Goal: Transaction & Acquisition: Purchase product/service

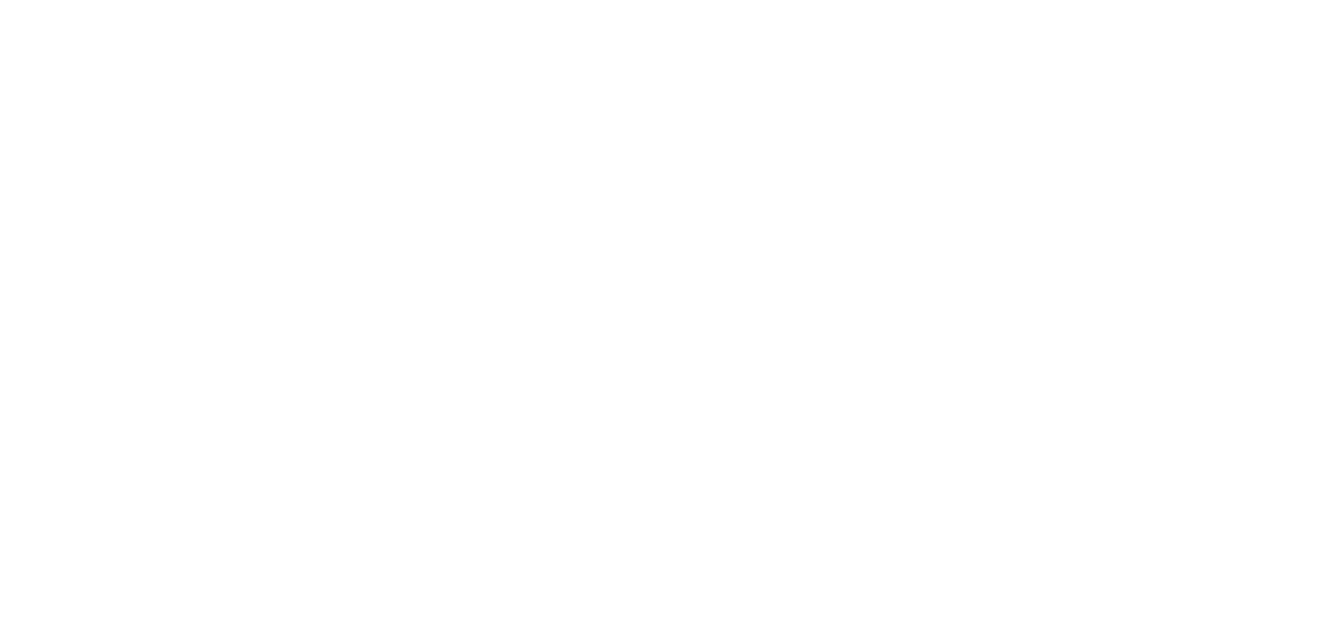
select select "**********"
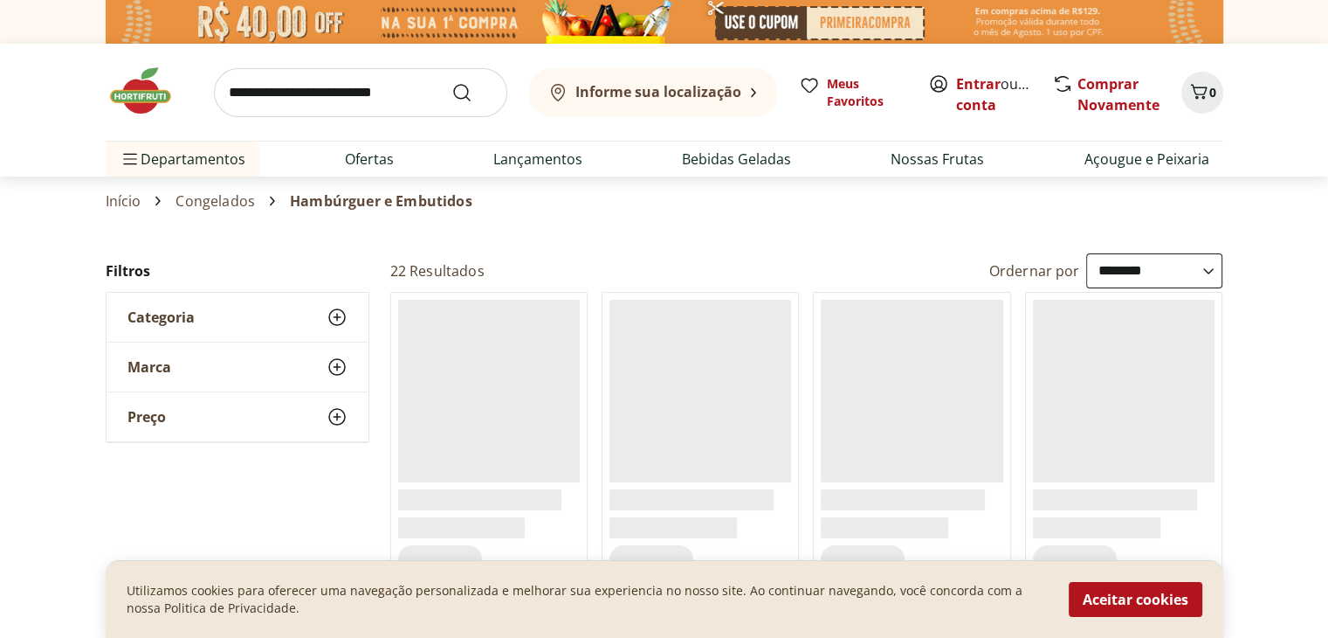
click at [361, 88] on input "search" at bounding box center [360, 92] width 293 height 49
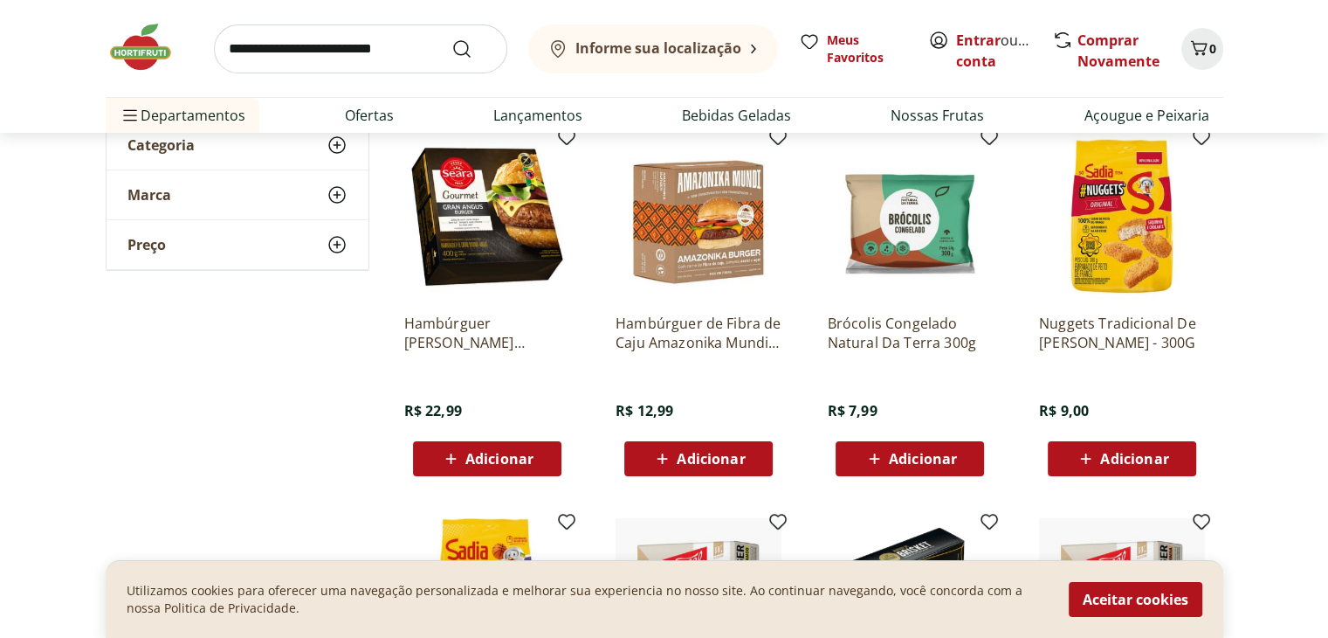
scroll to position [175, 0]
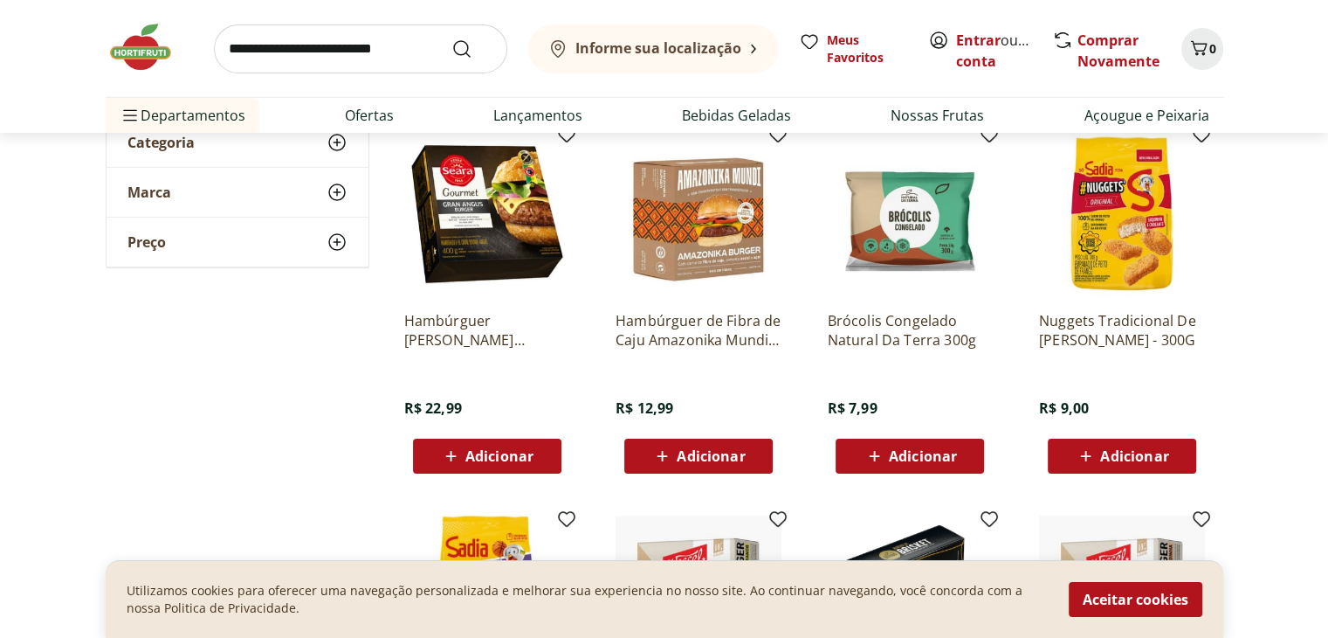
click at [905, 452] on span "Adicionar" at bounding box center [923, 456] width 68 height 14
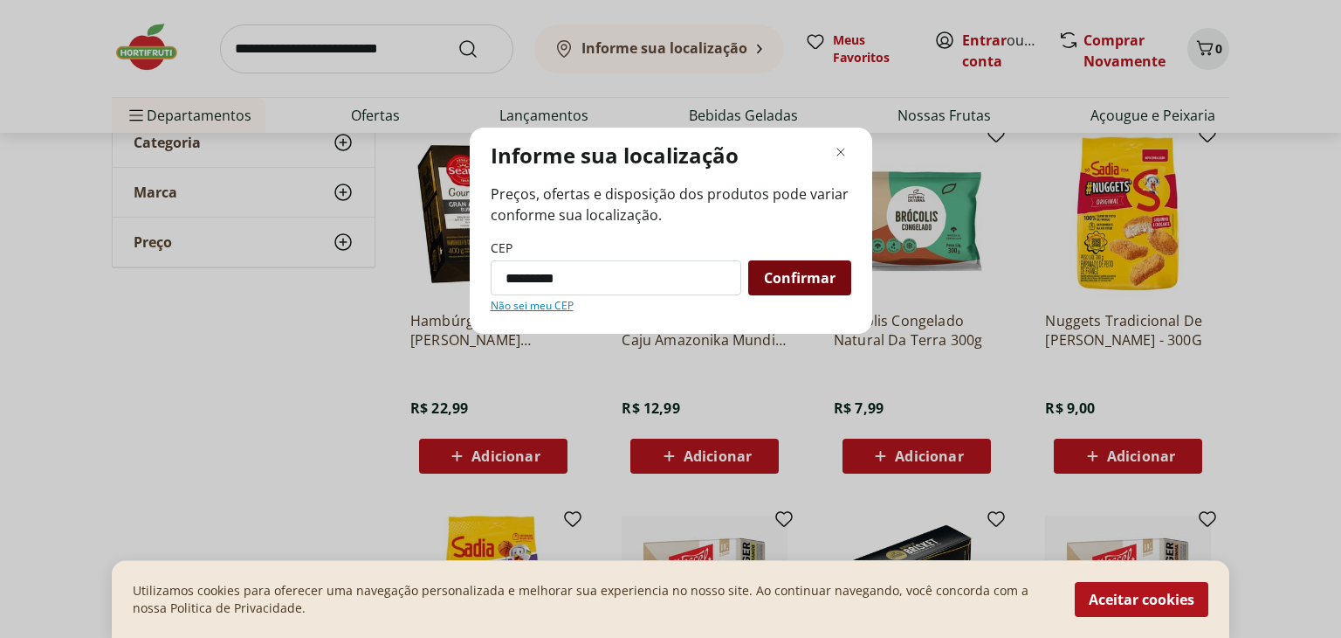
type input "*********"
click at [816, 271] on span "Confirmar" at bounding box center [800, 278] width 72 height 14
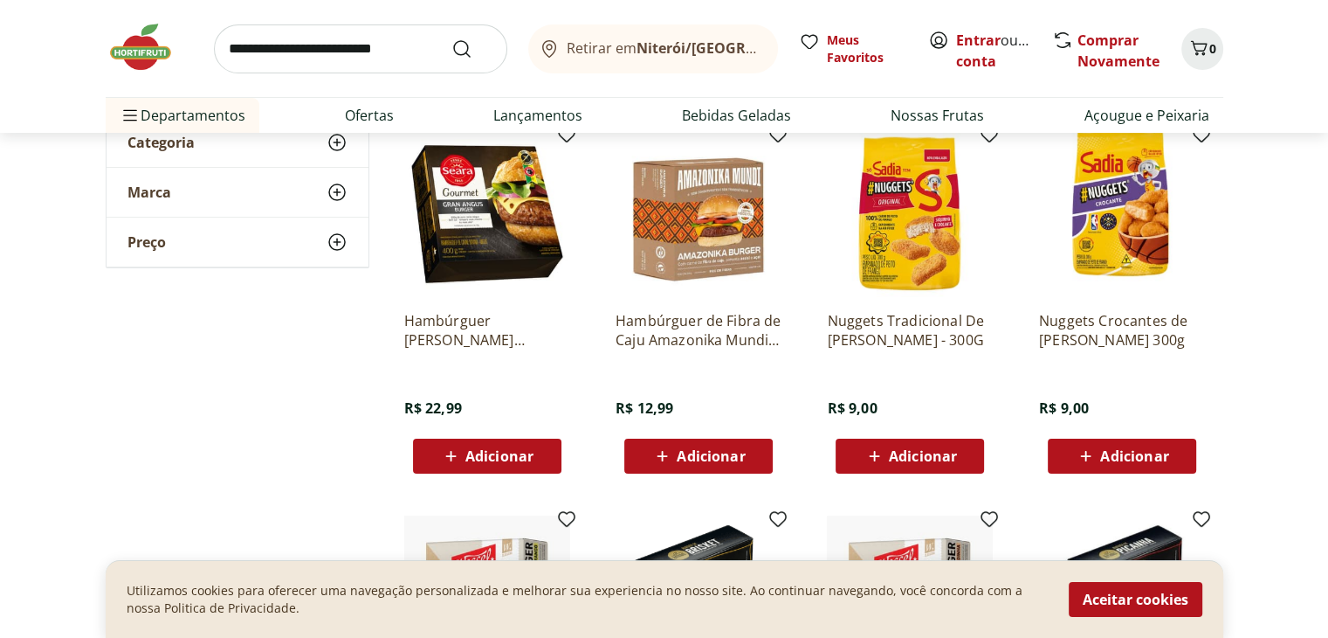
click at [765, 49] on icon at bounding box center [767, 49] width 5 height 0
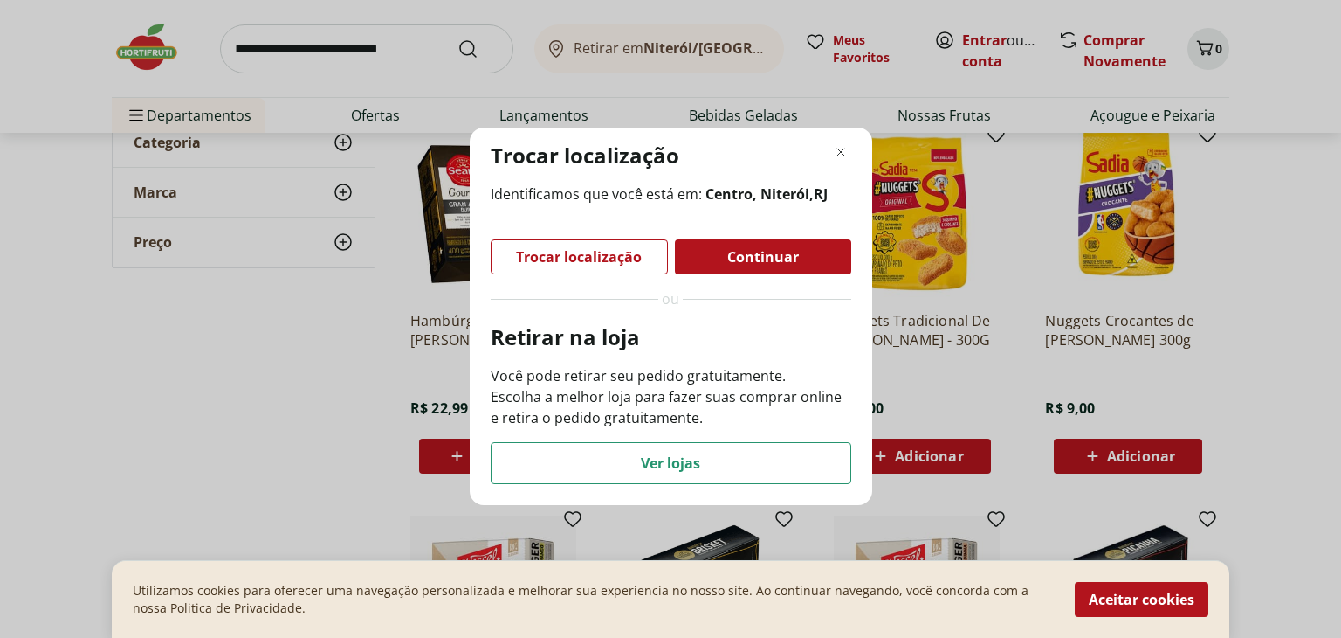
click at [583, 259] on span "Trocar localização" at bounding box center [579, 257] width 126 height 14
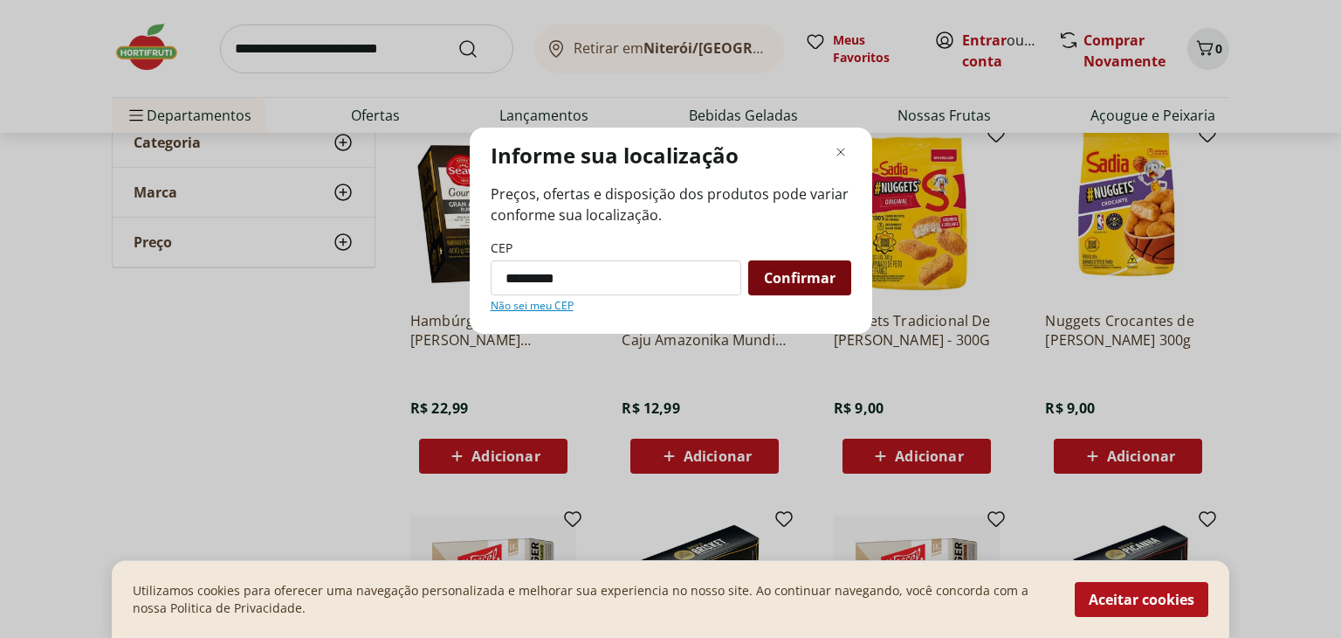
type input "*********"
click at [775, 280] on span "Confirmar" at bounding box center [800, 278] width 72 height 14
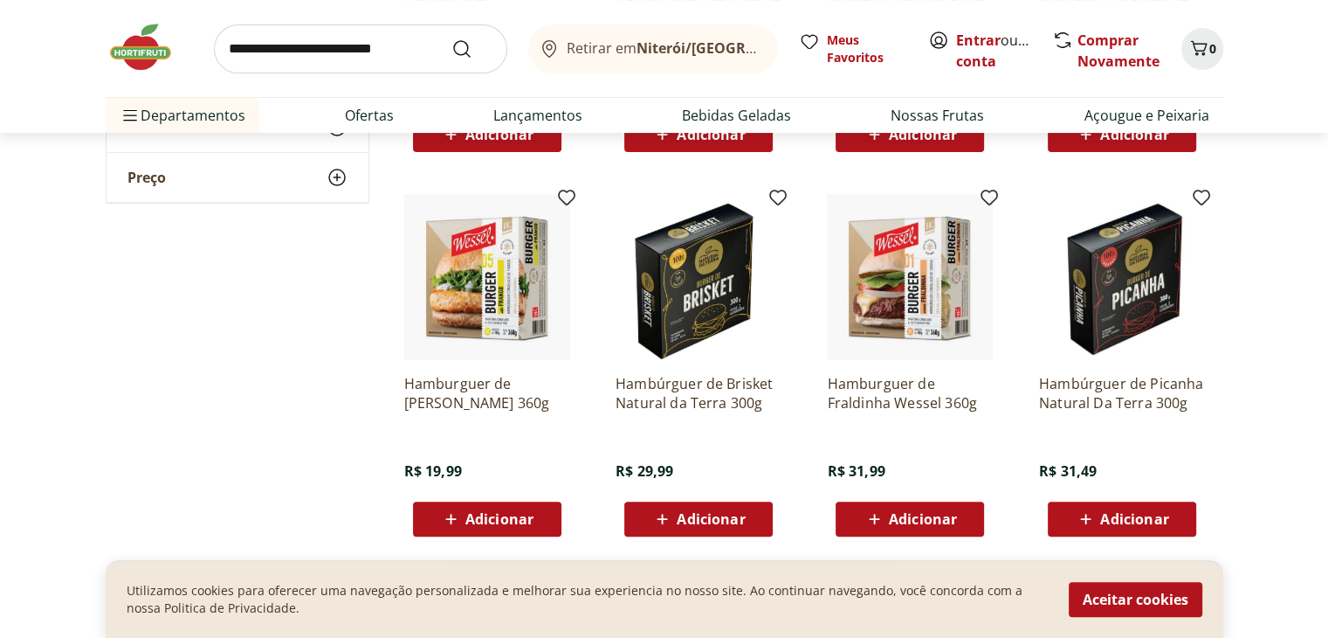
scroll to position [524, 0]
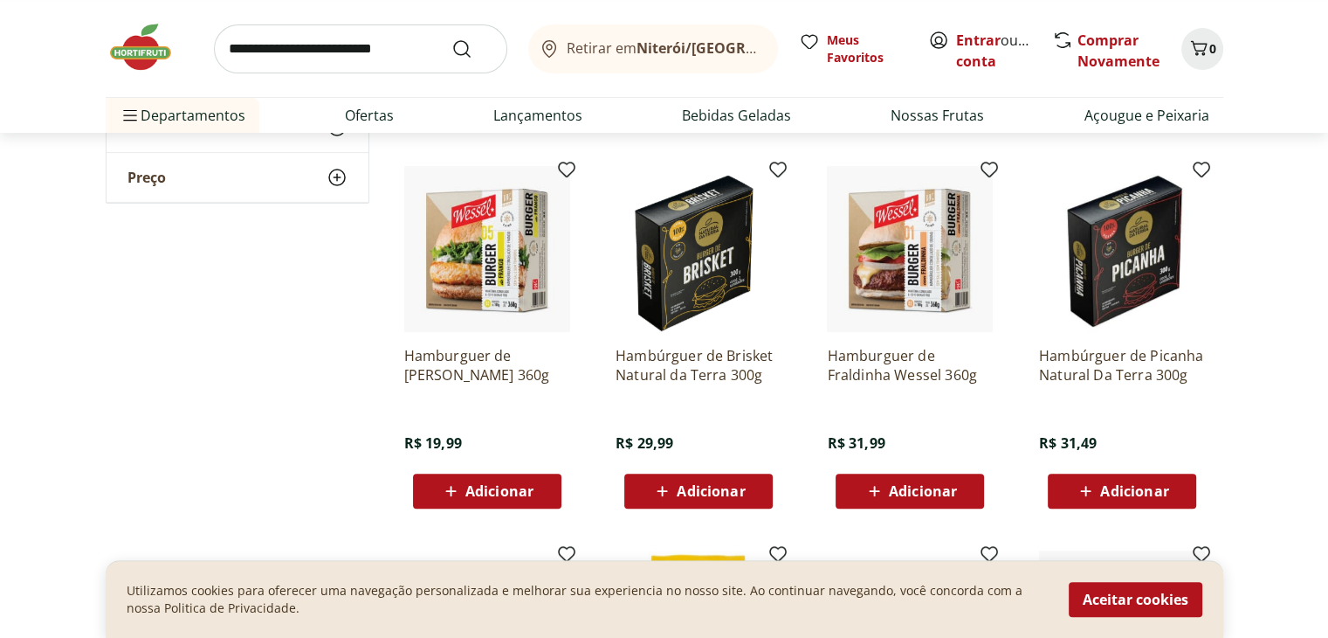
click at [472, 497] on span "Adicionar" at bounding box center [499, 491] width 68 height 14
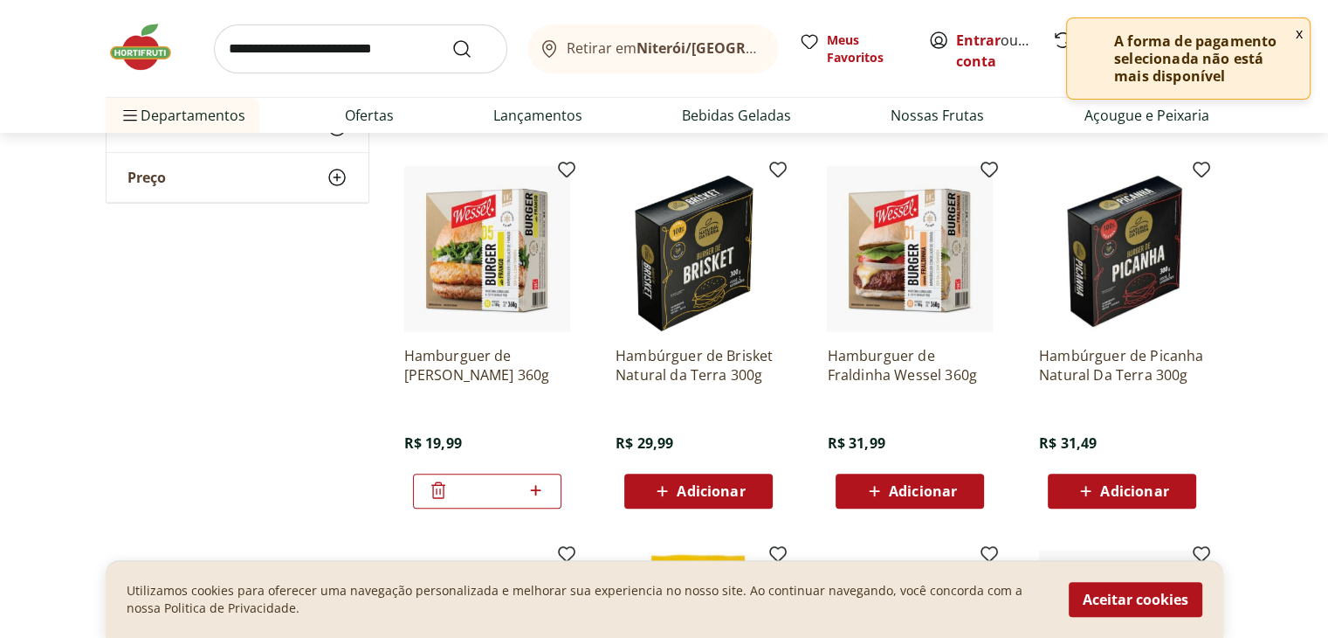
scroll to position [611, 0]
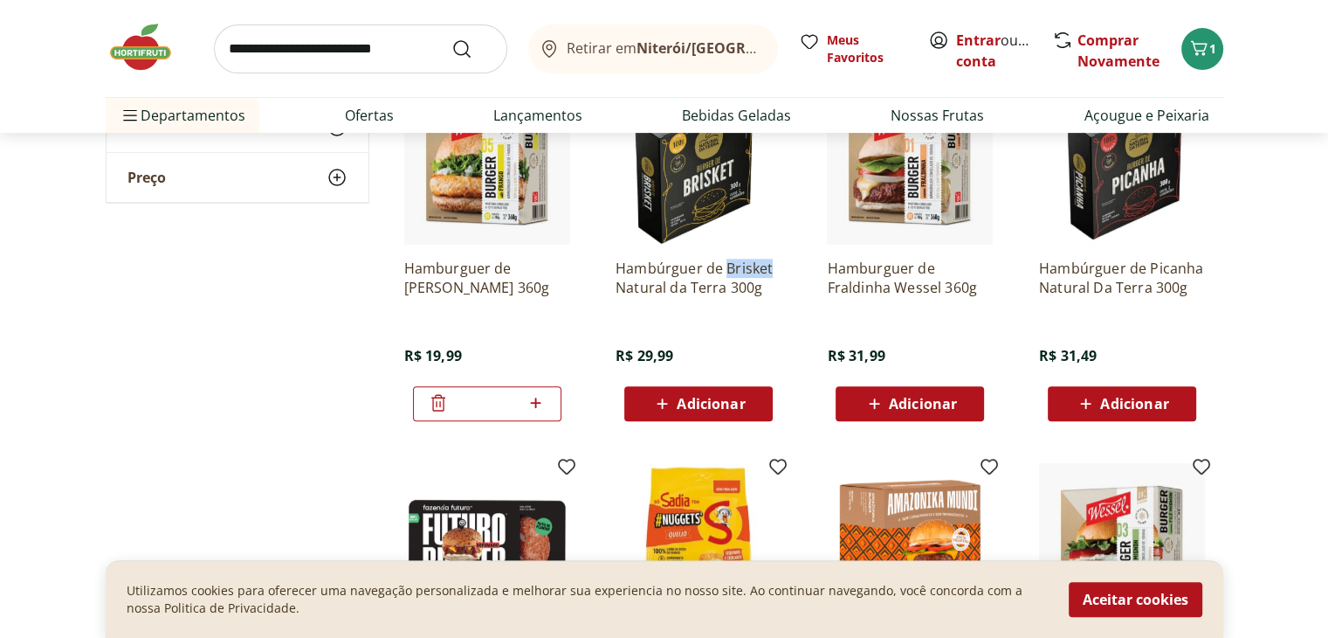
drag, startPoint x: 790, startPoint y: 266, endPoint x: 724, endPoint y: 265, distance: 66.4
click at [724, 265] on div "Hambúrguer de Brisket Natural da Terra 300g R$ 29,99 Adicionar" at bounding box center [699, 250] width 194 height 370
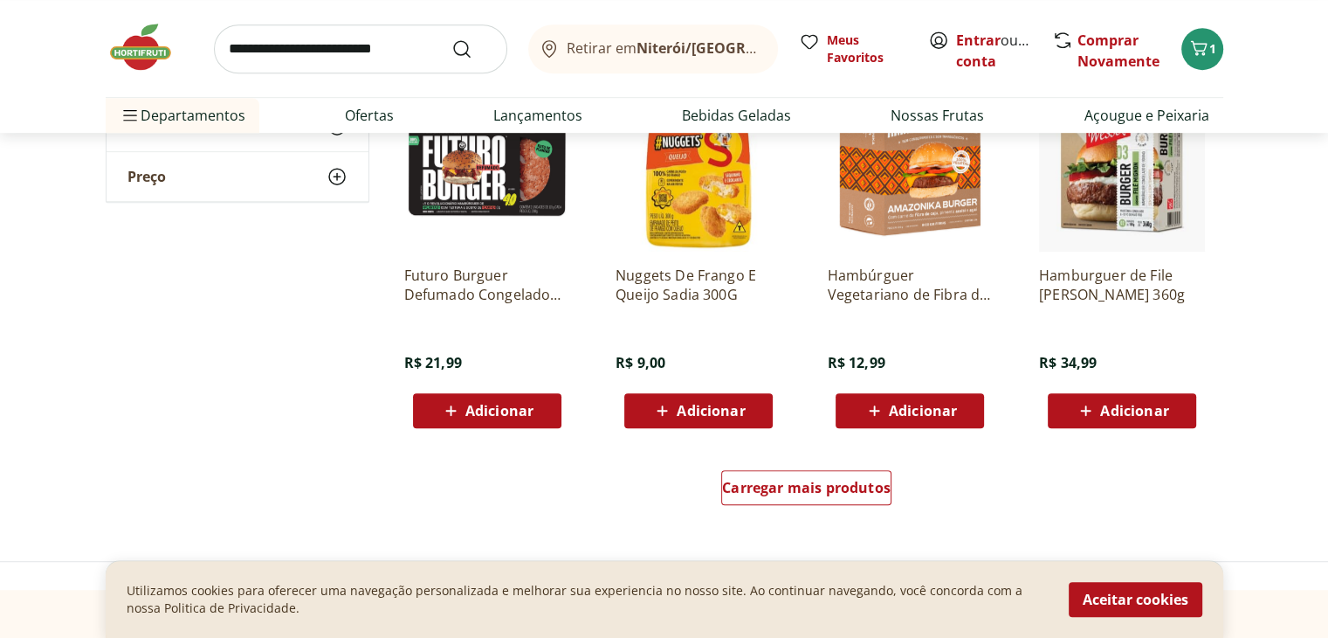
scroll to position [1135, 0]
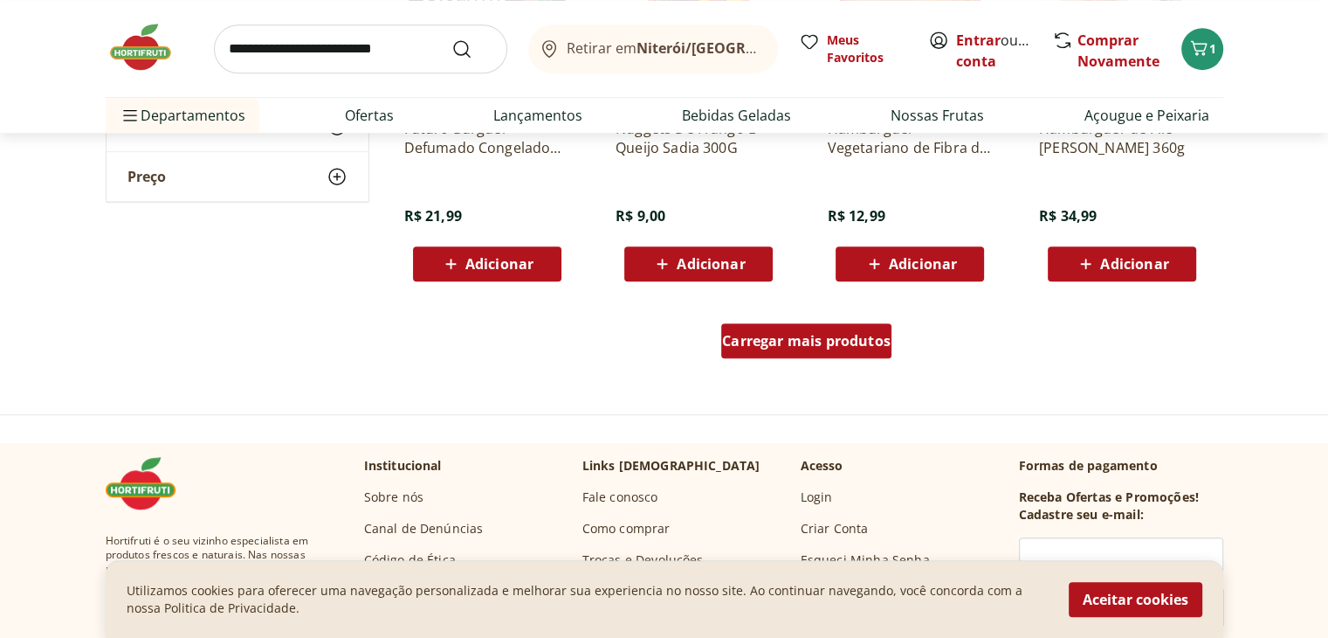
click at [797, 341] on span "Carregar mais produtos" at bounding box center [806, 341] width 169 height 14
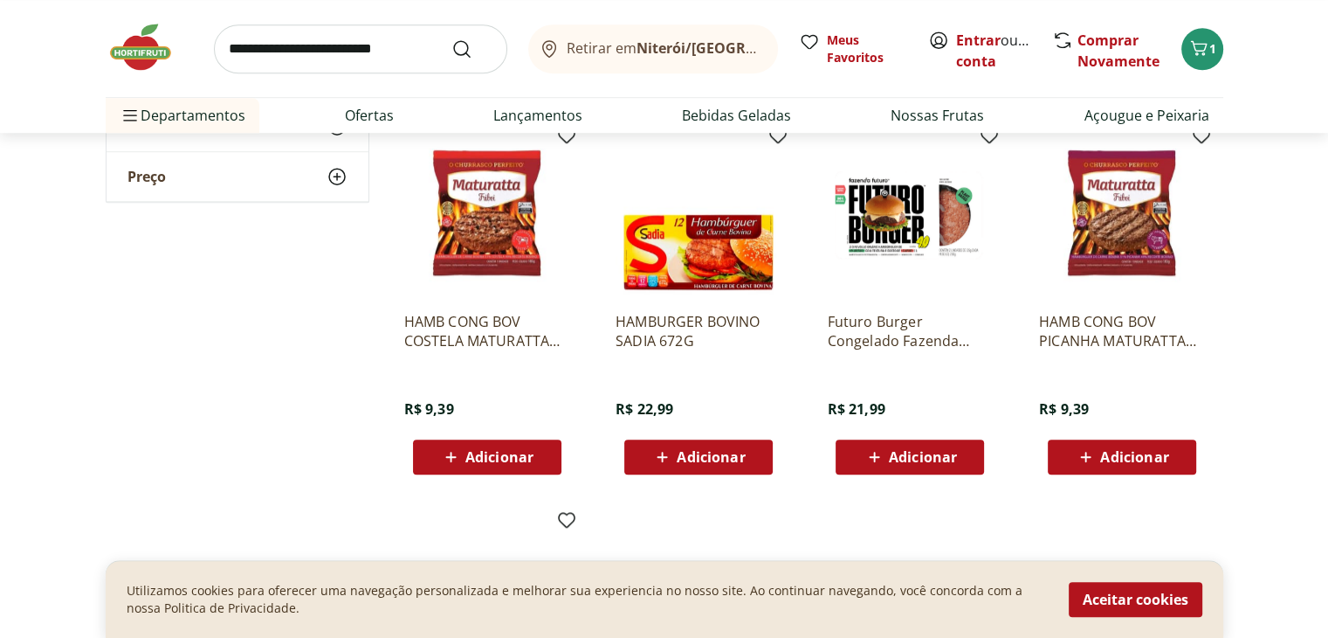
scroll to position [1310, 0]
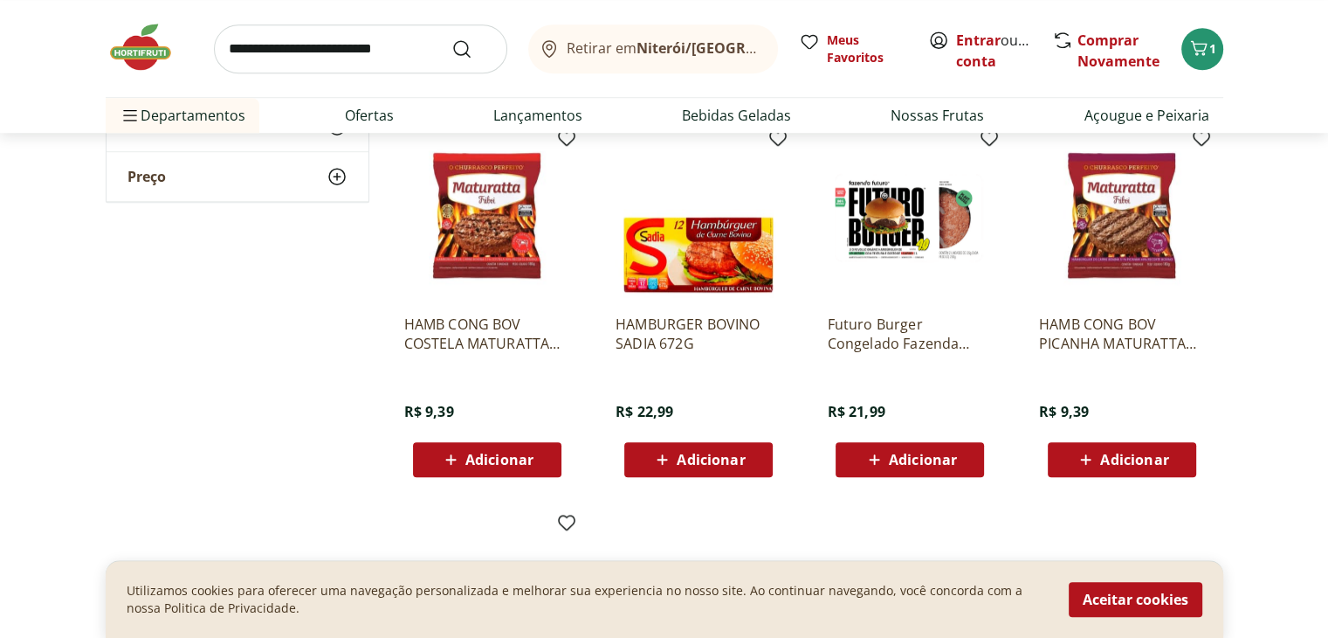
click at [287, 66] on input "search" at bounding box center [360, 48] width 293 height 49
type input "**********"
click at [452, 38] on button "Submit Search" at bounding box center [473, 48] width 42 height 21
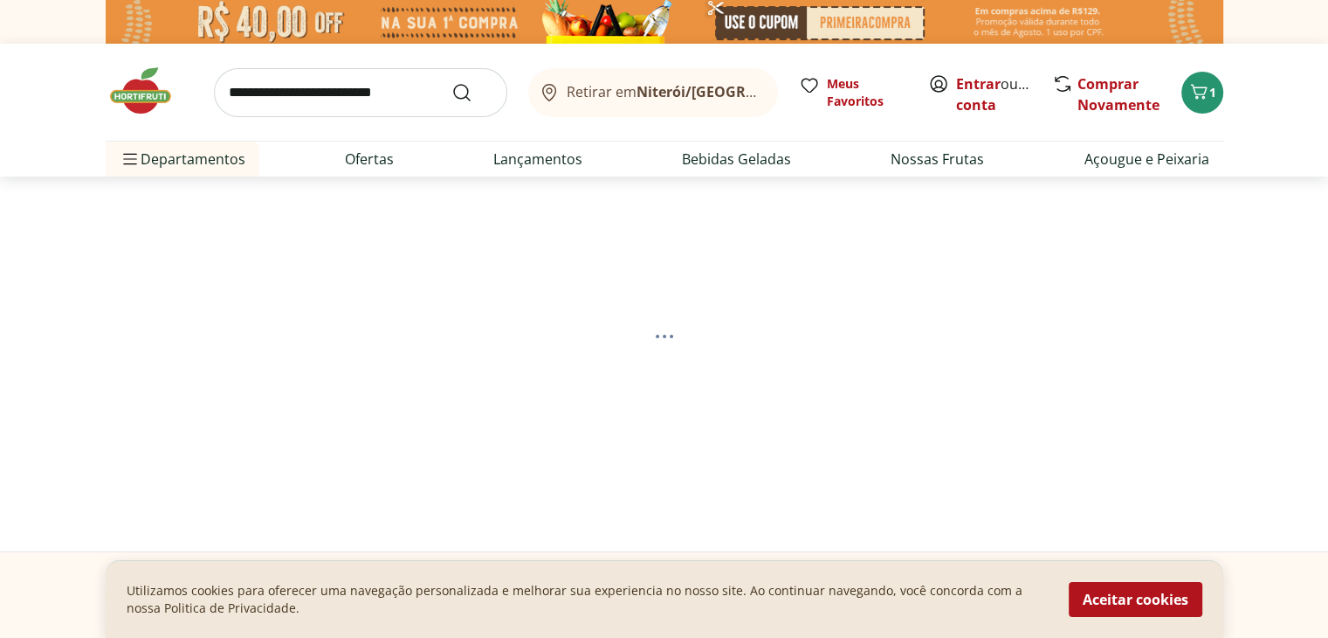
select select "**********"
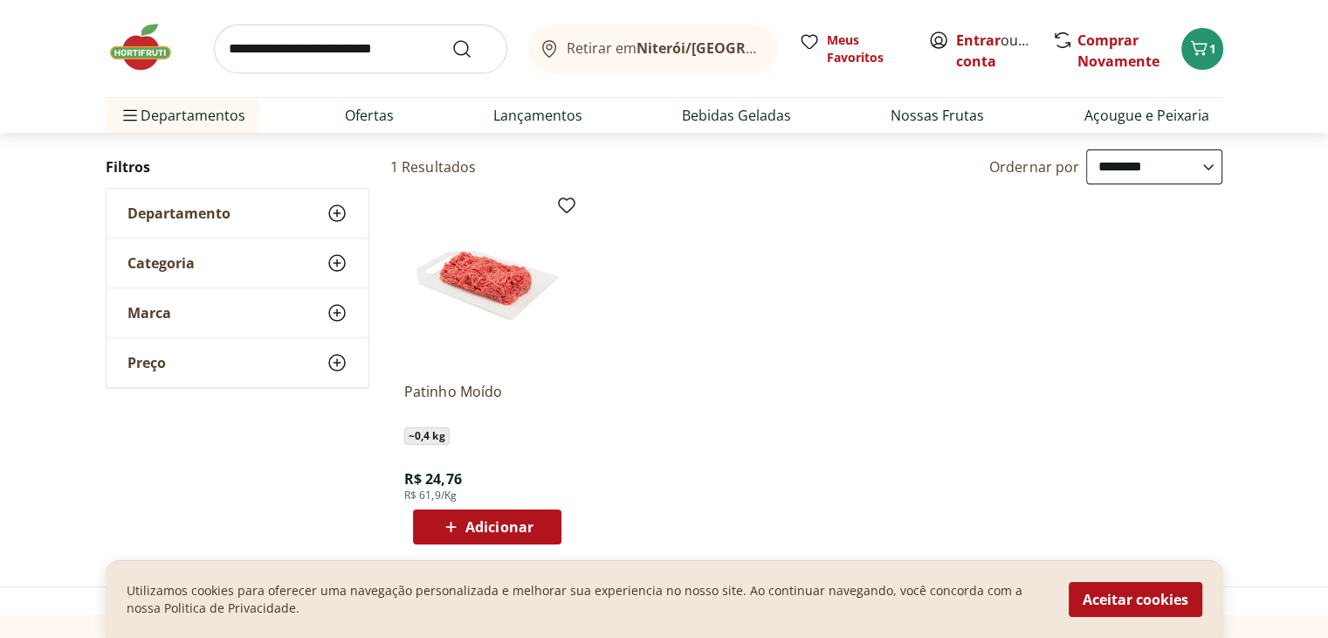
scroll to position [175, 0]
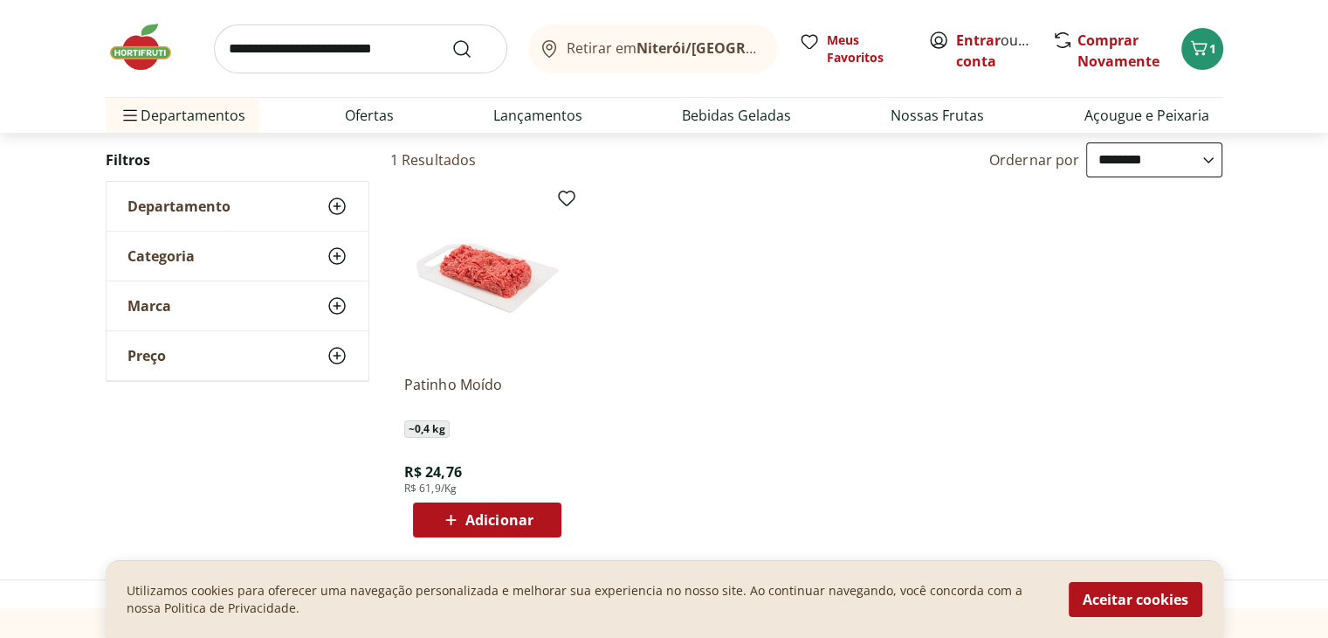
click at [471, 522] on span "Adicionar" at bounding box center [499, 520] width 68 height 14
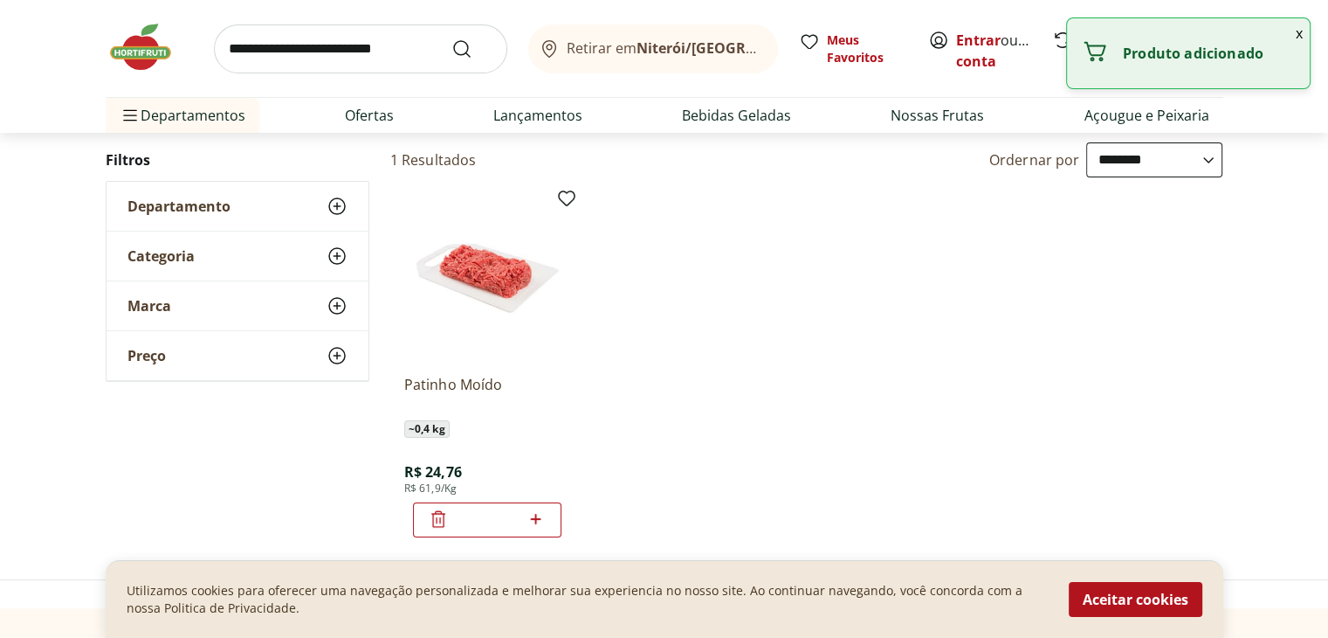
click at [1295, 32] on button "x" at bounding box center [1299, 33] width 21 height 30
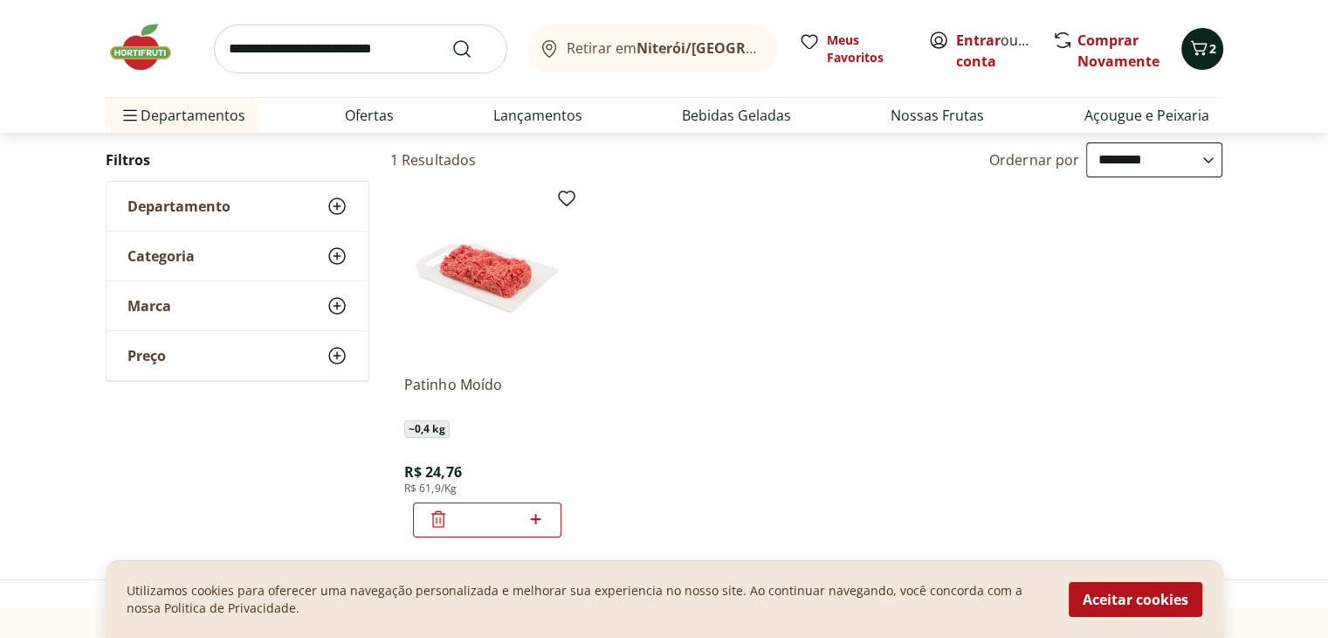
click at [1214, 49] on span "2" at bounding box center [1213, 48] width 7 height 17
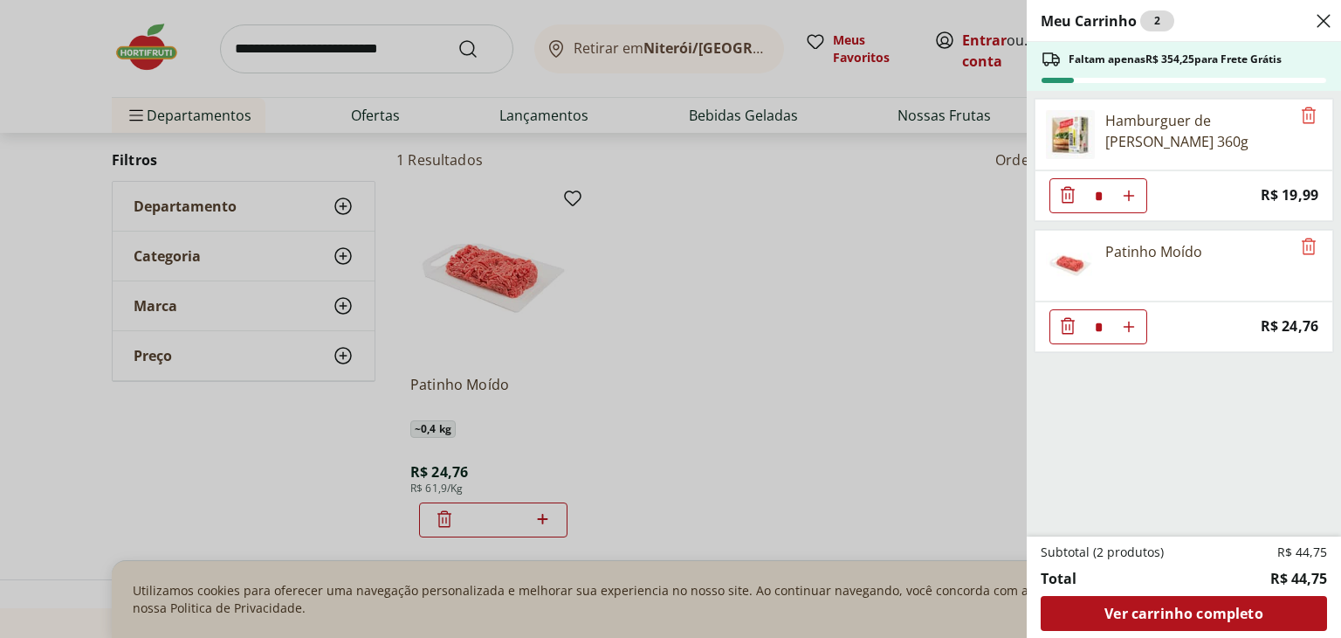
click at [770, 289] on div "Meu Carrinho 2 Faltam apenas R$ 354,25 para Frete Grátis Hamburguer de [PERSON_…" at bounding box center [670, 319] width 1341 height 638
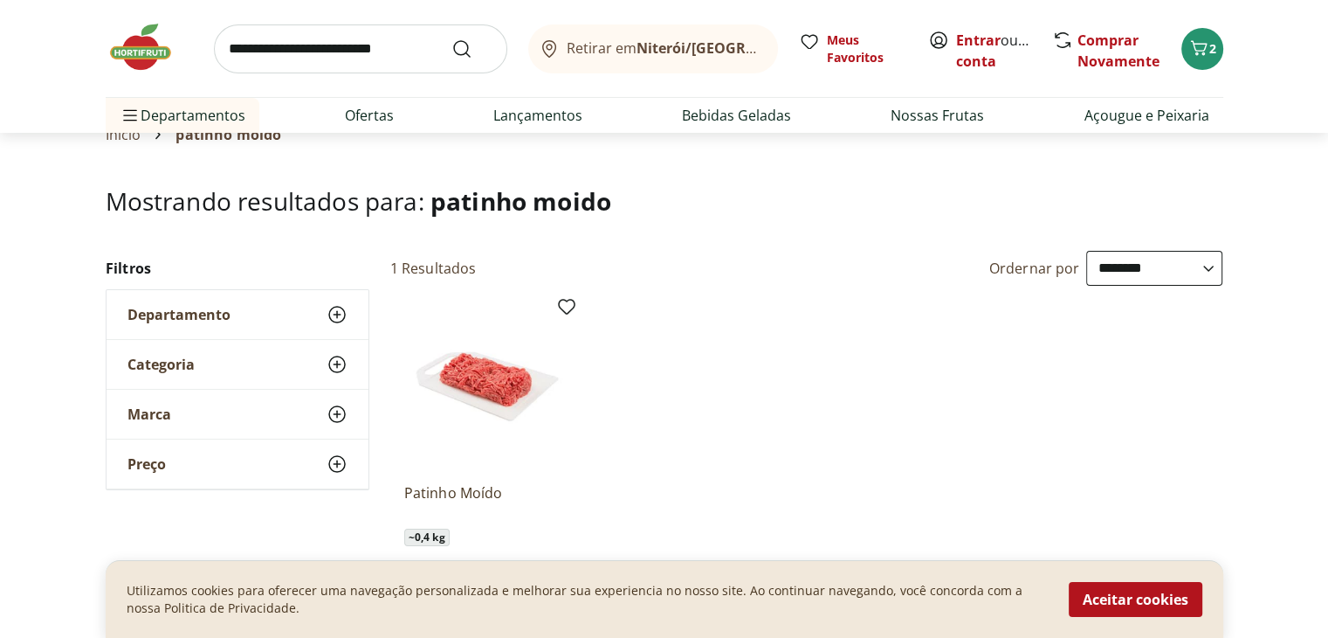
scroll to position [0, 0]
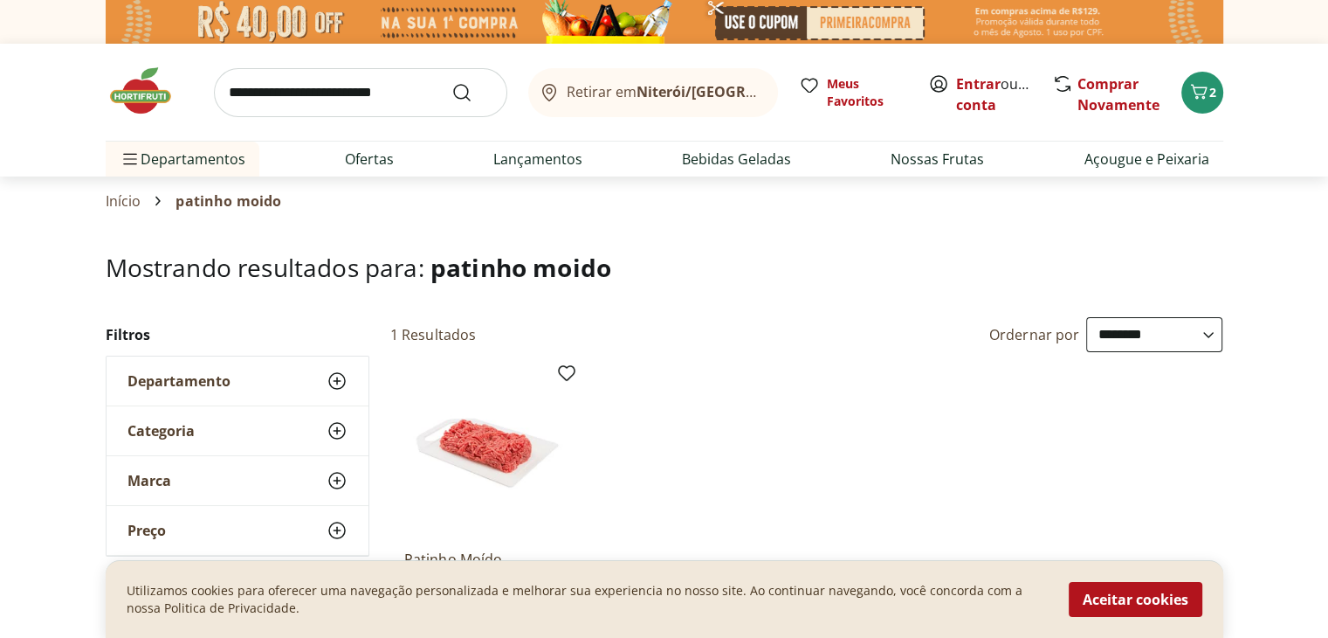
click at [334, 83] on input "search" at bounding box center [360, 92] width 293 height 49
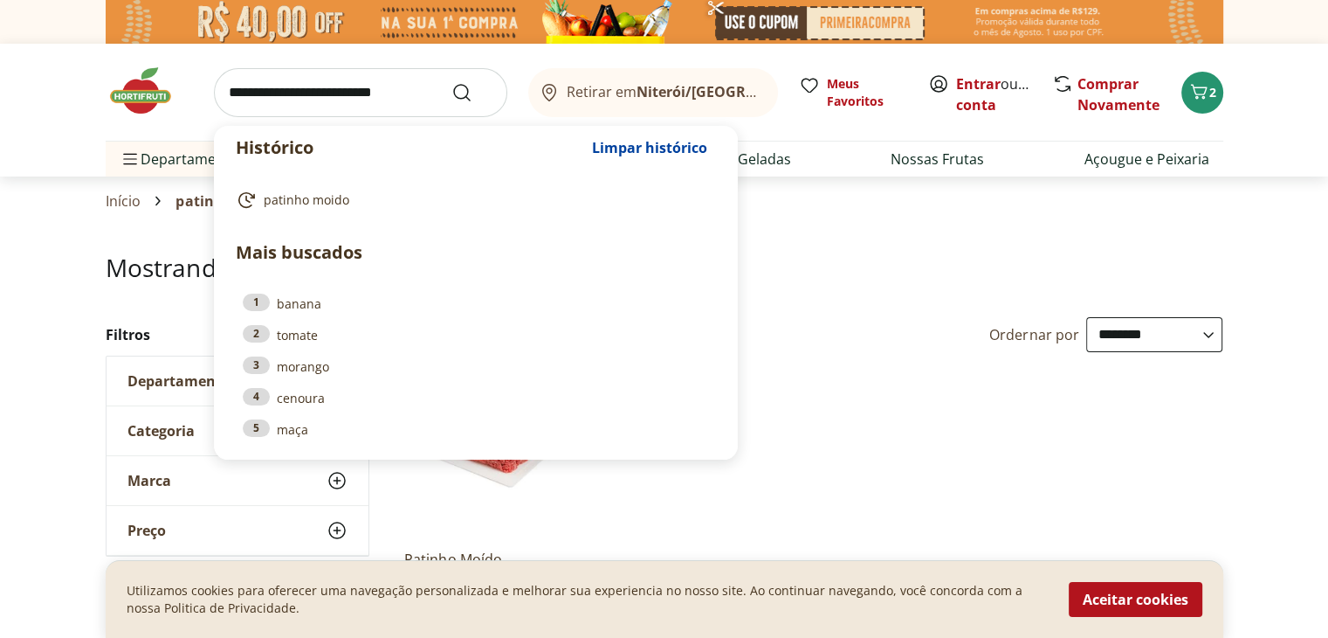
click at [298, 95] on input "search" at bounding box center [360, 92] width 293 height 49
click at [759, 327] on div "**********" at bounding box center [902, 334] width 644 height 35
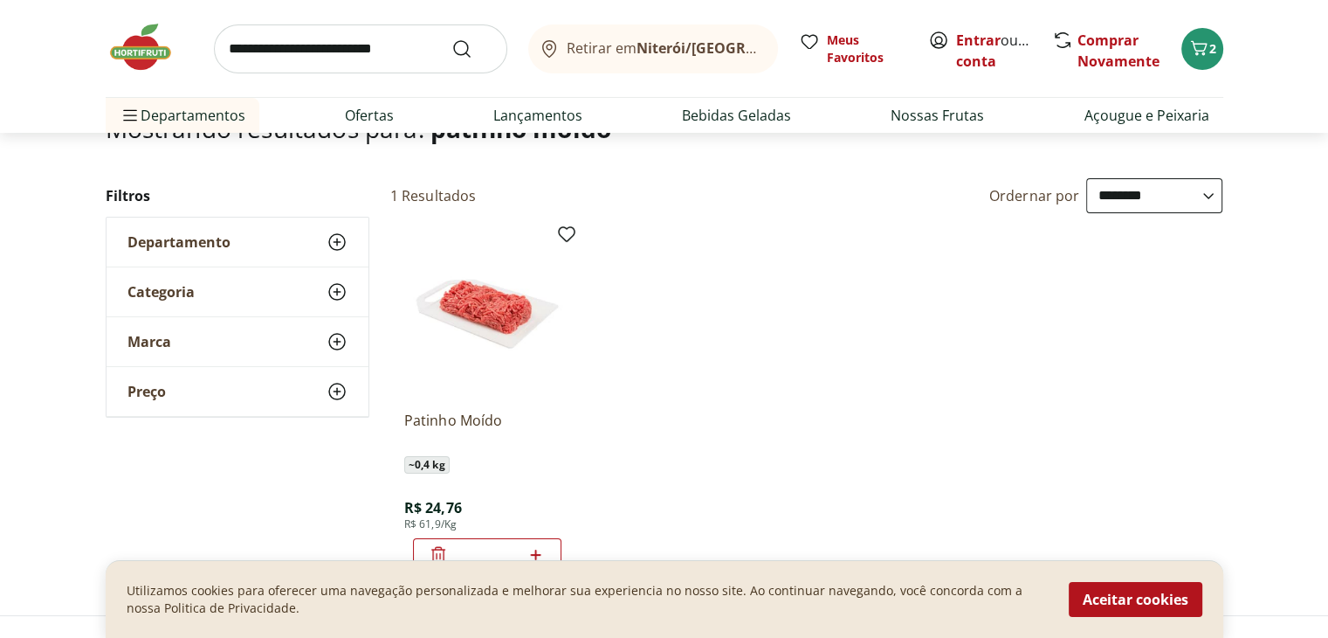
scroll to position [262, 0]
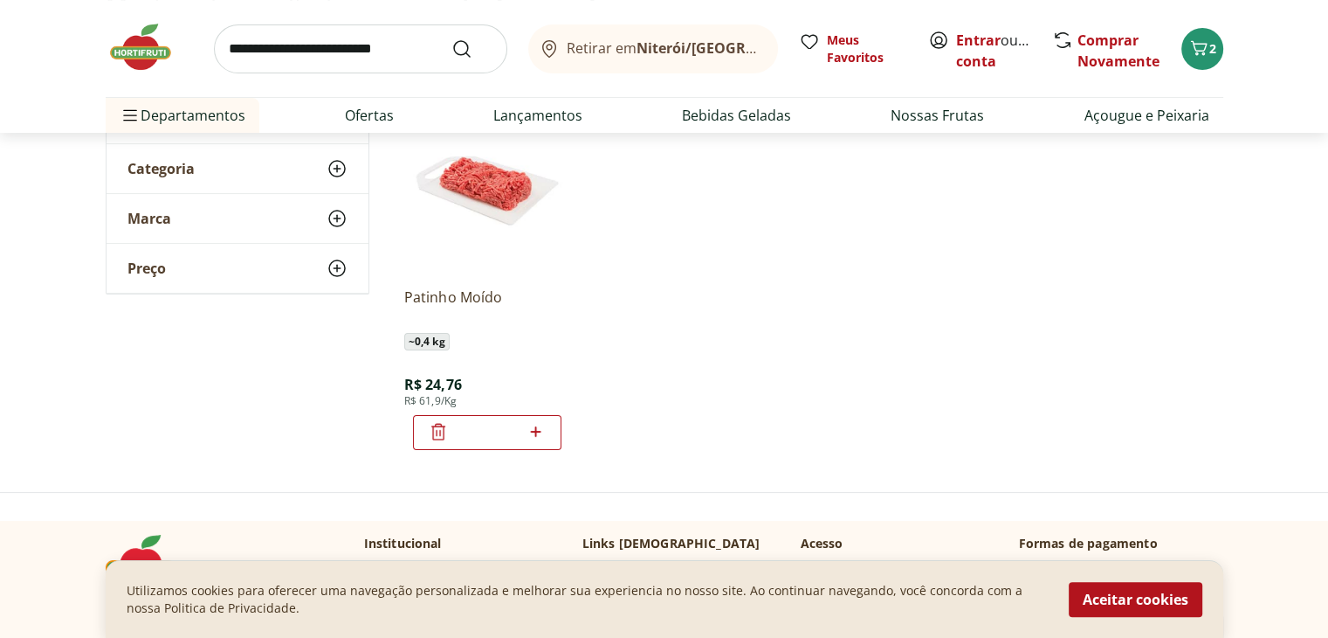
click at [534, 433] on icon at bounding box center [536, 431] width 10 height 10
type input "*"
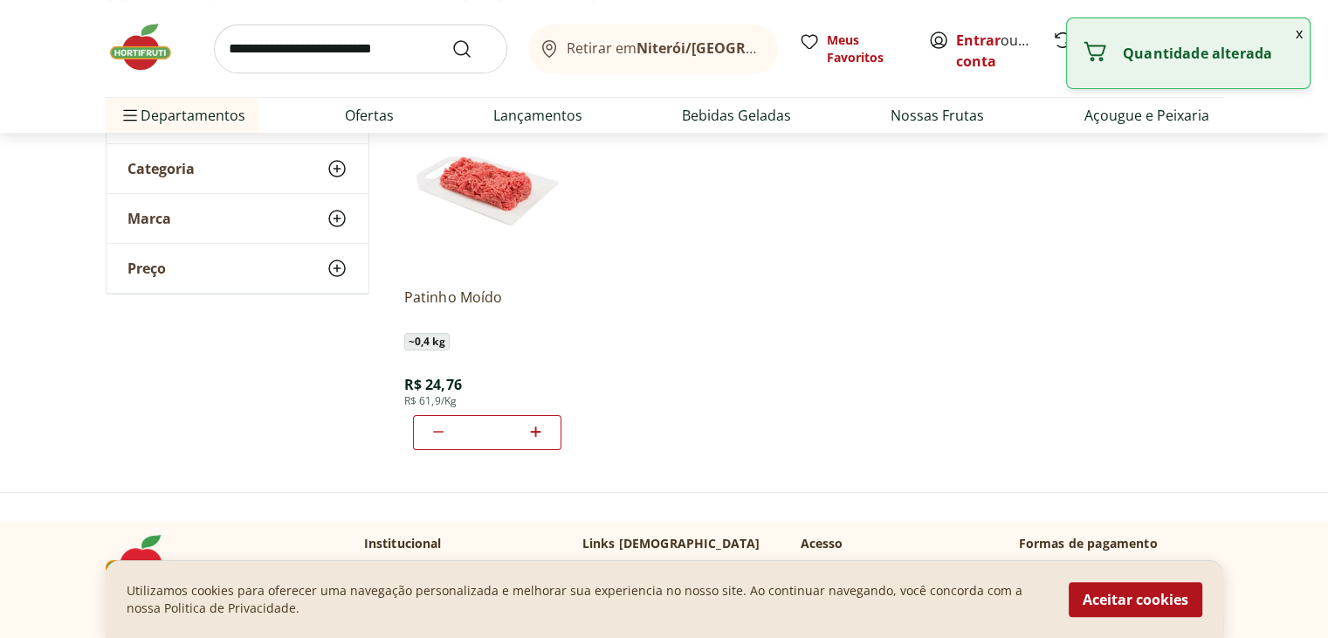
click at [688, 321] on ul "Patinho Moído ~ 0,4 kg R$ 24,76 R$ 61,9/Kg *" at bounding box center [806, 278] width 833 height 370
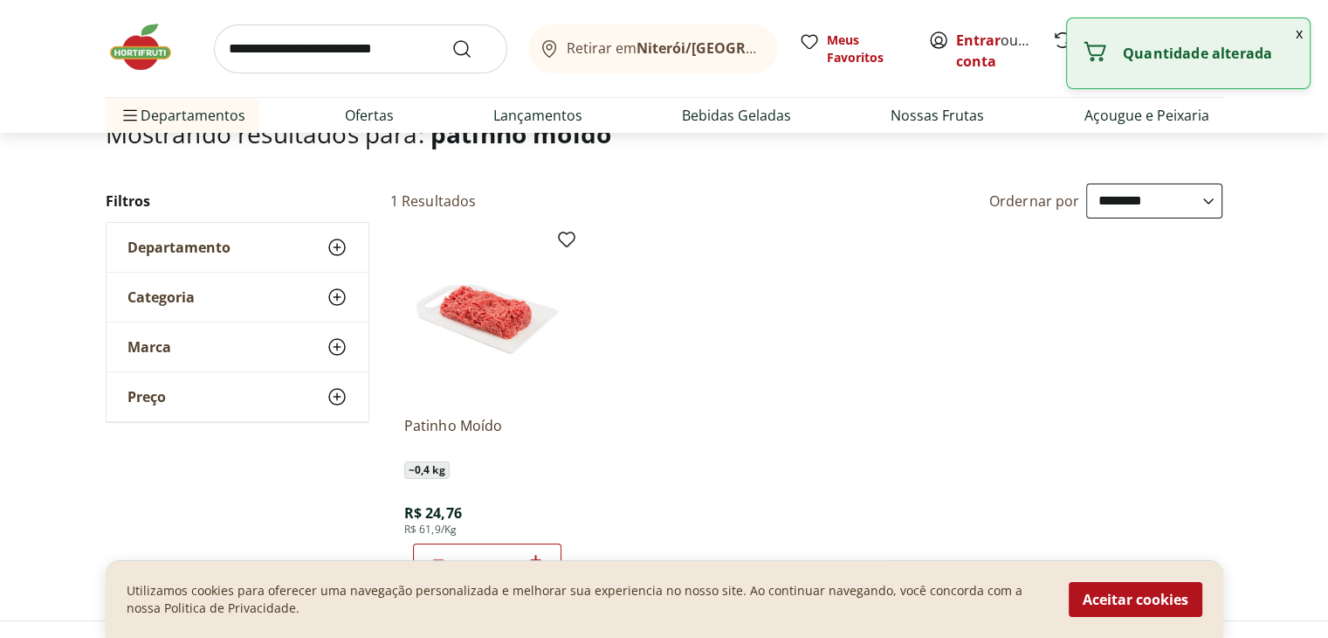
scroll to position [0, 0]
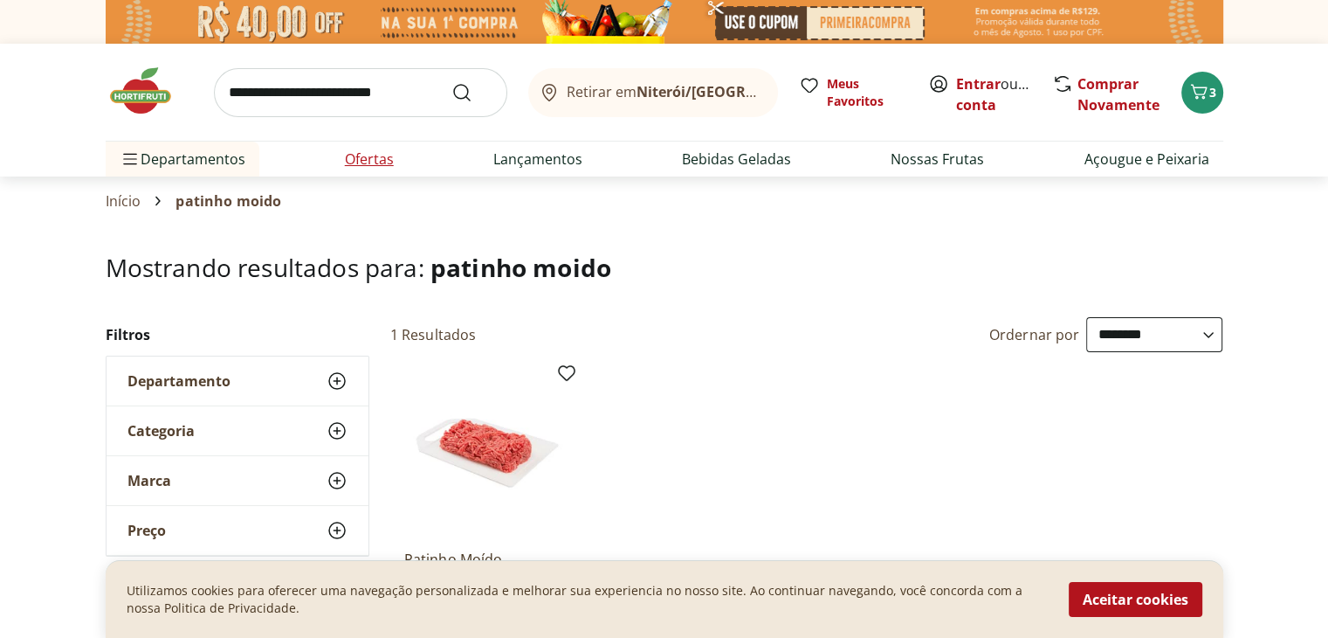
click at [353, 159] on link "Ofertas" at bounding box center [369, 158] width 49 height 21
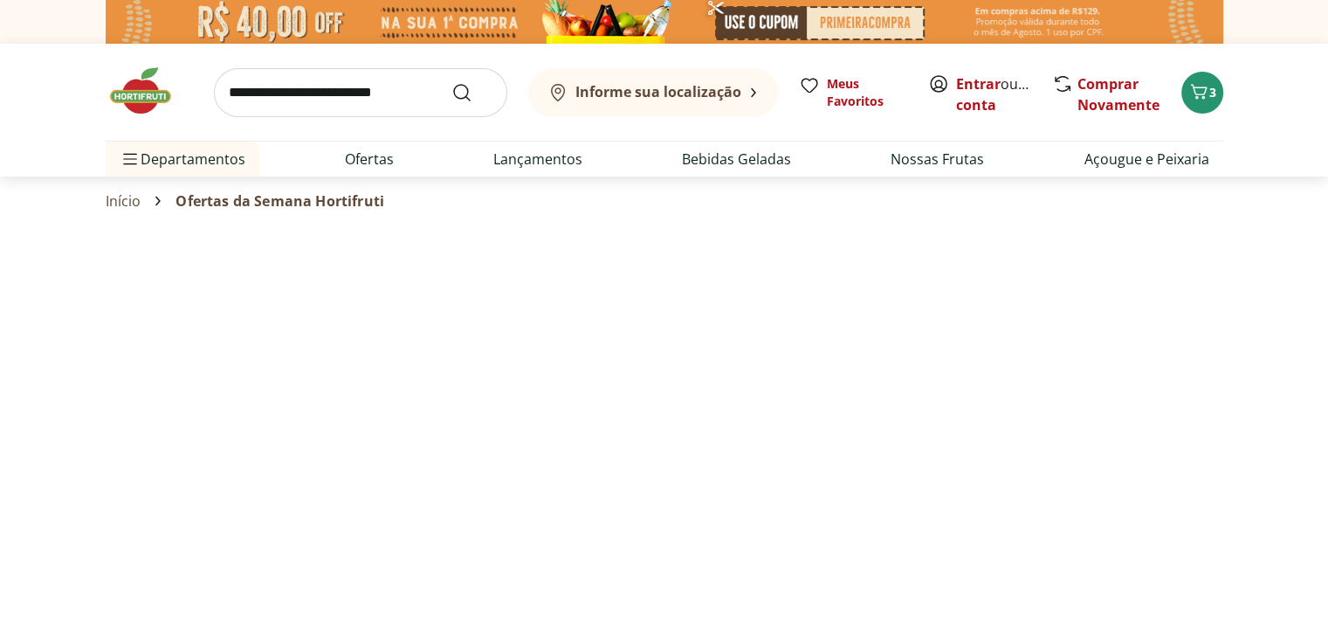
select select "**********"
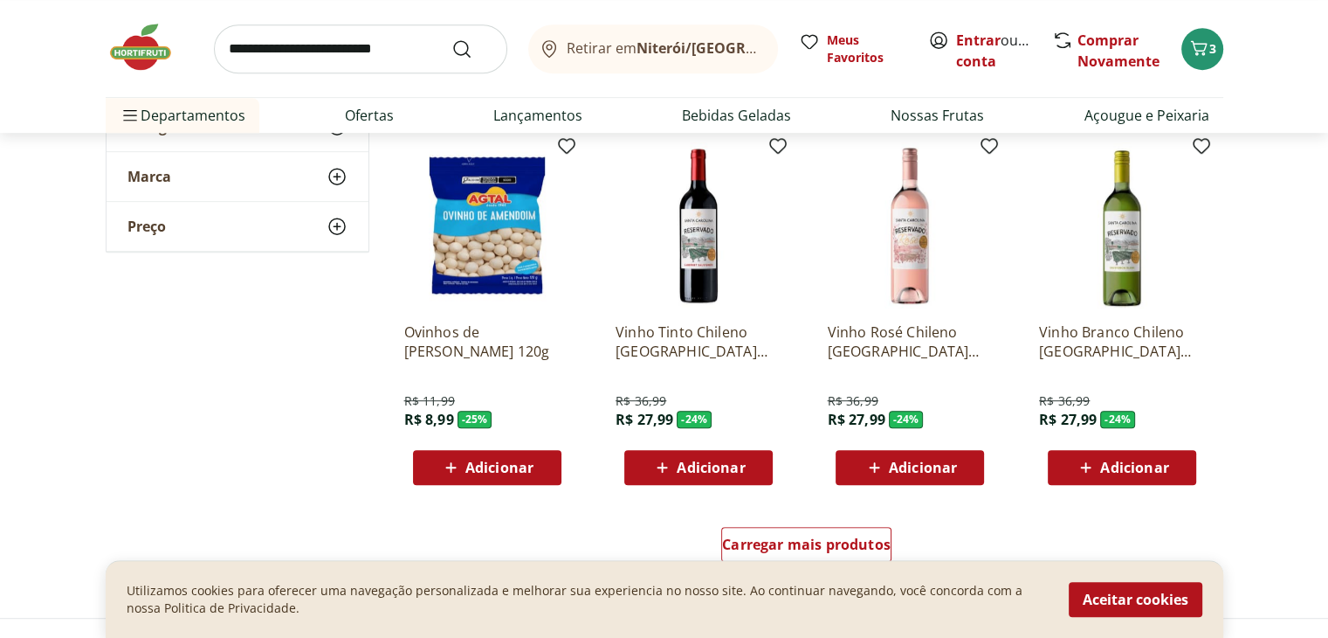
scroll to position [961, 0]
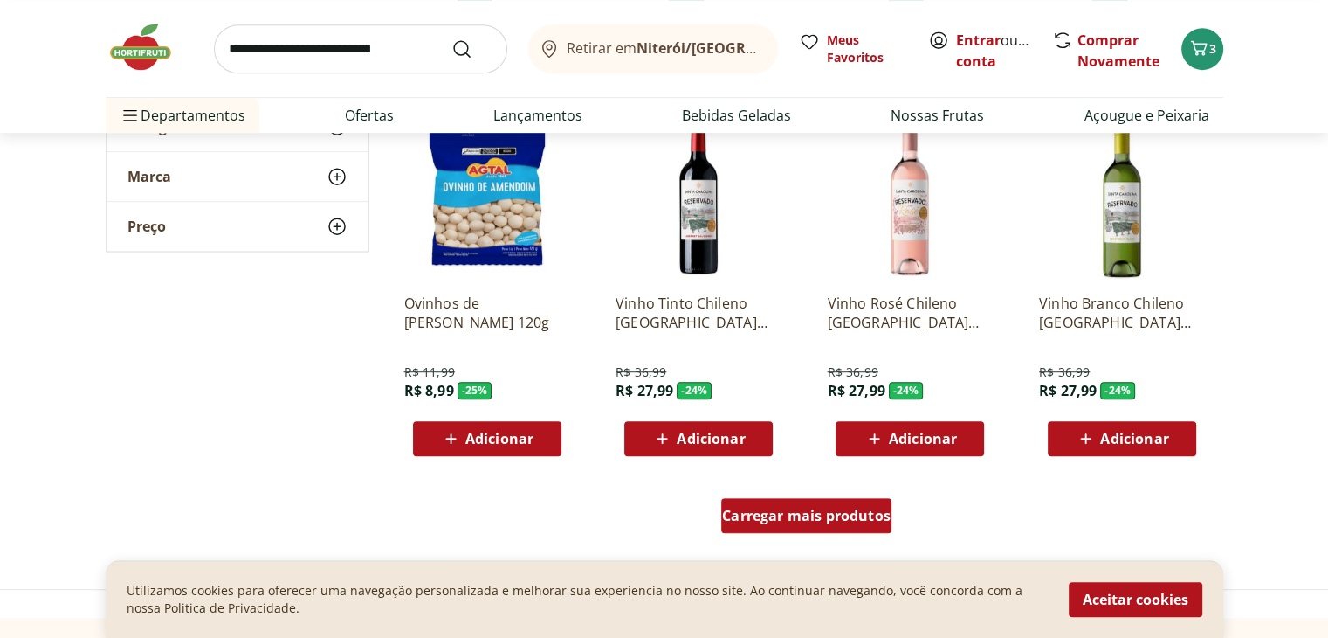
click at [773, 522] on span "Carregar mais produtos" at bounding box center [806, 515] width 169 height 14
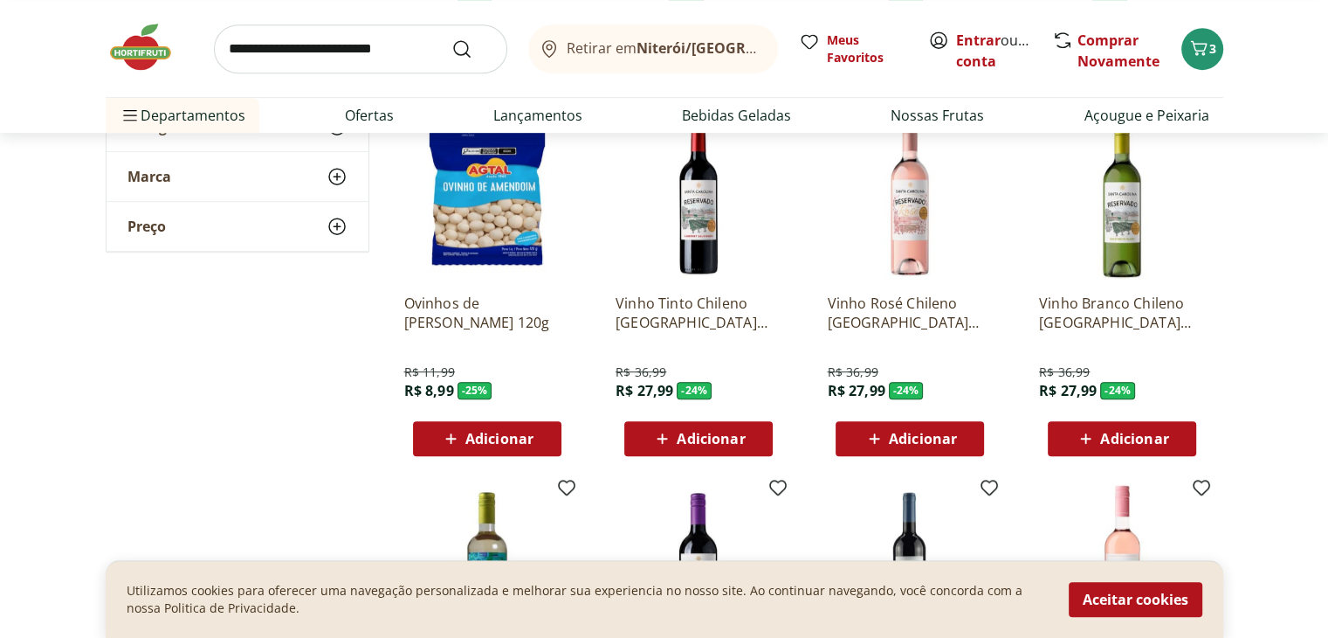
click at [915, 438] on span "Adicionar" at bounding box center [923, 438] width 68 height 14
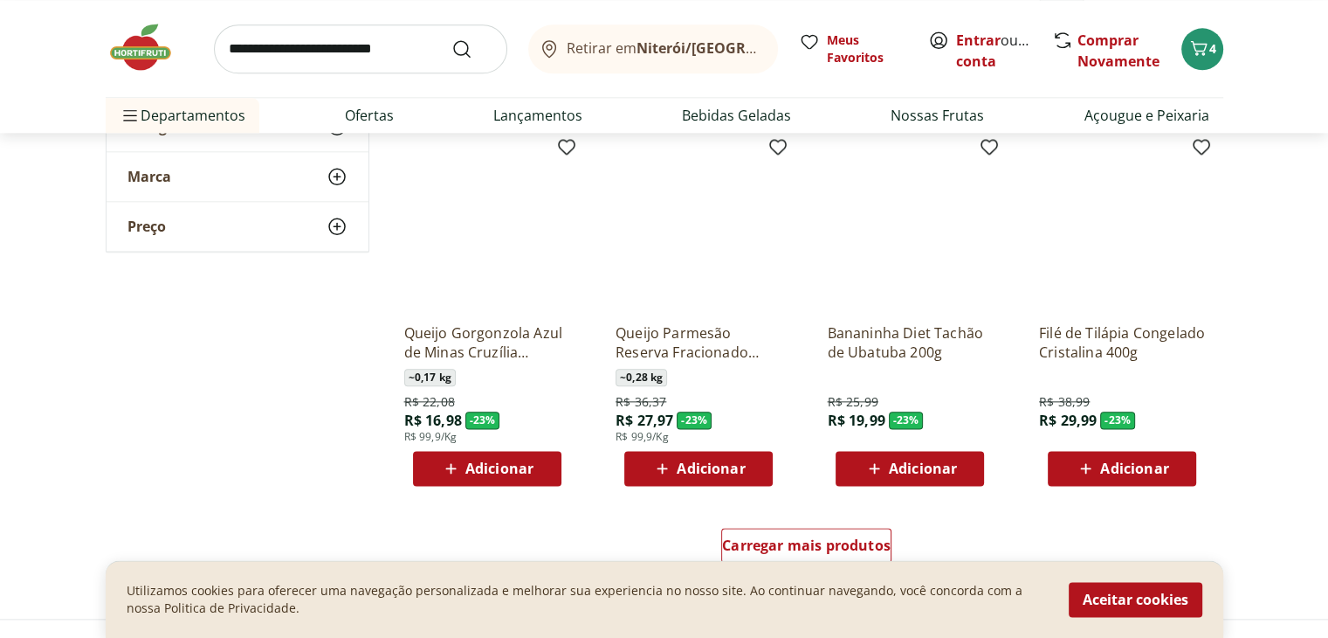
scroll to position [2096, 0]
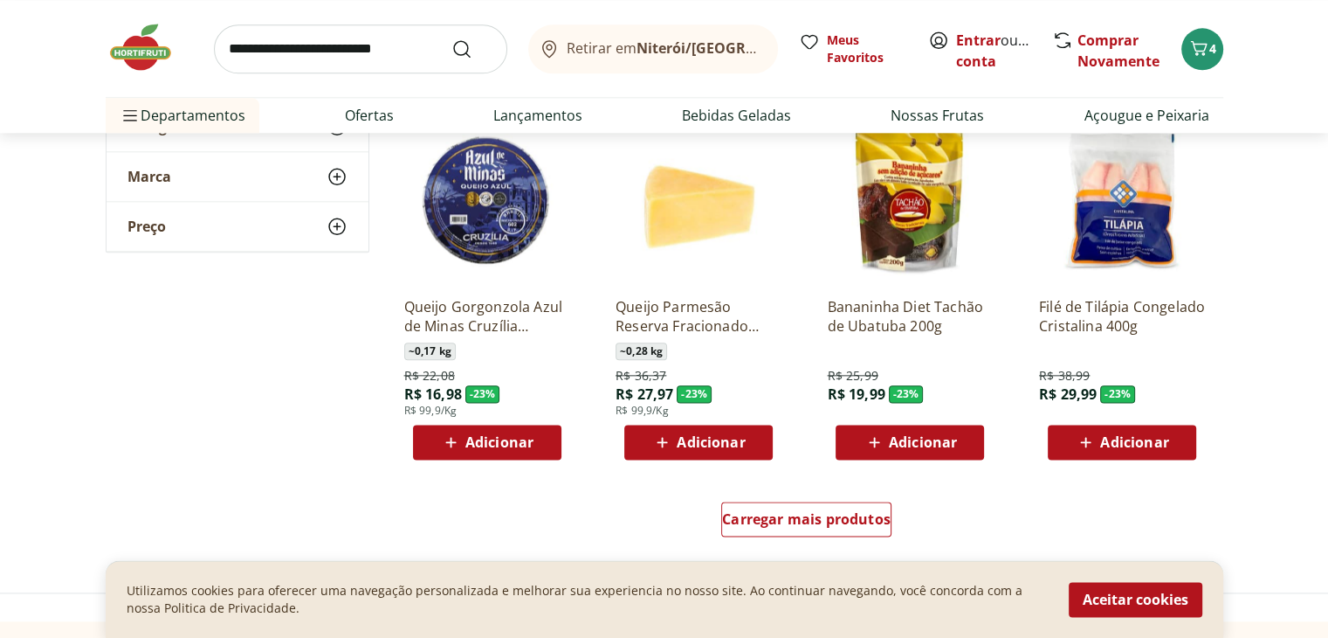
click at [1146, 438] on span "Adicionar" at bounding box center [1134, 442] width 68 height 14
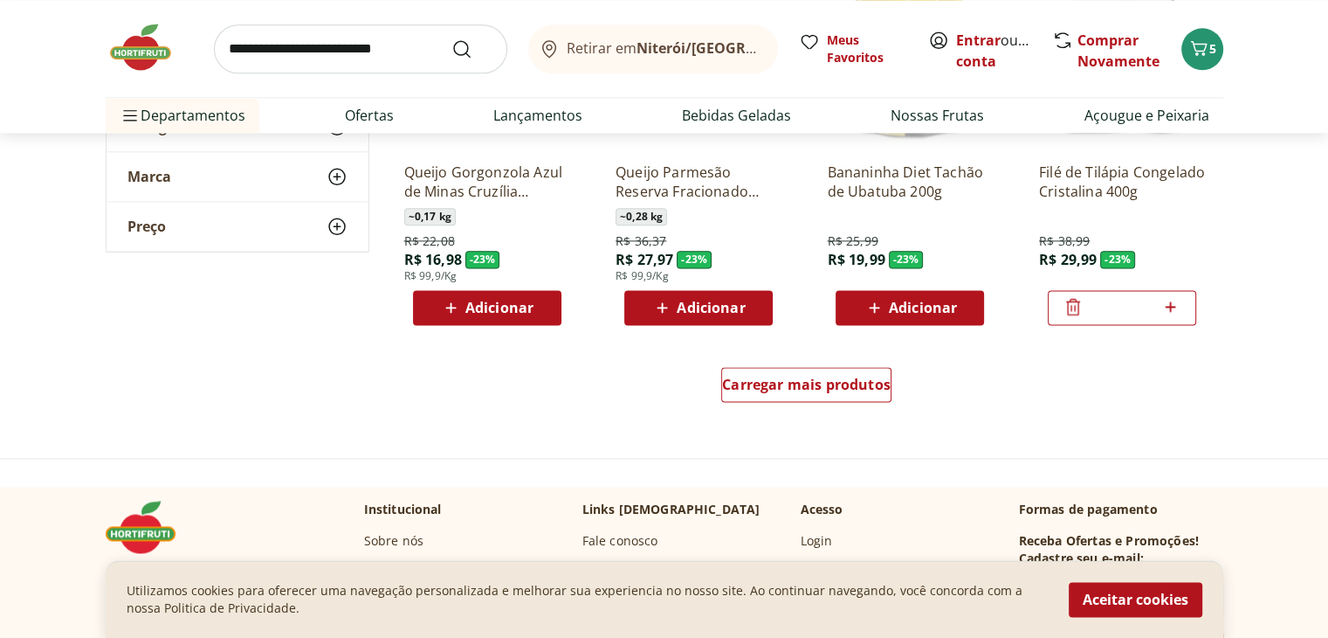
scroll to position [2271, 0]
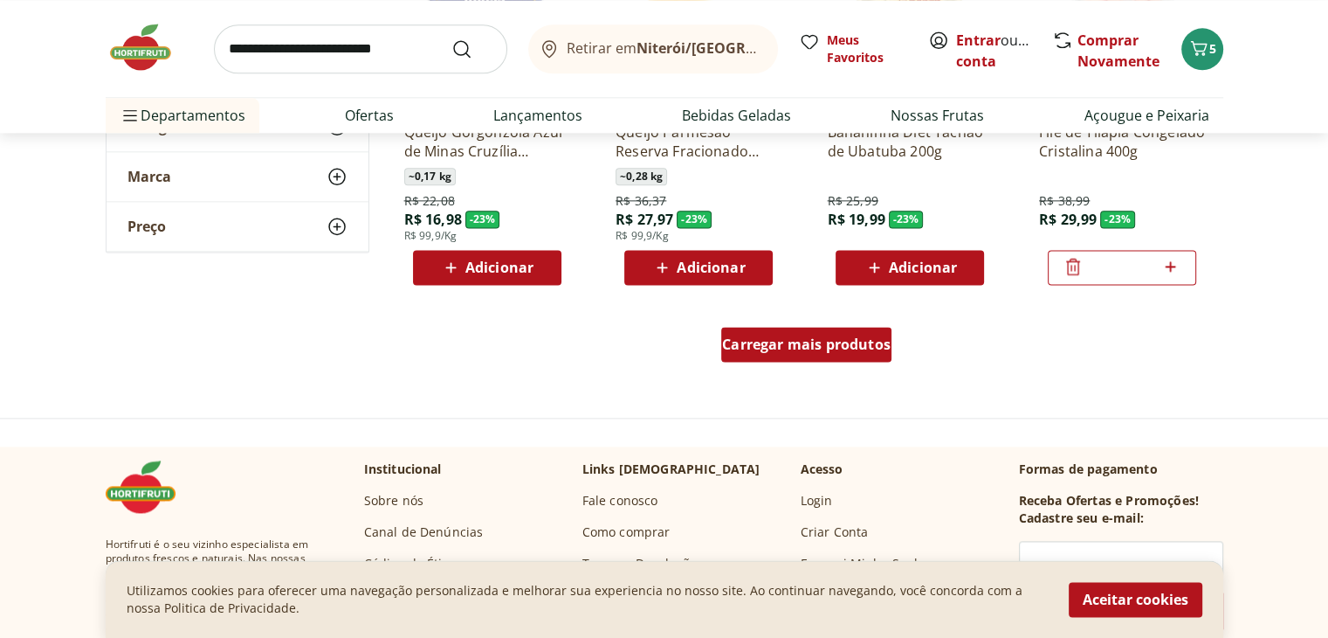
click at [835, 347] on span "Carregar mais produtos" at bounding box center [806, 344] width 169 height 14
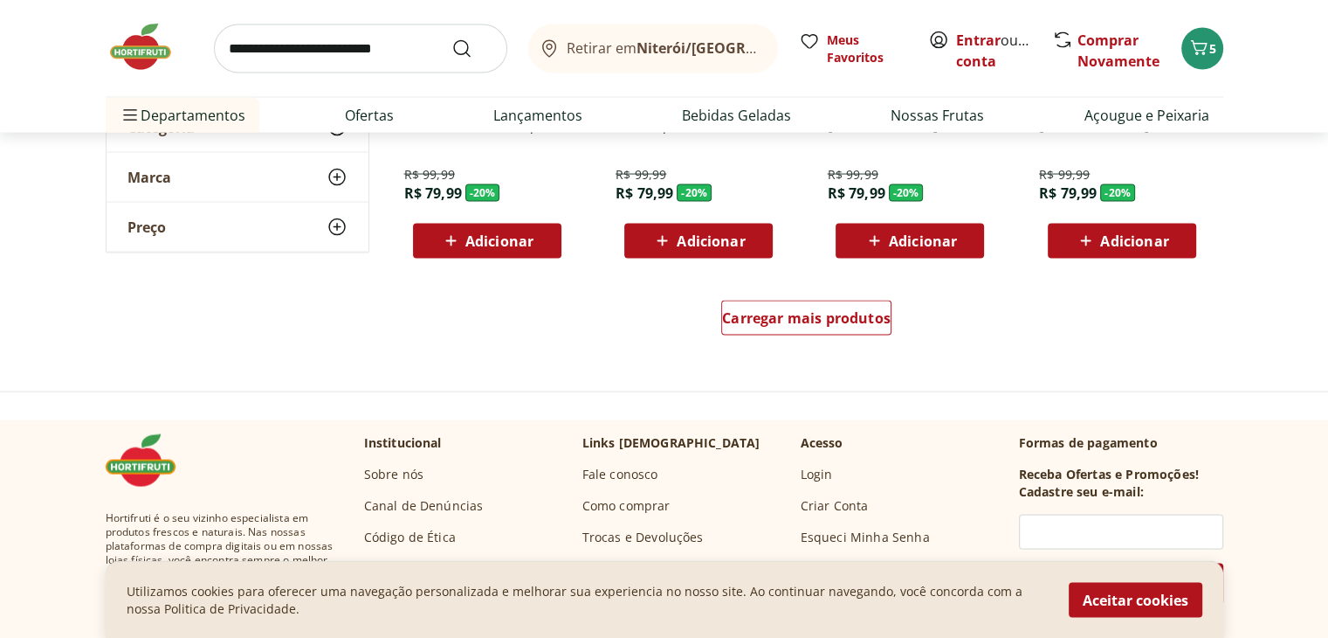
scroll to position [3493, 0]
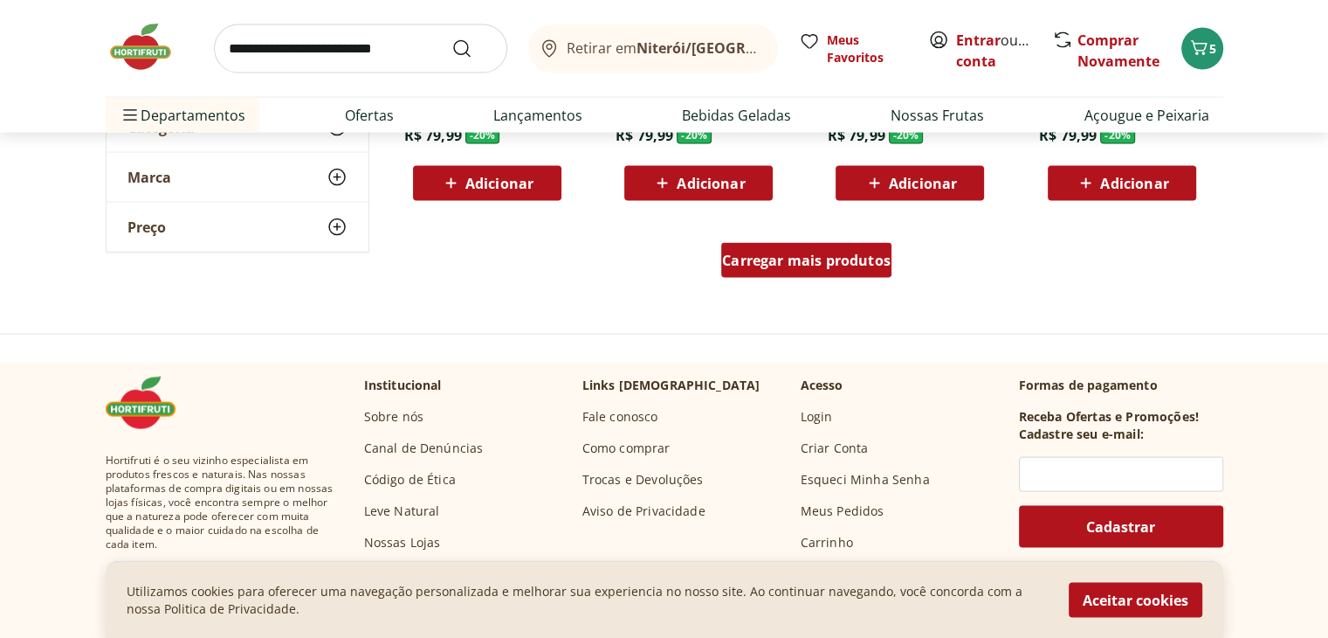
click at [824, 267] on span "Carregar mais produtos" at bounding box center [806, 260] width 169 height 14
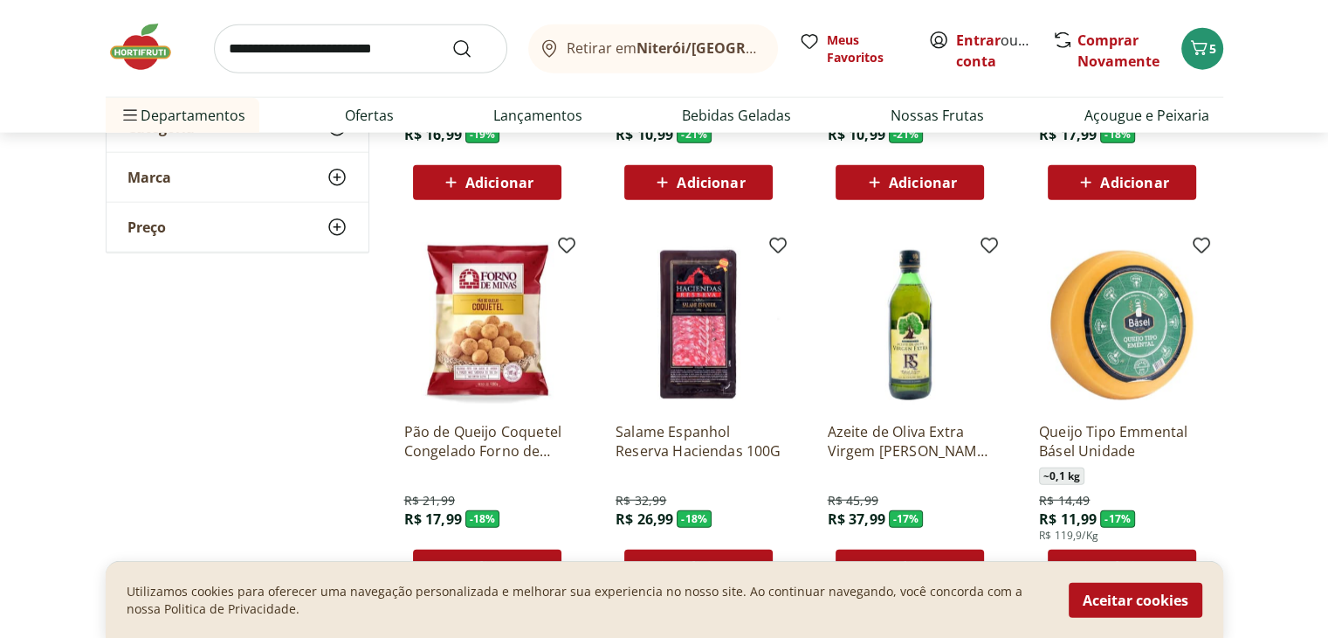
scroll to position [4279, 0]
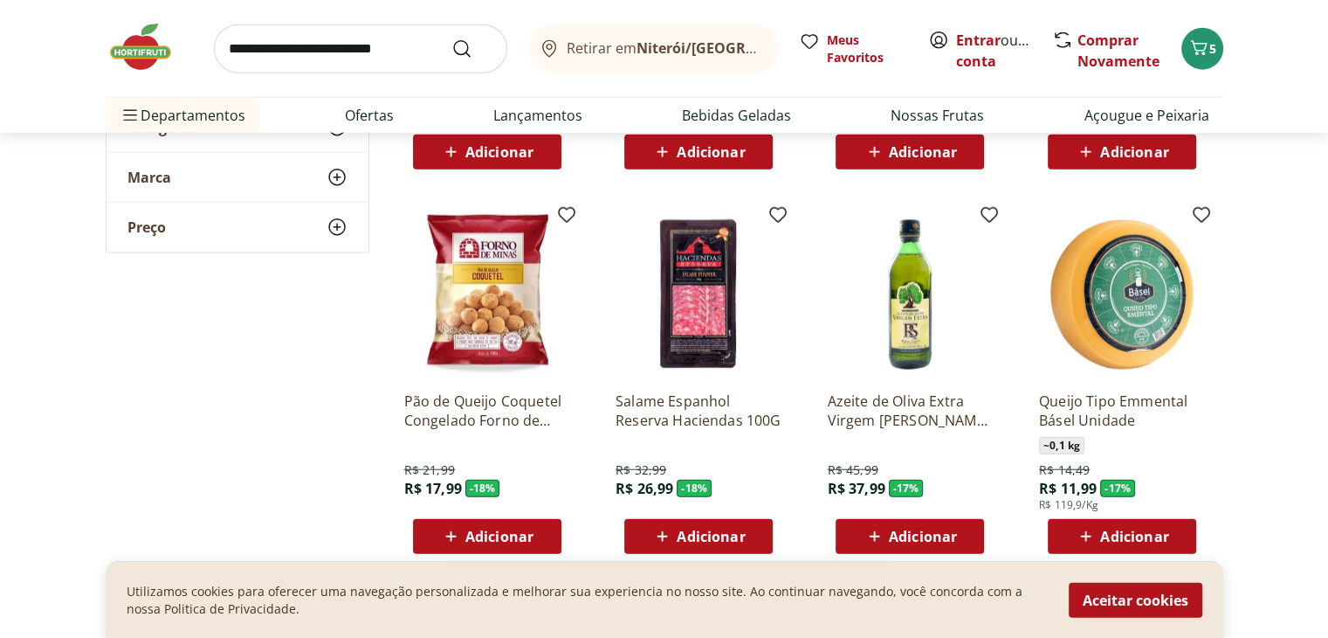
click at [1103, 534] on span "Adicionar" at bounding box center [1134, 536] width 68 height 14
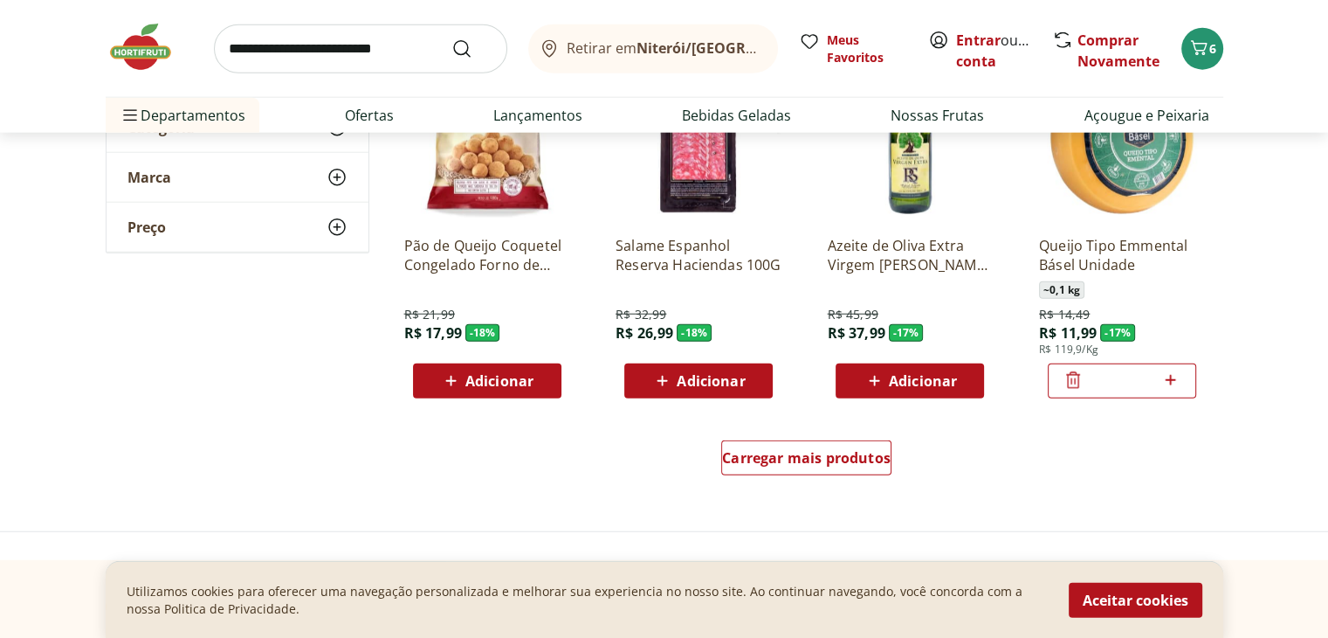
scroll to position [4541, 0]
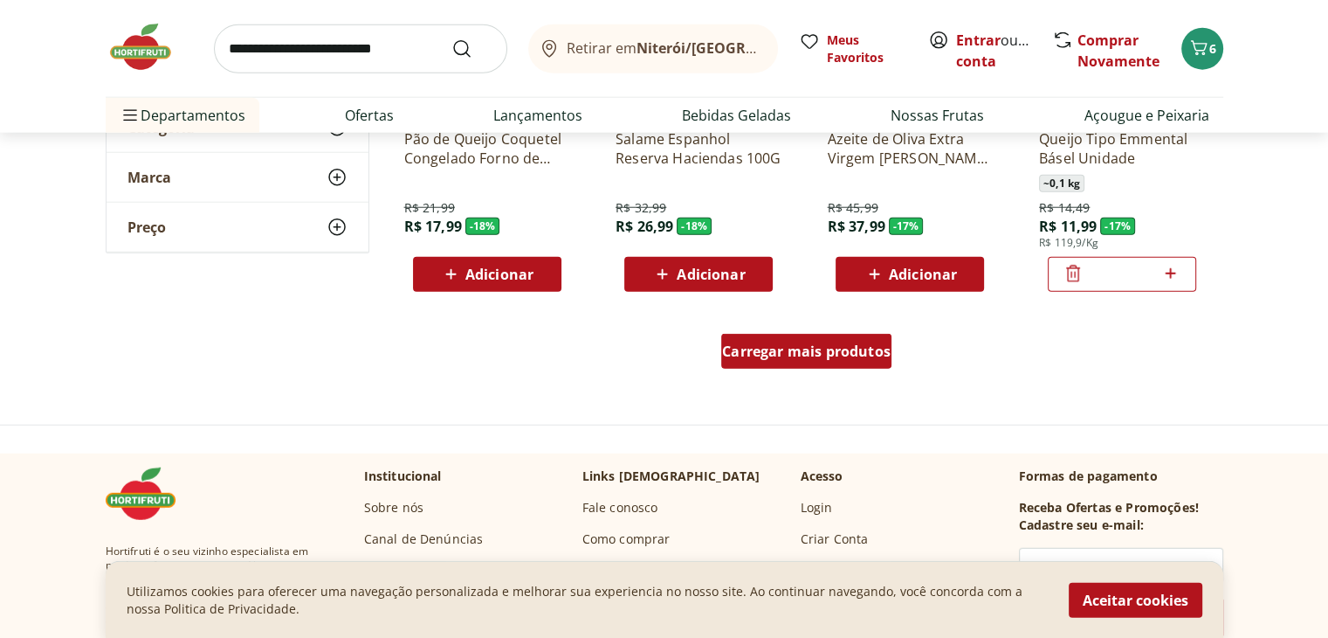
drag, startPoint x: 828, startPoint y: 350, endPoint x: 1058, endPoint y: 263, distance: 245.7
click at [828, 350] on span "Carregar mais produtos" at bounding box center [806, 351] width 169 height 14
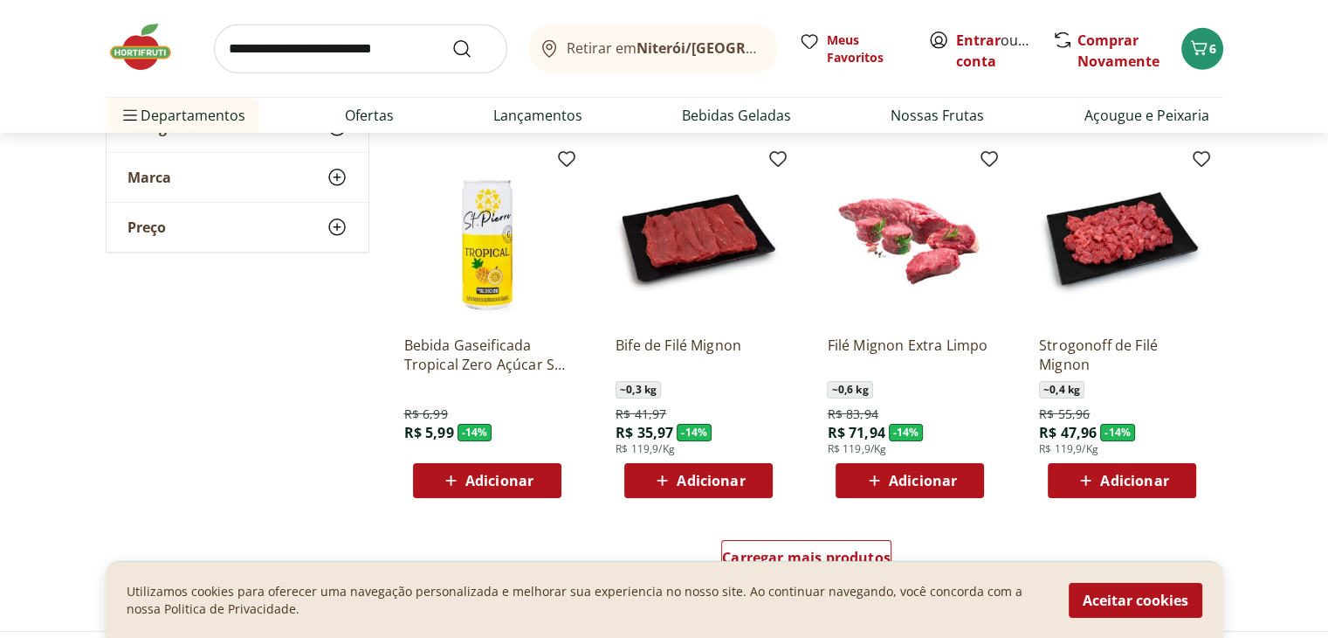
scroll to position [5502, 0]
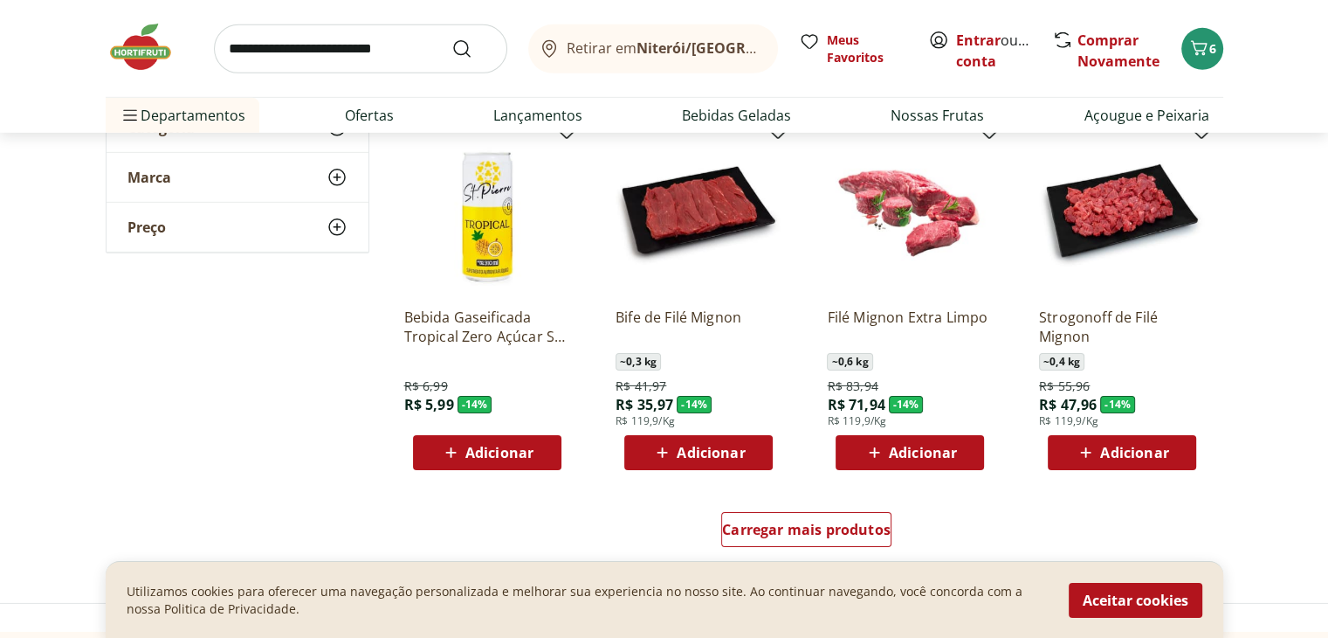
click at [1130, 459] on span "Adicionar" at bounding box center [1134, 452] width 68 height 14
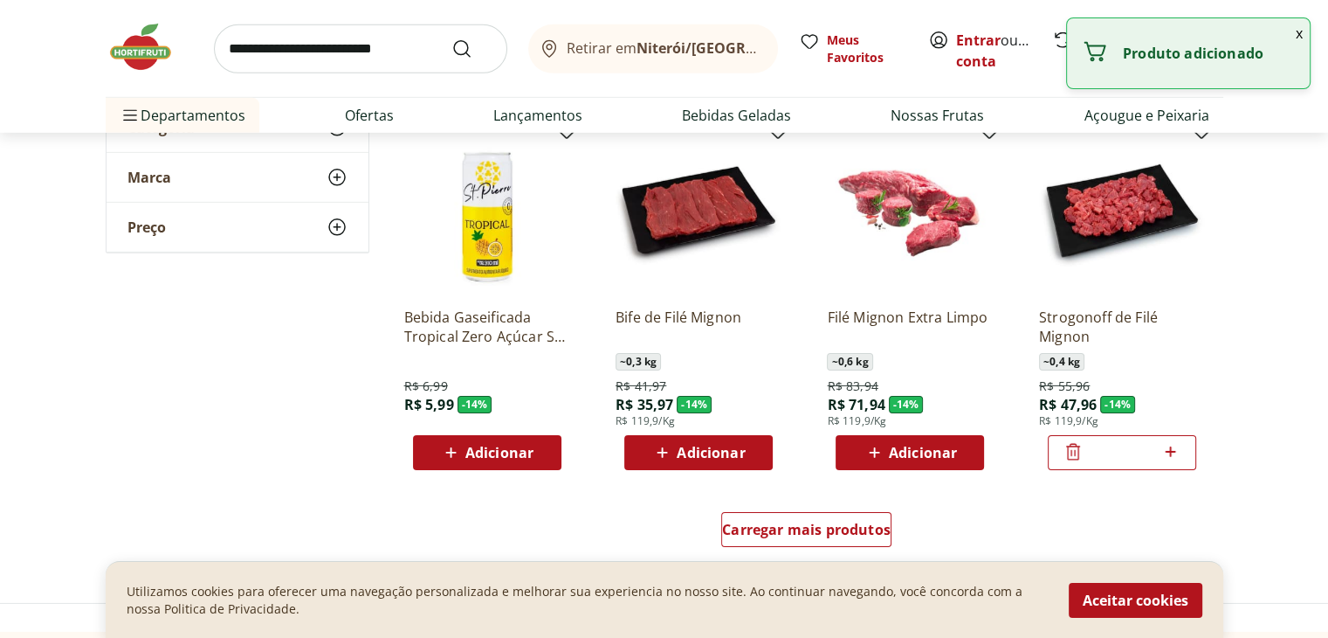
click at [345, 43] on input "search" at bounding box center [360, 48] width 293 height 49
type input "*****"
click at [452, 38] on button "Submit Search" at bounding box center [473, 48] width 42 height 21
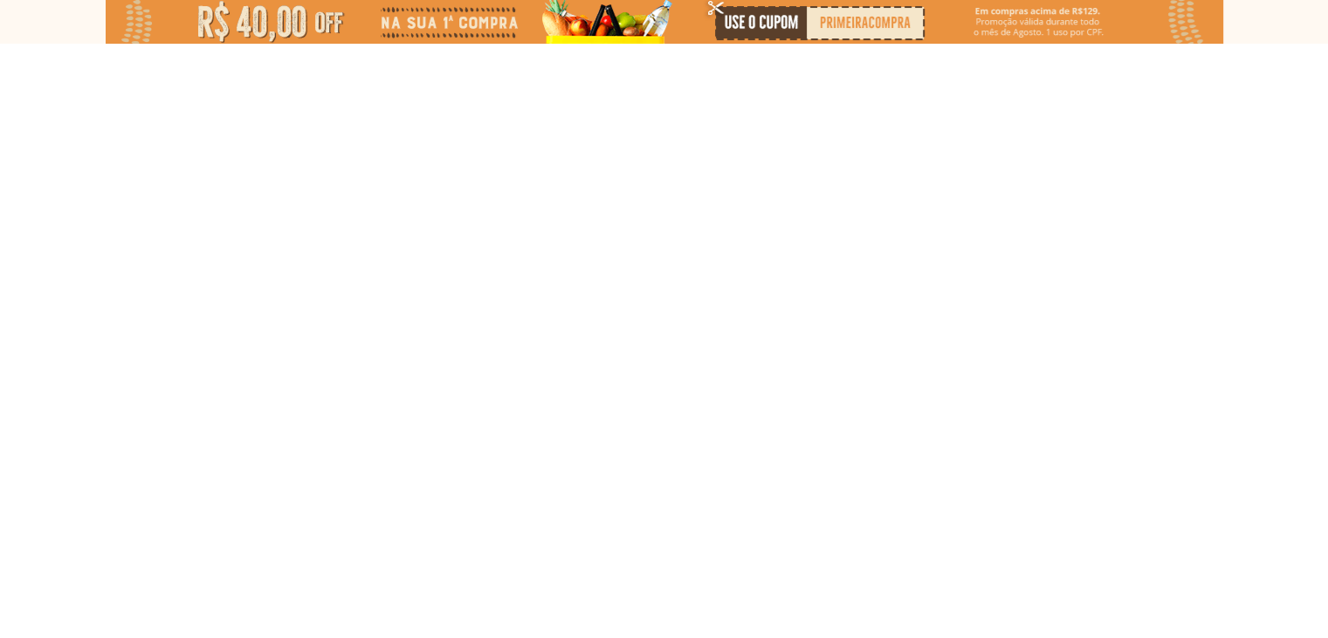
select select "**********"
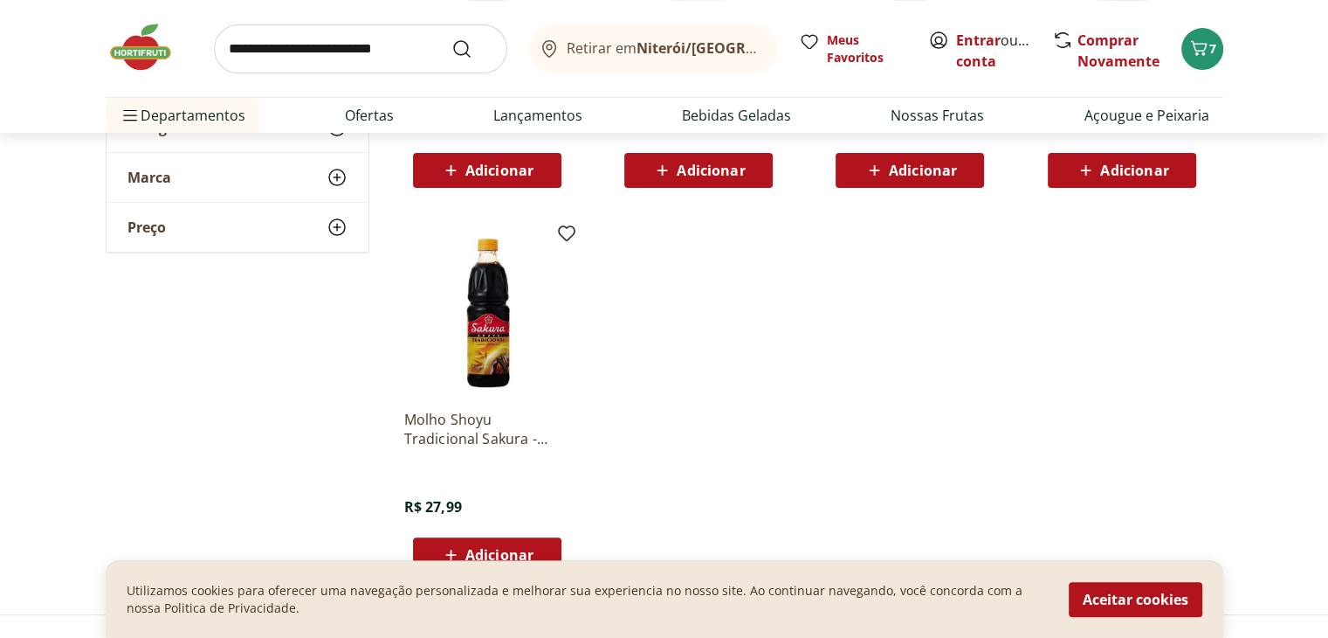
scroll to position [349, 0]
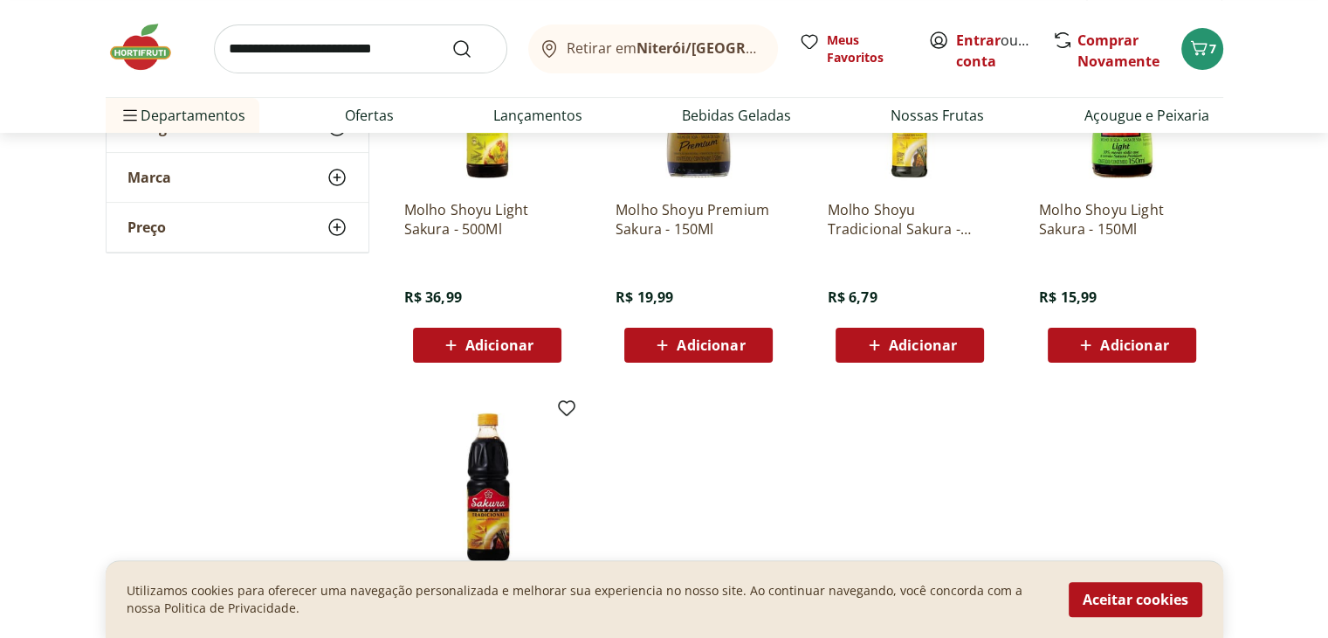
click at [904, 349] on span "Adicionar" at bounding box center [923, 345] width 68 height 14
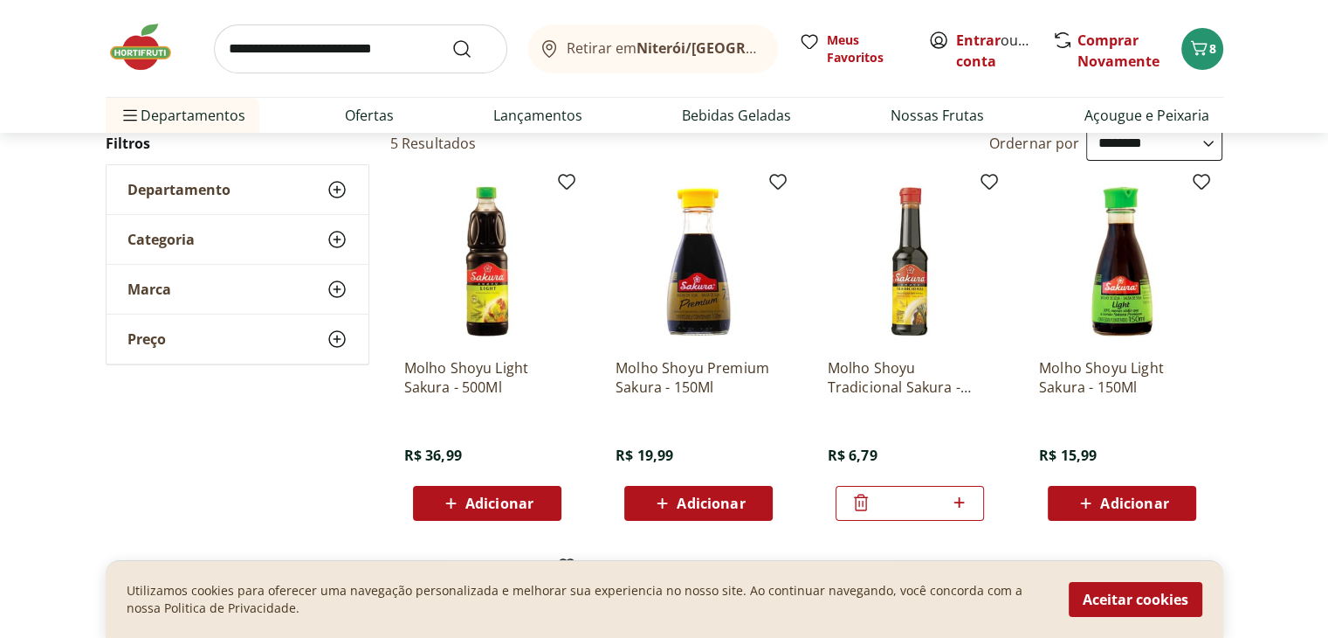
scroll to position [0, 0]
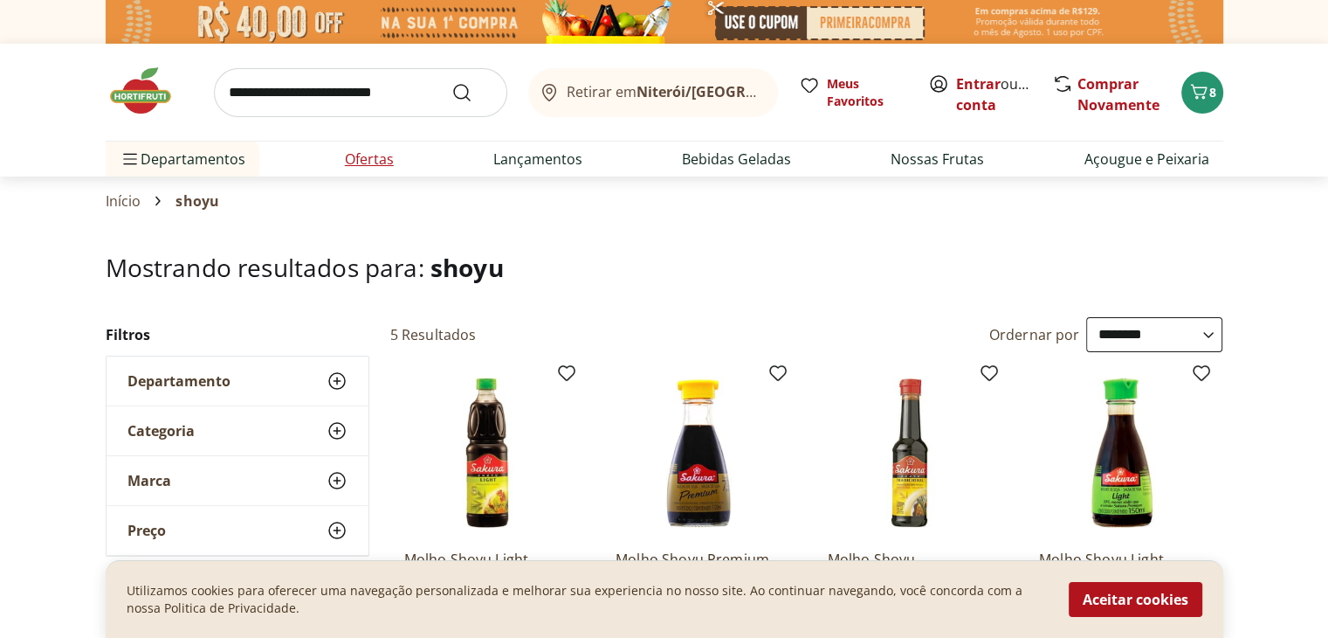
click at [367, 165] on link "Ofertas" at bounding box center [369, 158] width 49 height 21
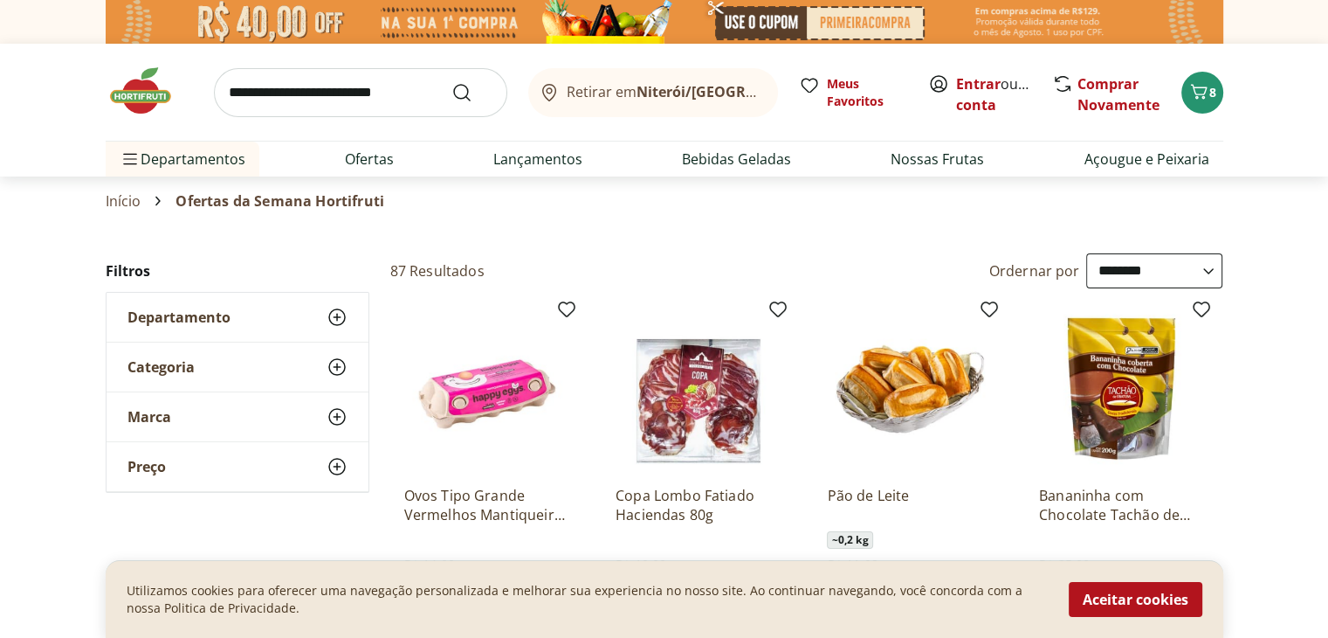
click at [1211, 273] on select "**********" at bounding box center [1154, 270] width 136 height 35
click at [1086, 253] on select "**********" at bounding box center [1154, 270] width 136 height 35
select select "*********"
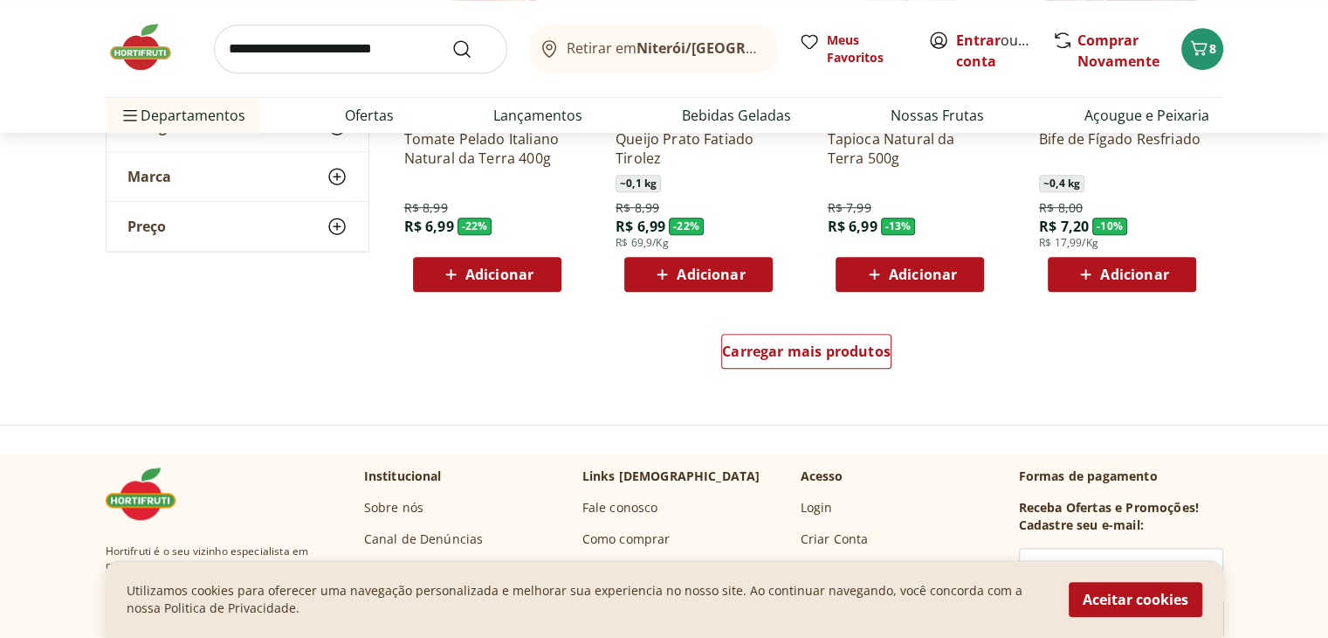
scroll to position [1135, 0]
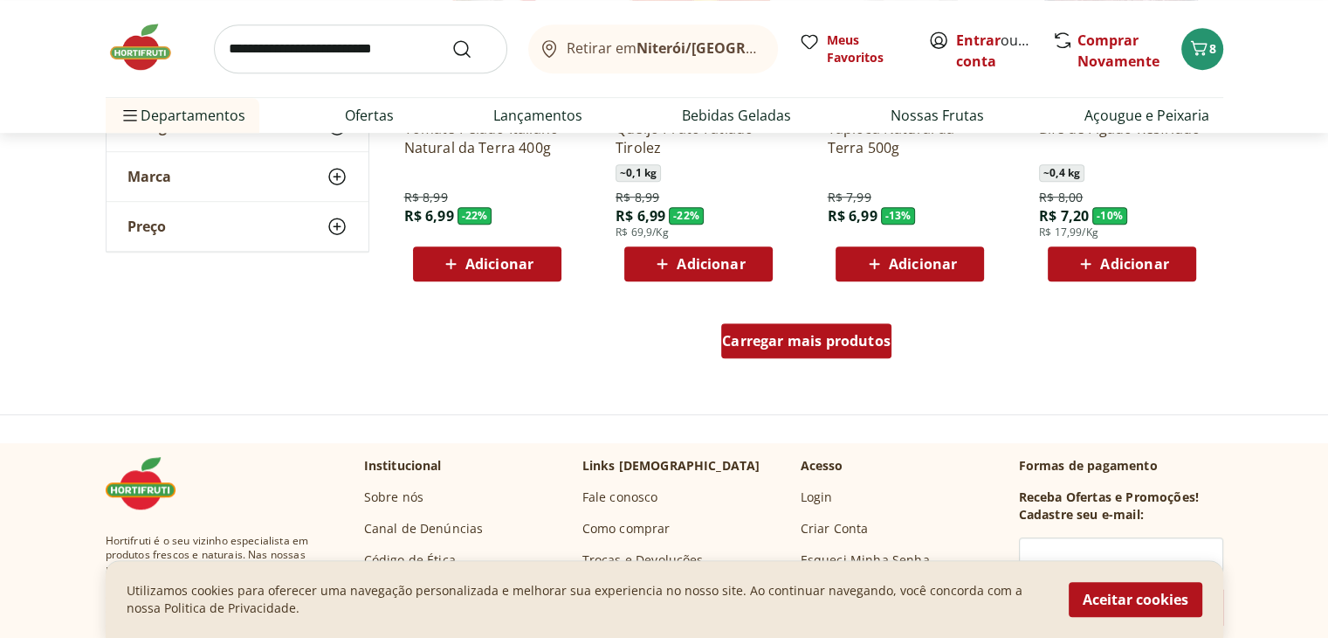
click at [734, 350] on div "Carregar mais produtos" at bounding box center [806, 340] width 170 height 35
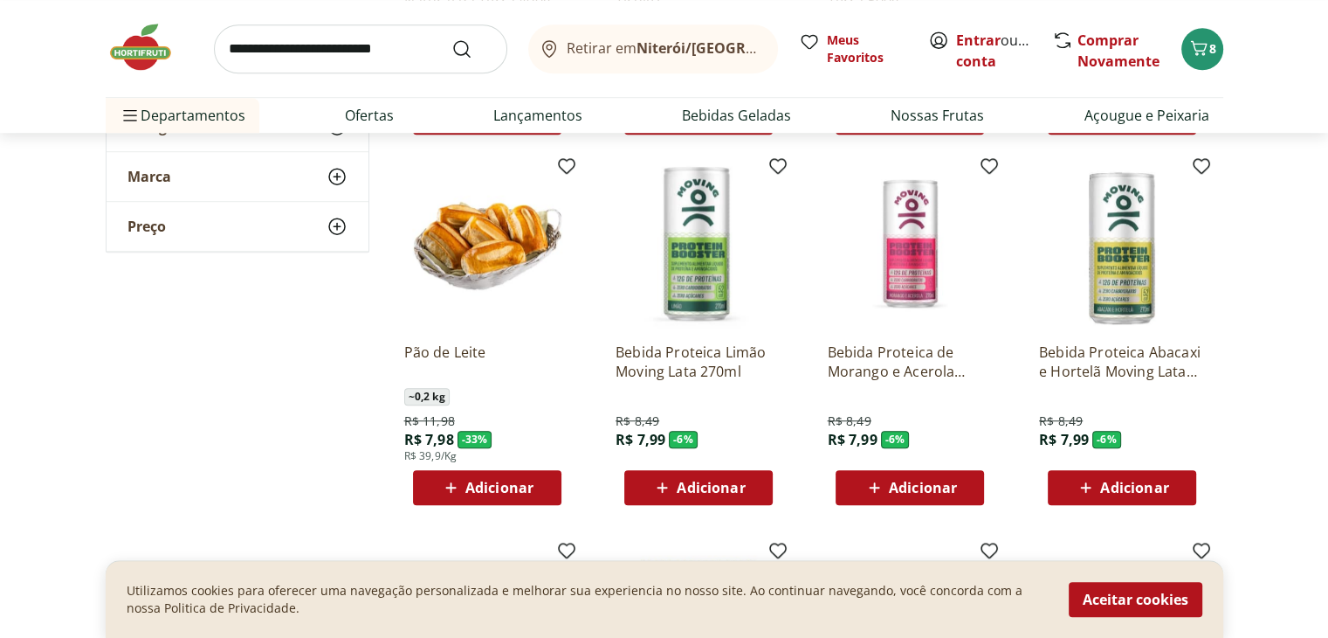
scroll to position [1310, 0]
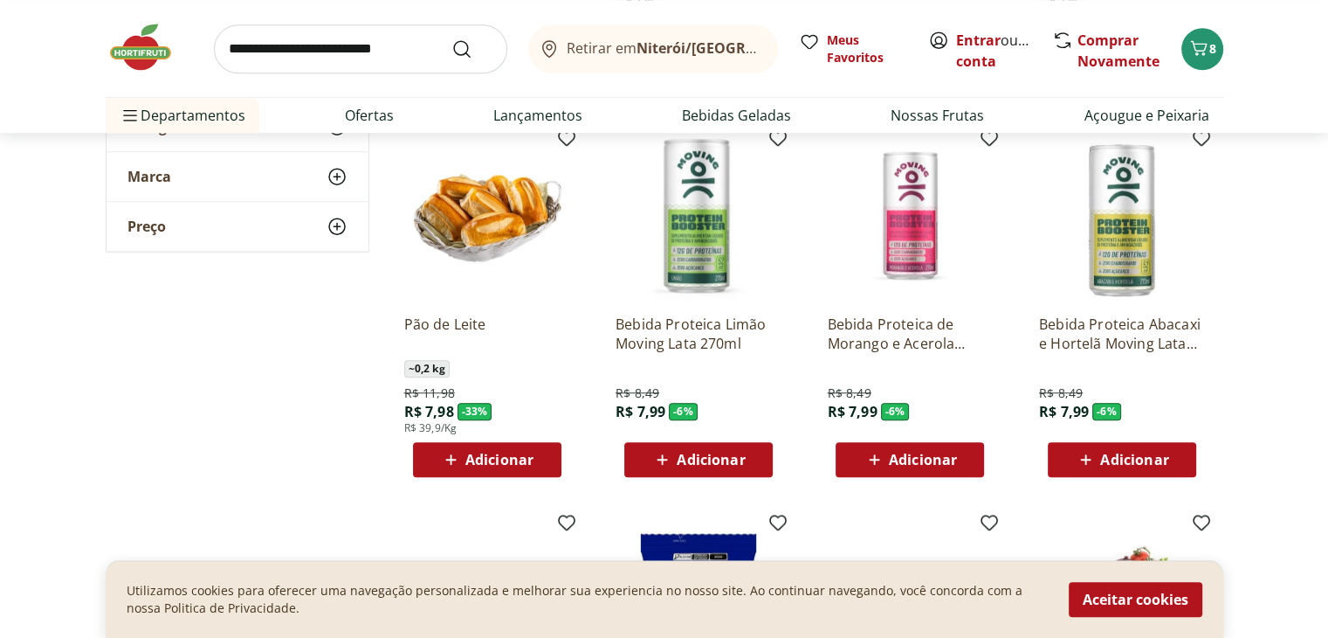
click at [884, 452] on icon at bounding box center [875, 459] width 22 height 21
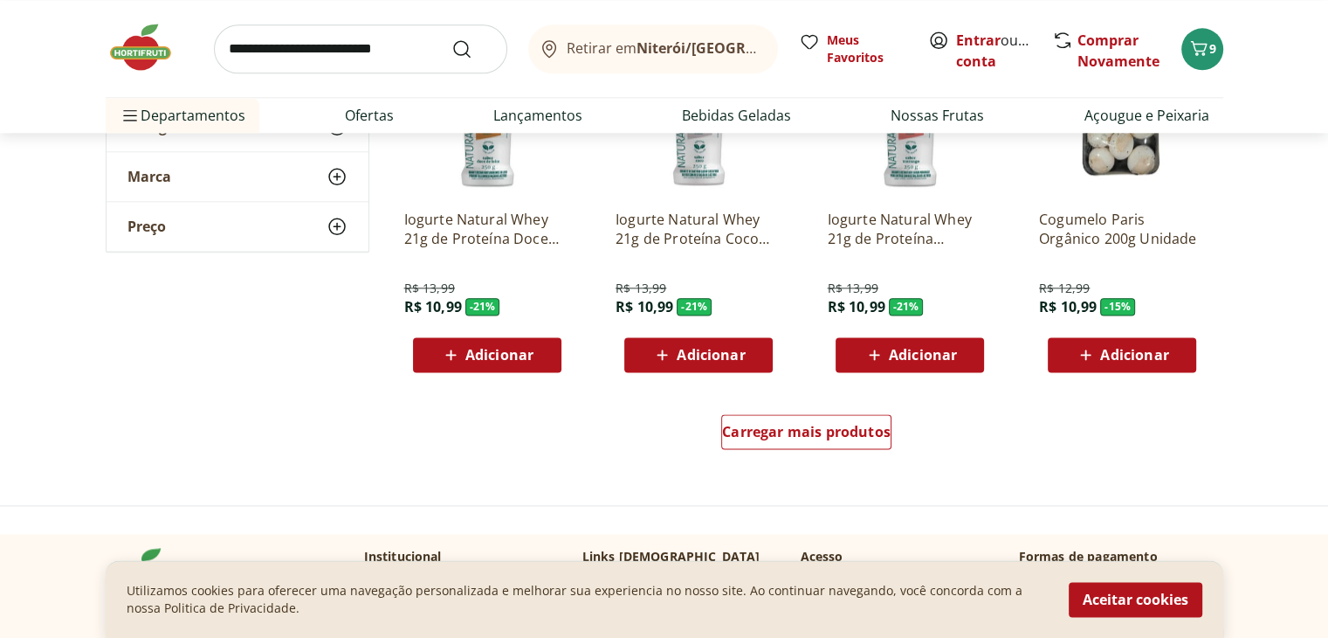
scroll to position [2271, 0]
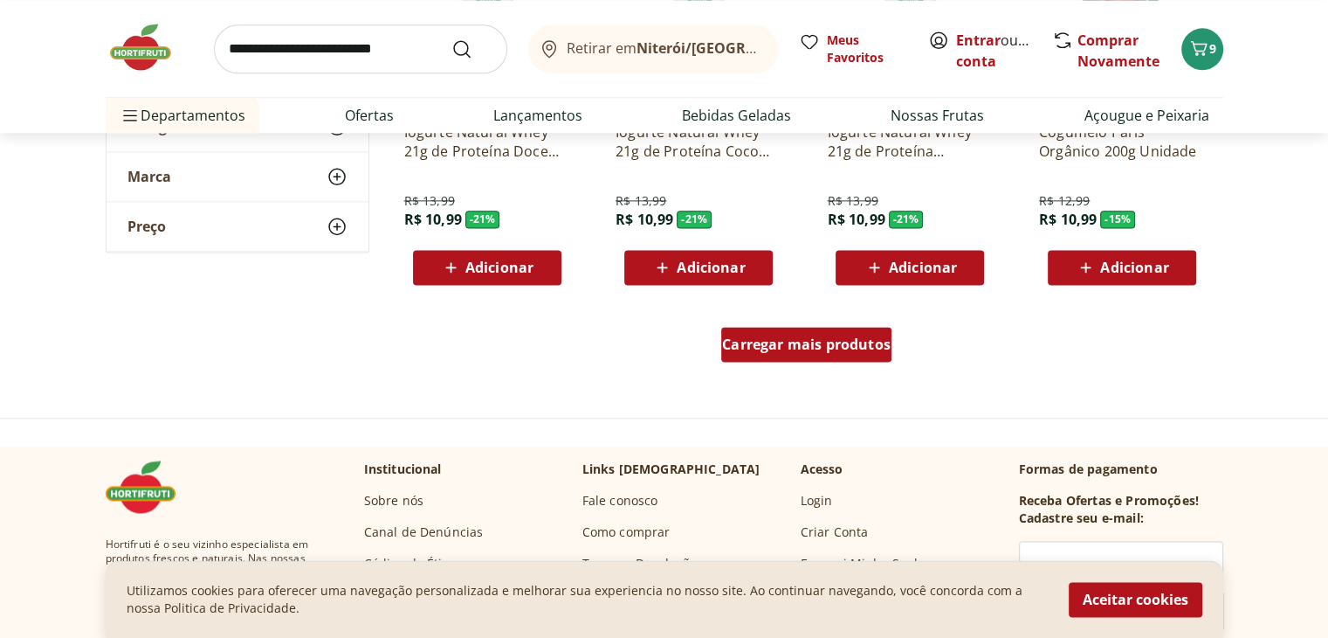
click at [769, 346] on span "Carregar mais produtos" at bounding box center [806, 344] width 169 height 14
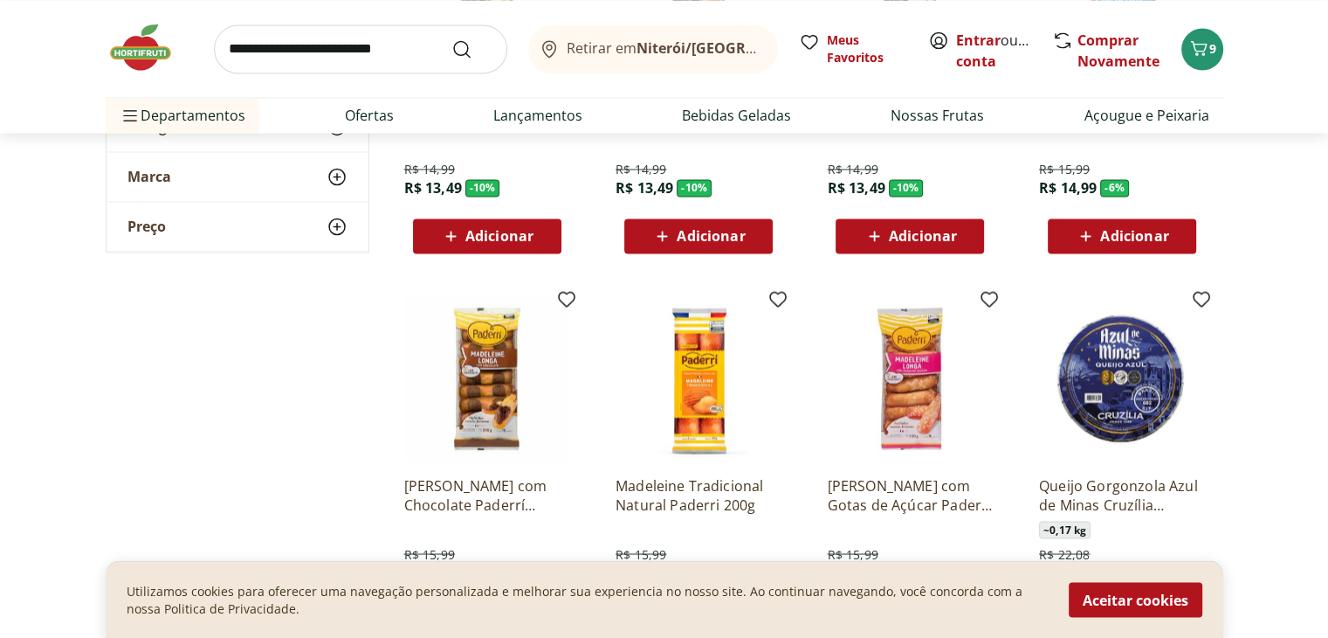
scroll to position [3144, 0]
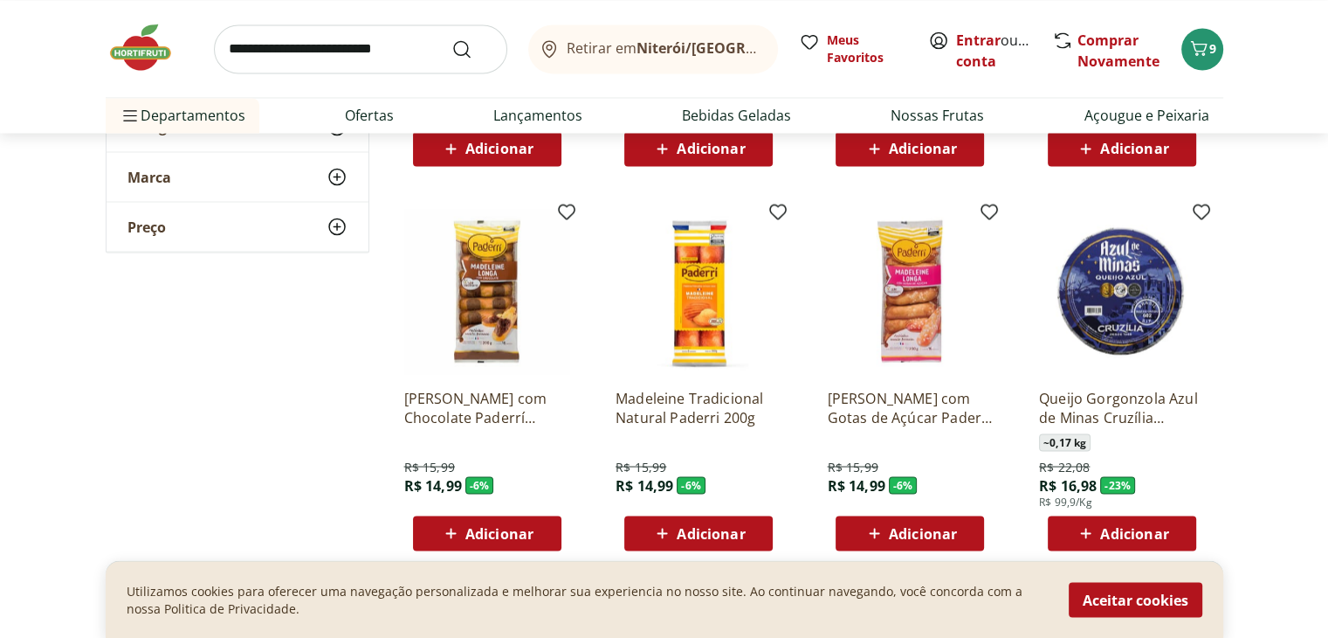
click at [891, 535] on span "Adicionar" at bounding box center [923, 533] width 68 height 14
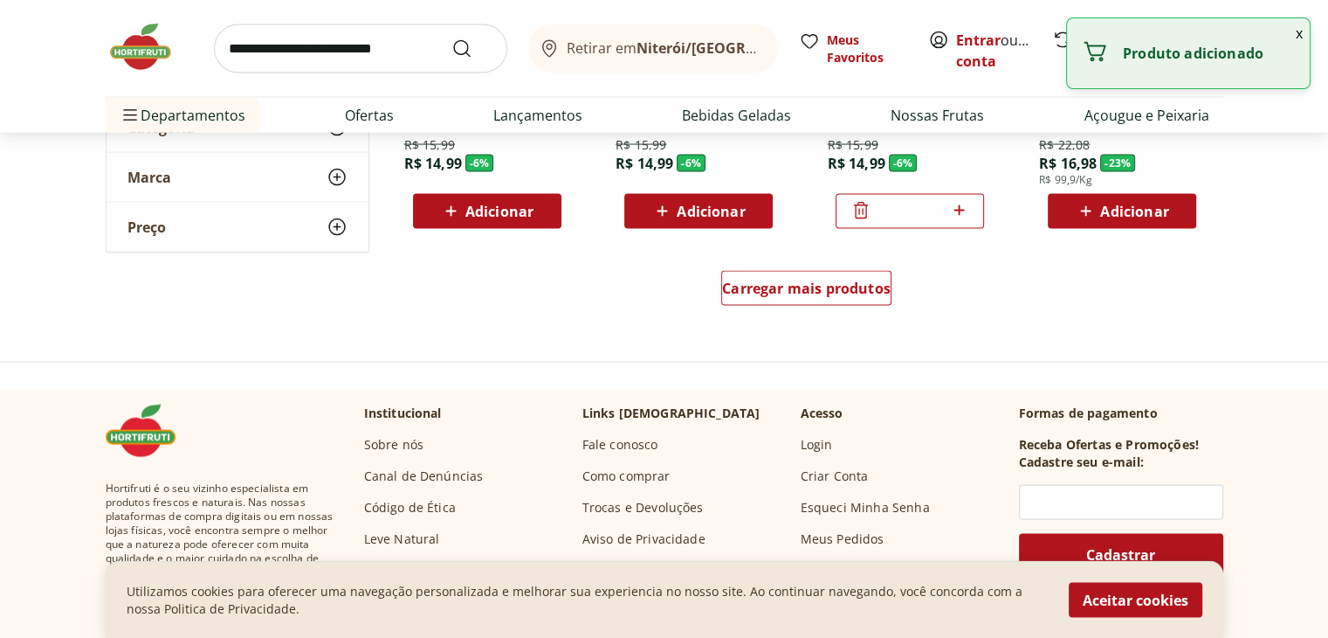
scroll to position [3493, 0]
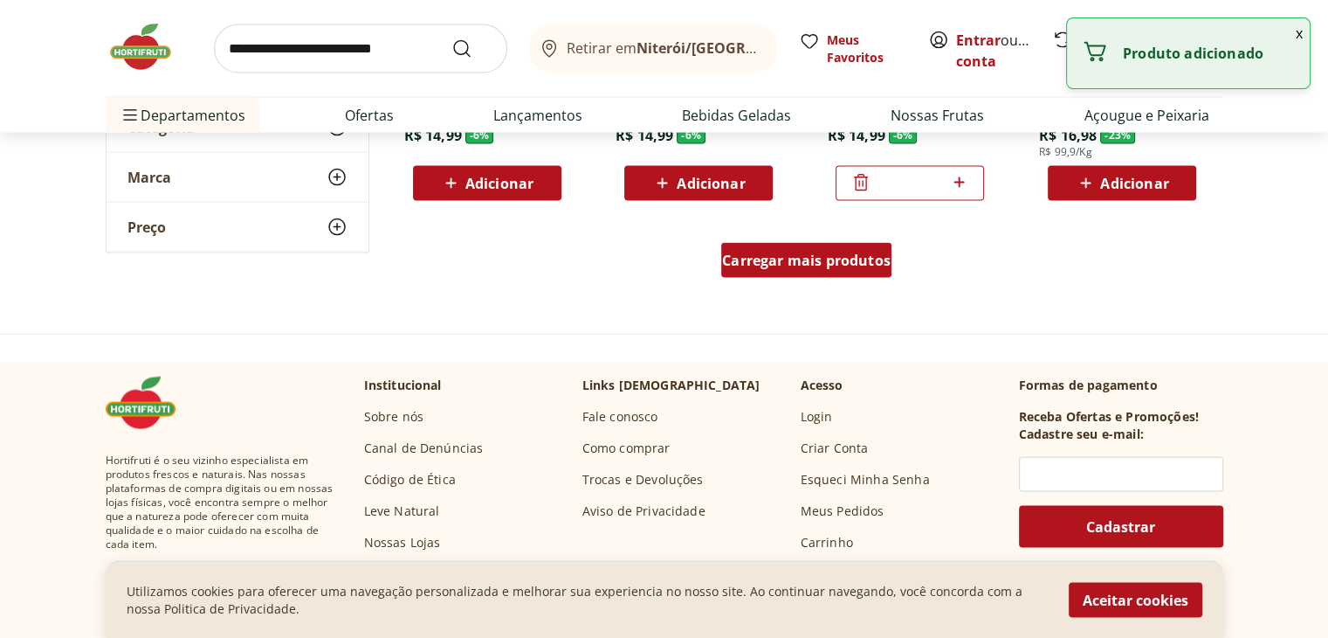
click at [825, 275] on div "Carregar mais produtos" at bounding box center [806, 260] width 170 height 35
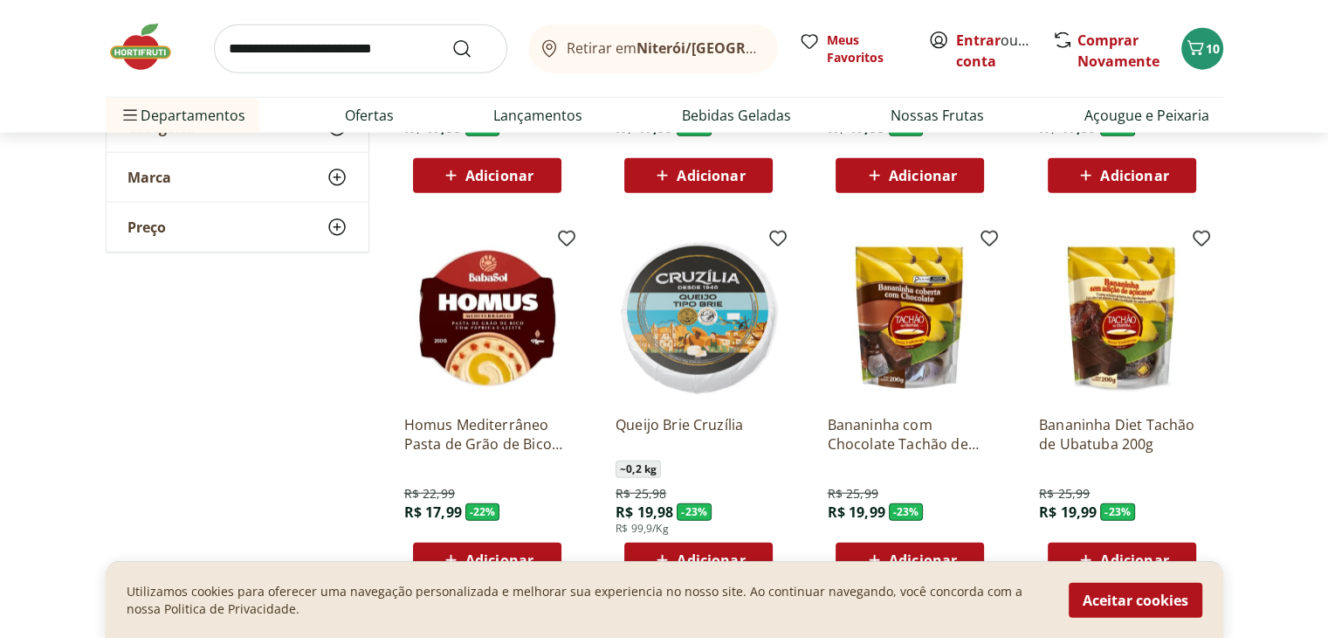
scroll to position [4279, 0]
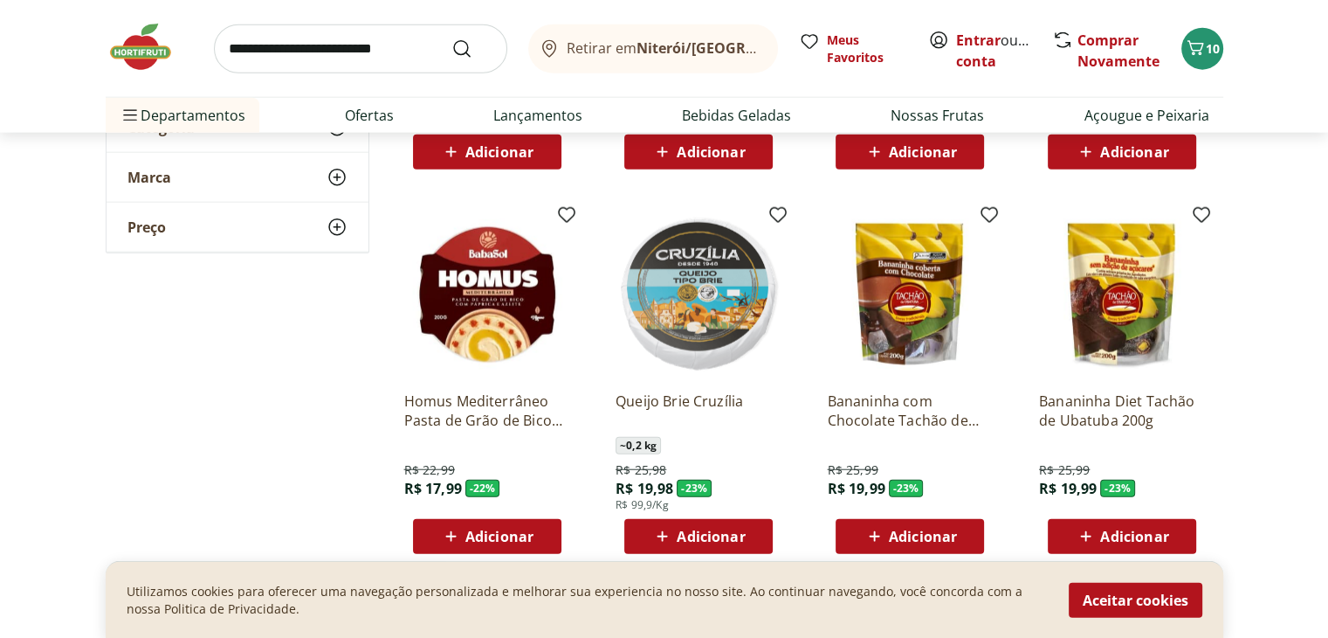
click at [274, 48] on input "search" at bounding box center [360, 48] width 293 height 49
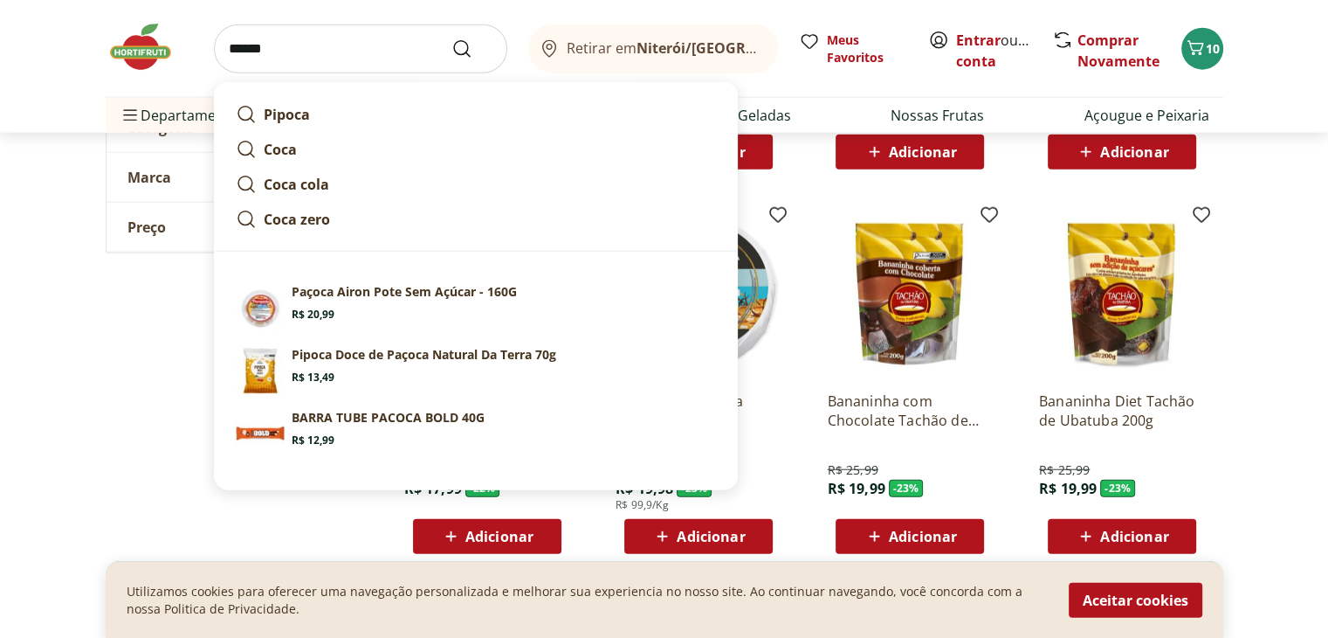
type input "******"
click at [452, 38] on button "Submit Search" at bounding box center [473, 48] width 42 height 21
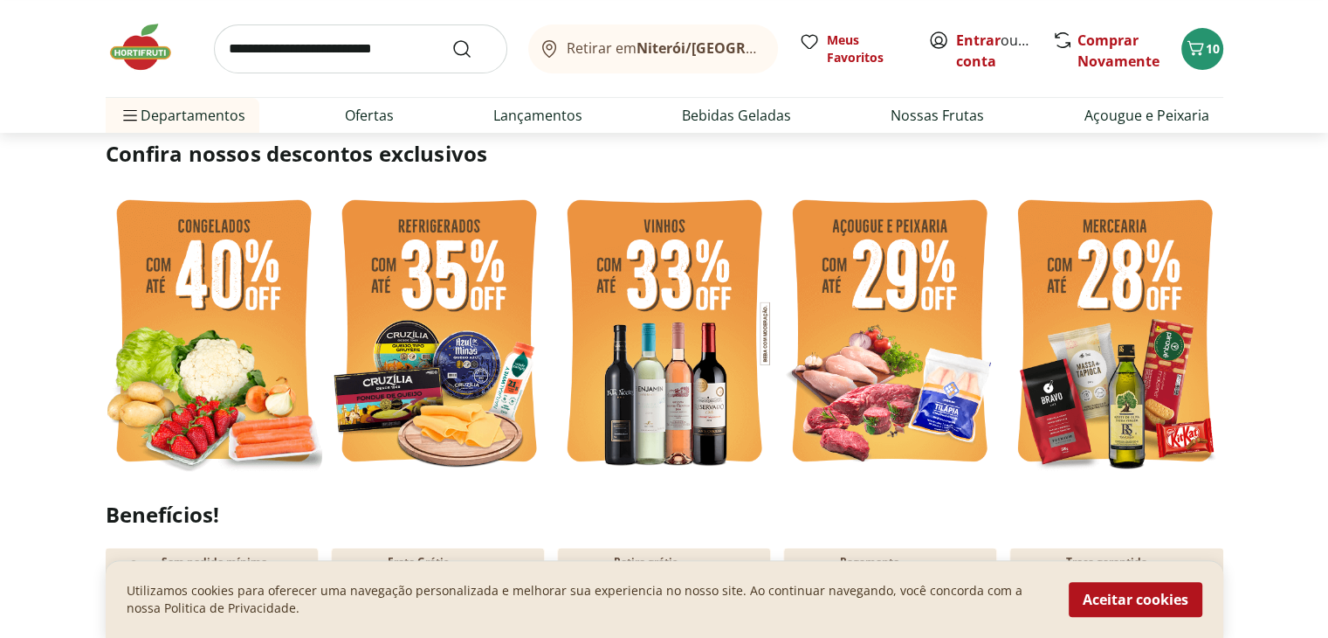
scroll to position [437, 0]
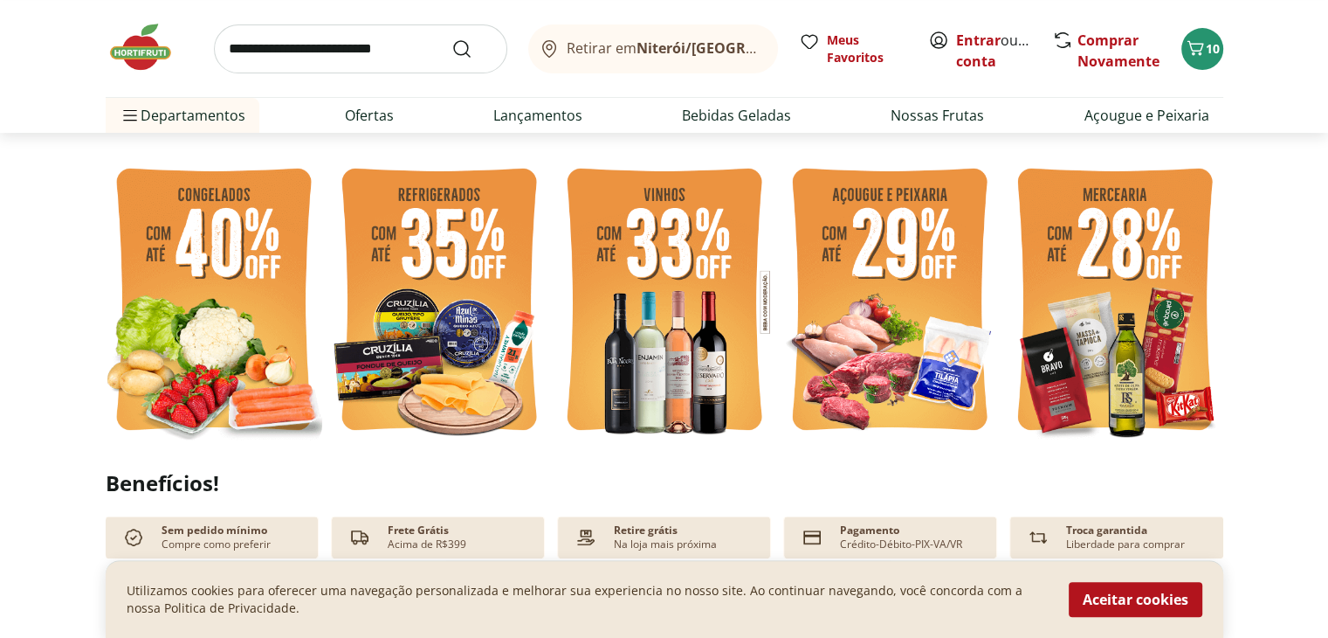
click at [852, 319] on img at bounding box center [890, 301] width 217 height 289
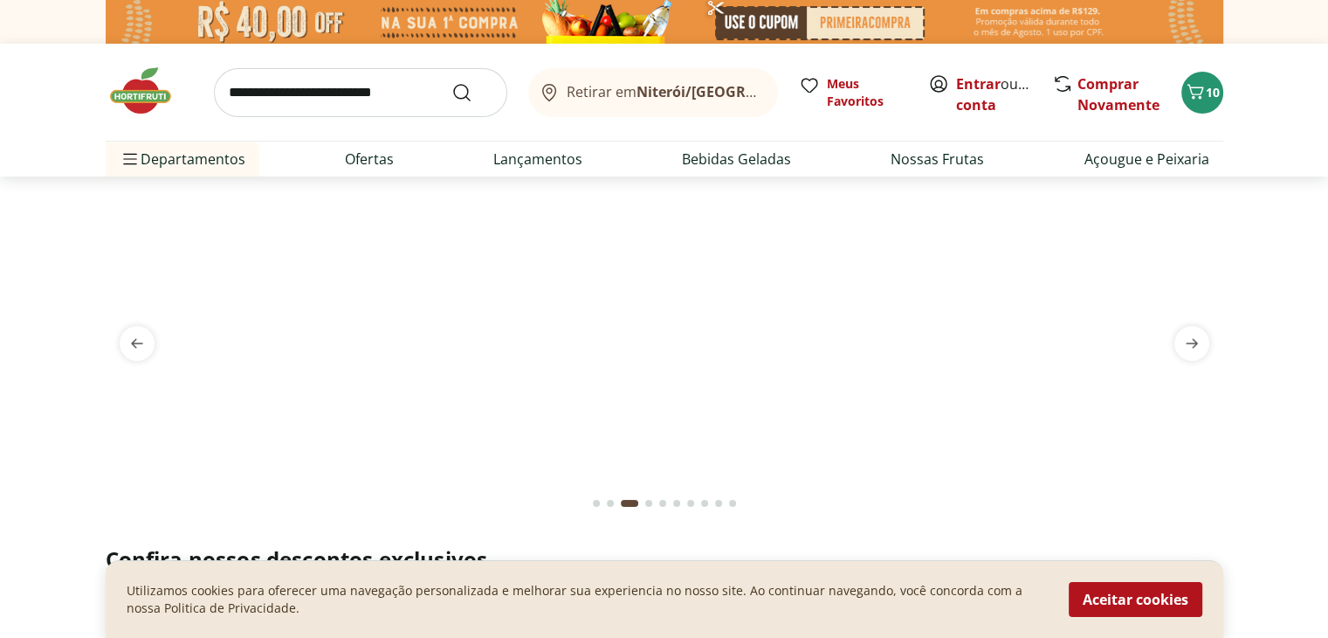
select select "**********"
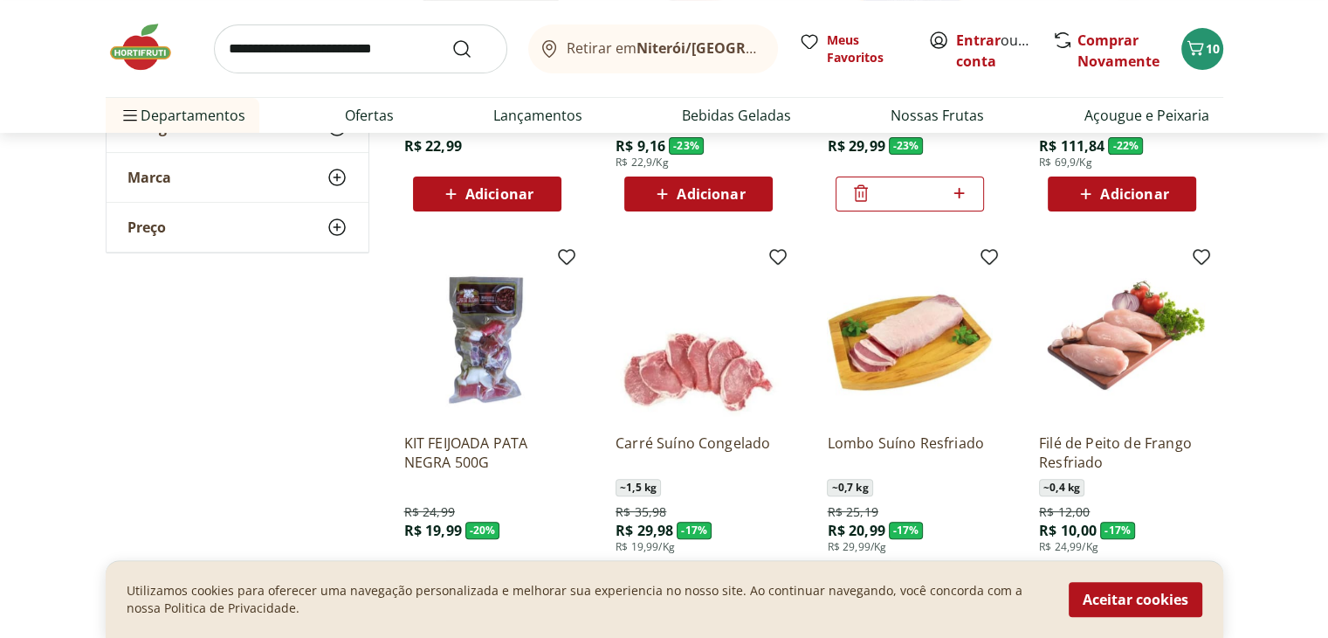
scroll to position [524, 0]
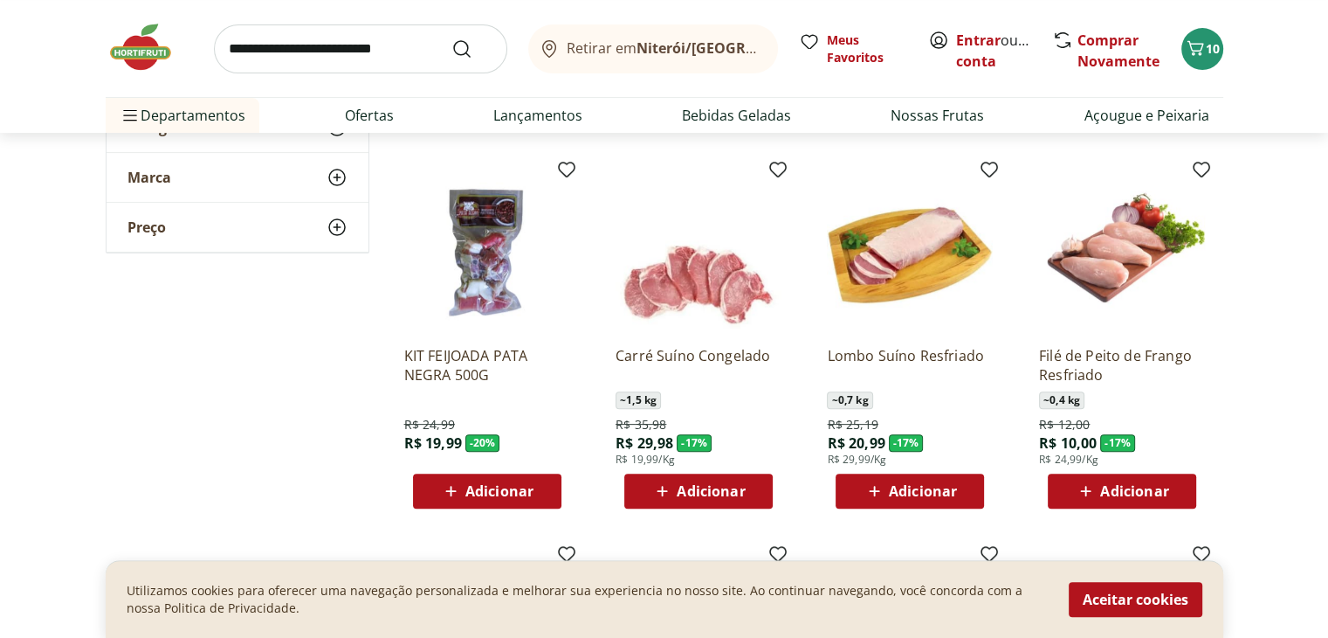
click at [1119, 492] on span "Adicionar" at bounding box center [1134, 491] width 68 height 14
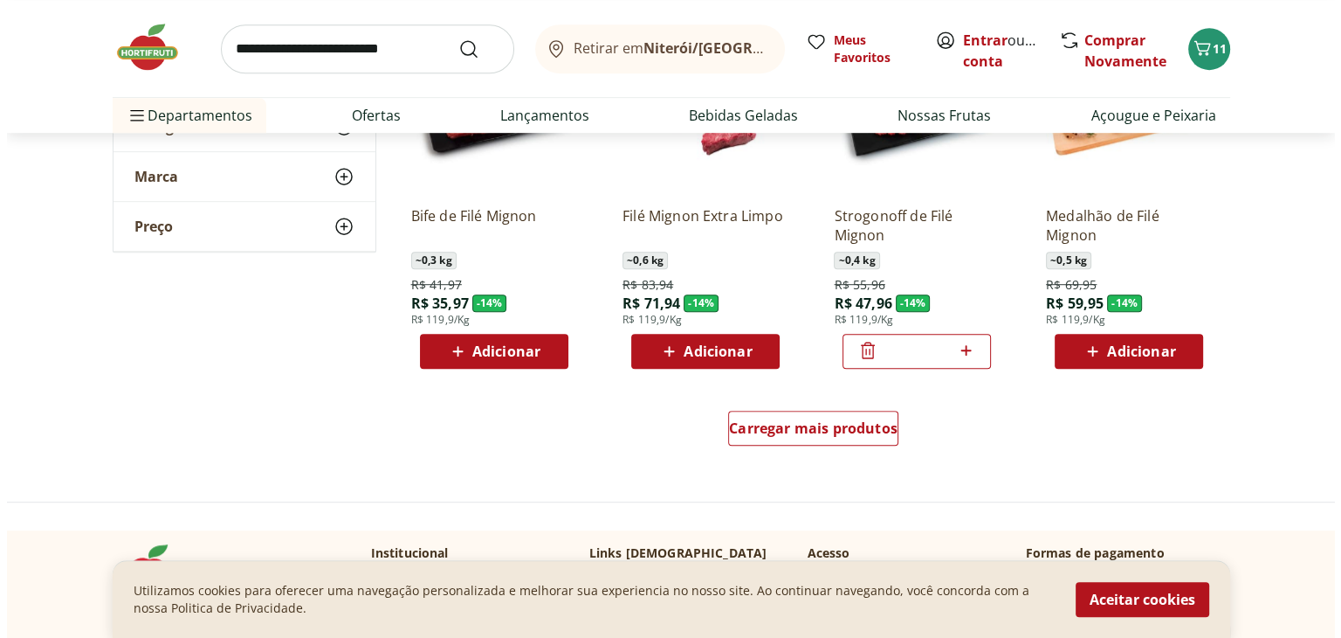
scroll to position [961, 0]
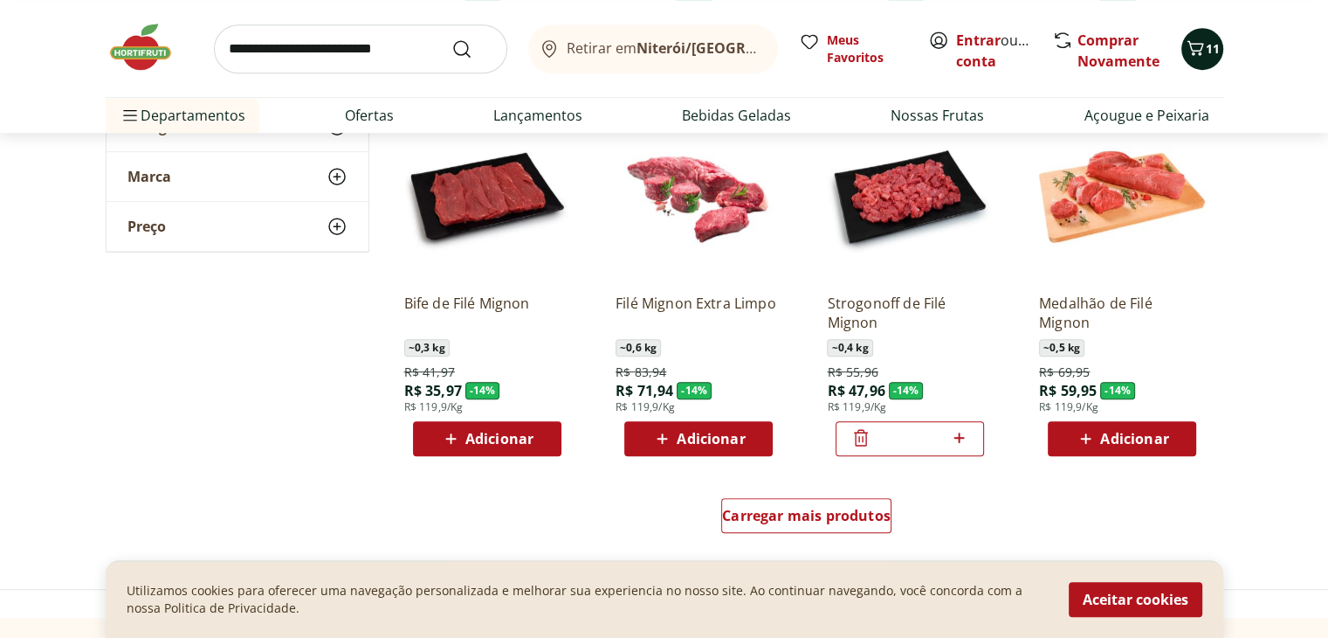
click at [1199, 44] on icon "Carrinho" at bounding box center [1195, 48] width 21 height 21
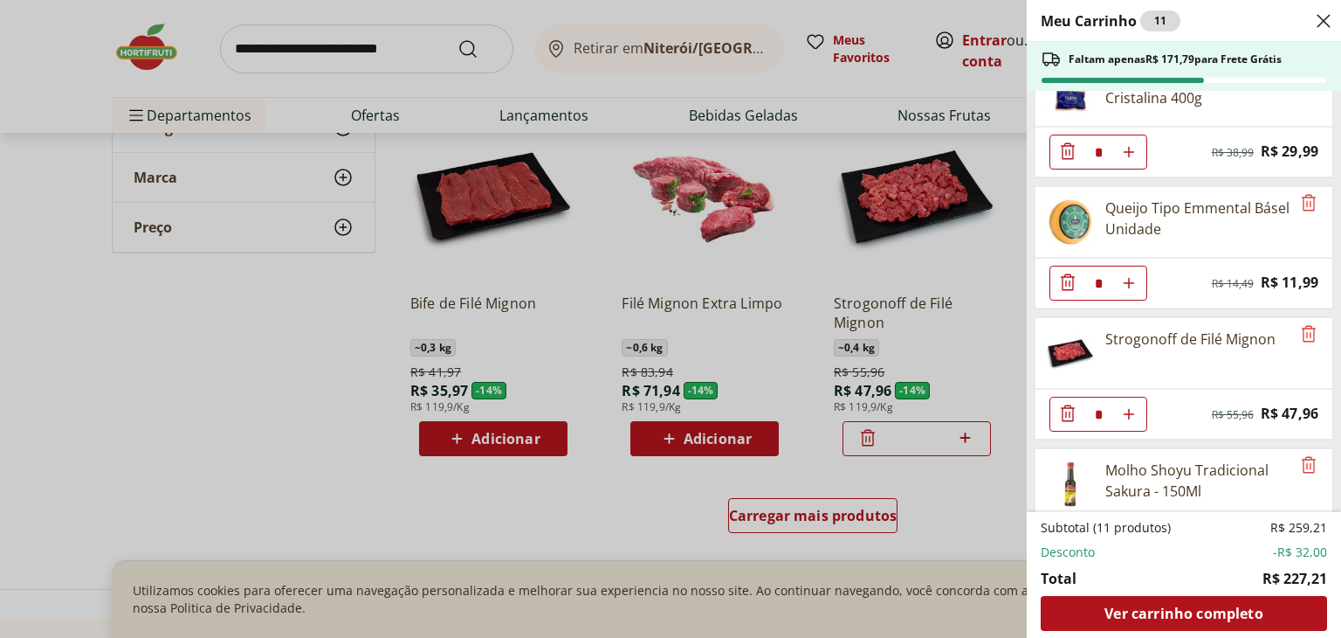
scroll to position [524, 0]
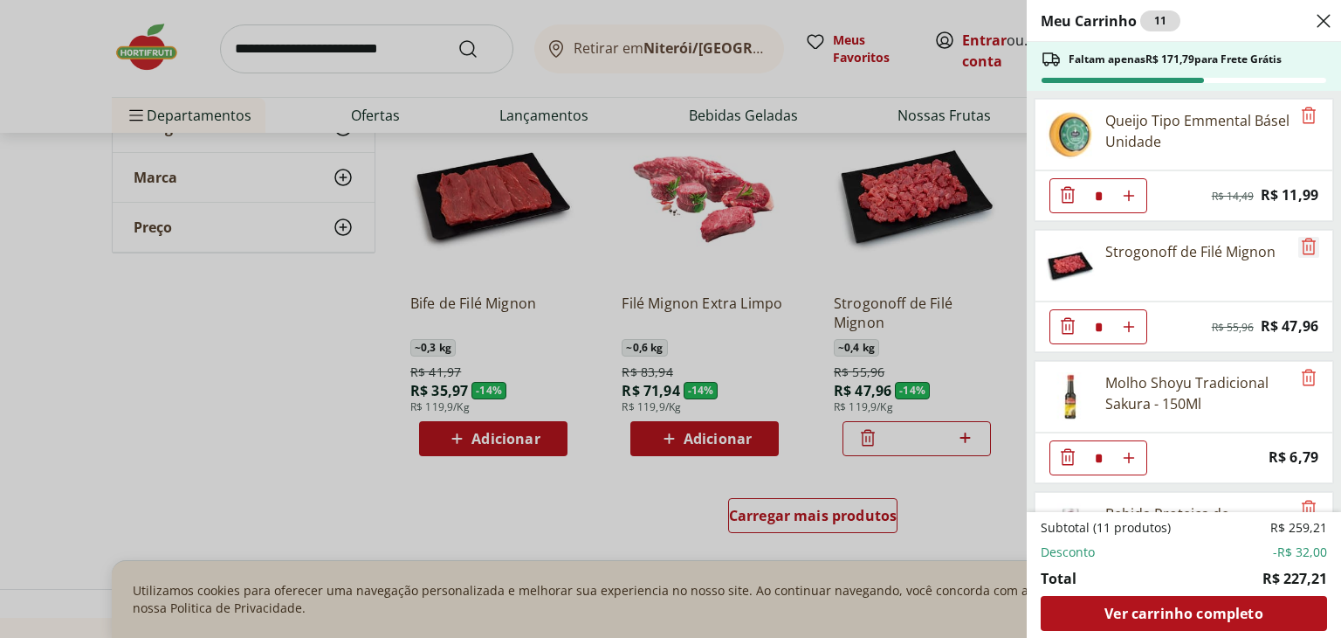
click at [1306, 241] on icon "Remove" at bounding box center [1309, 246] width 21 height 21
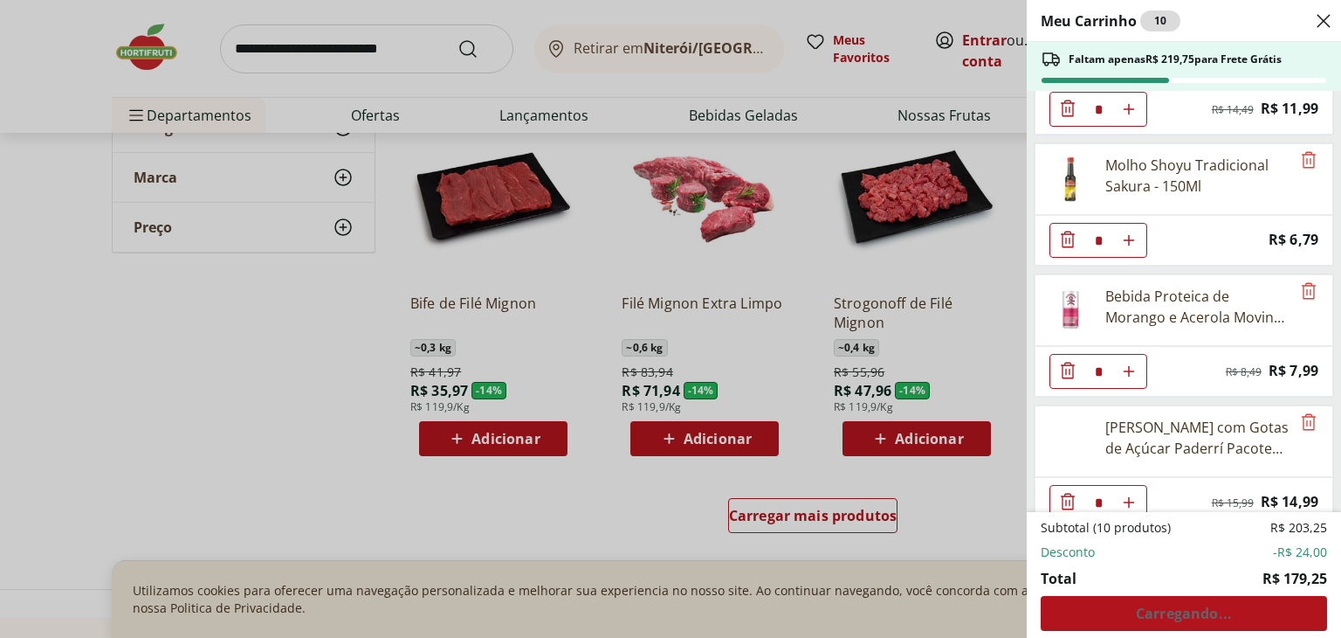
scroll to position [611, 0]
click at [1302, 284] on icon "Remove" at bounding box center [1309, 289] width 14 height 17
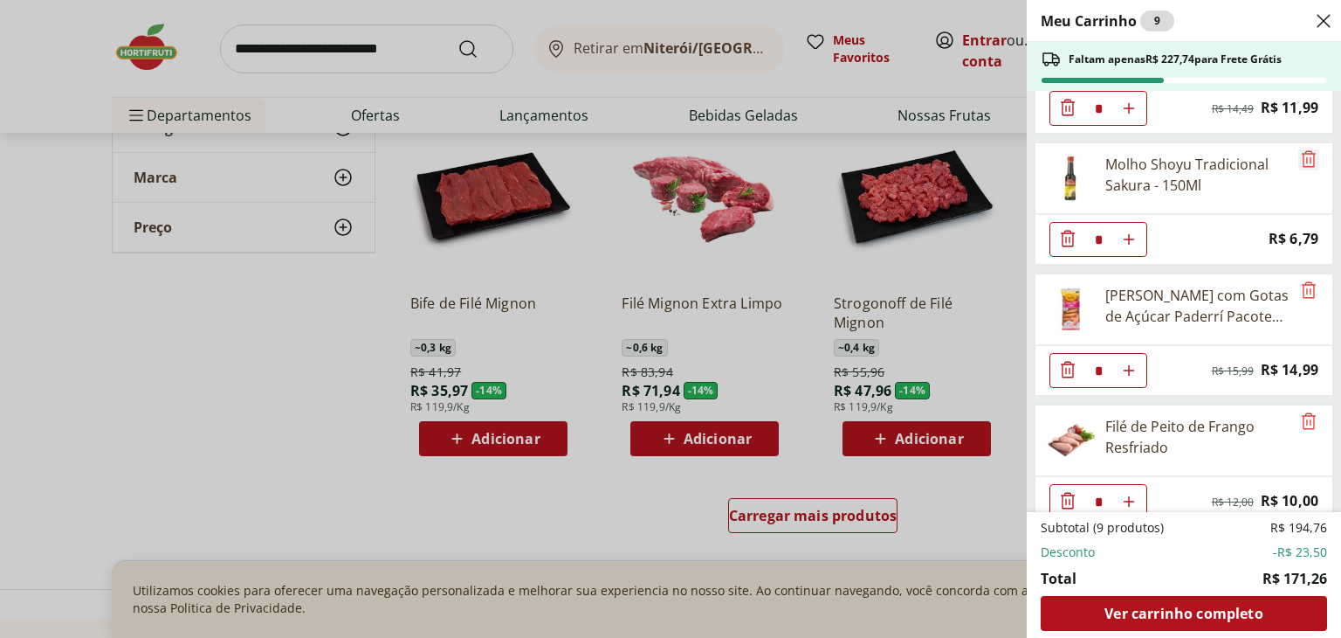
click at [1303, 155] on icon "Remove" at bounding box center [1309, 158] width 14 height 17
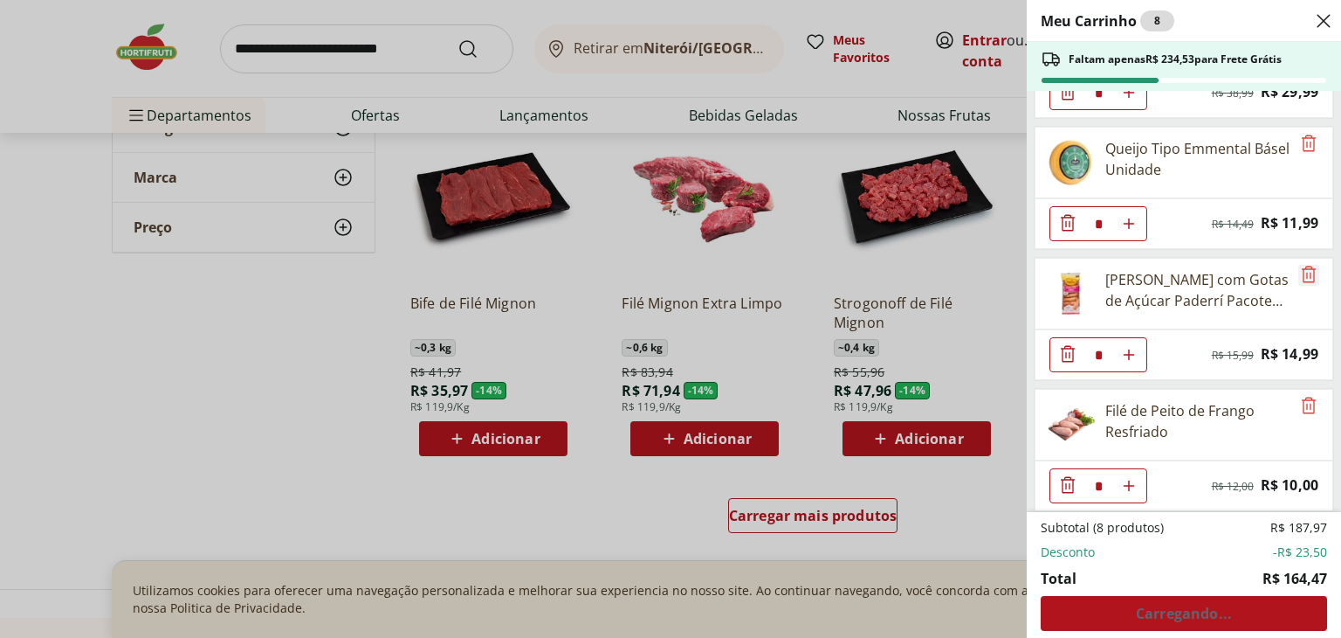
click at [1300, 271] on icon "Remove" at bounding box center [1309, 274] width 21 height 21
type input "*"
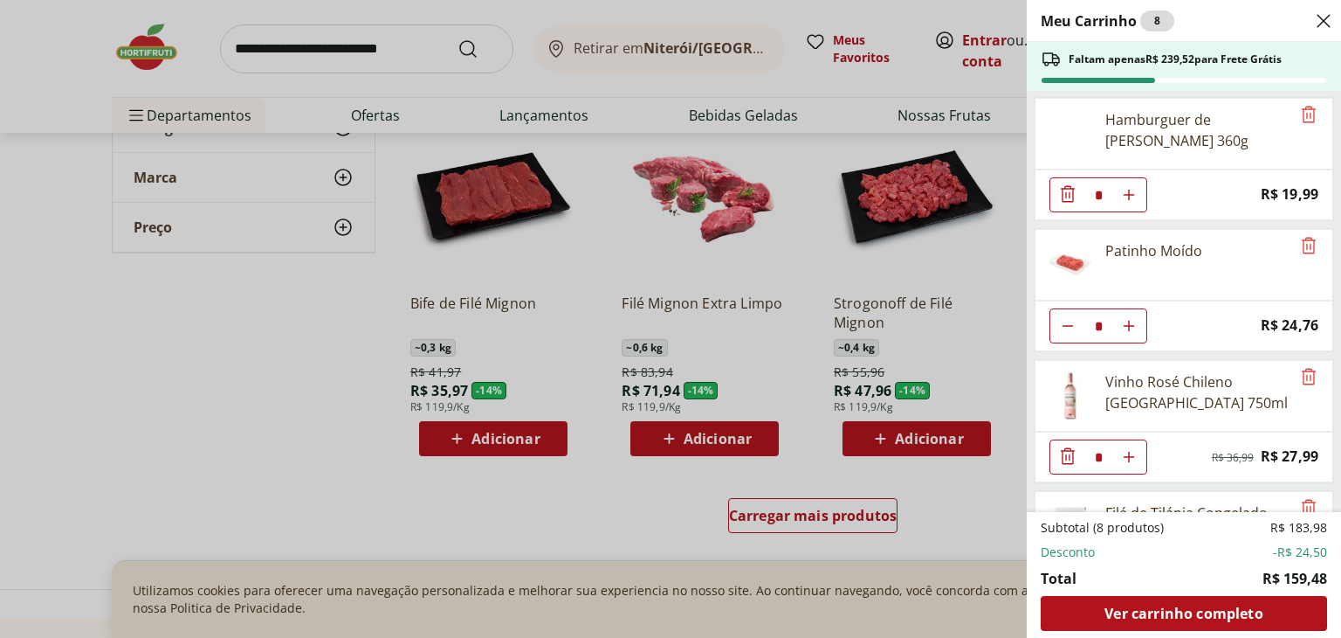
scroll to position [0, 0]
click at [1061, 327] on icon "Diminuir Quantidade" at bounding box center [1068, 327] width 14 height 14
type input "*"
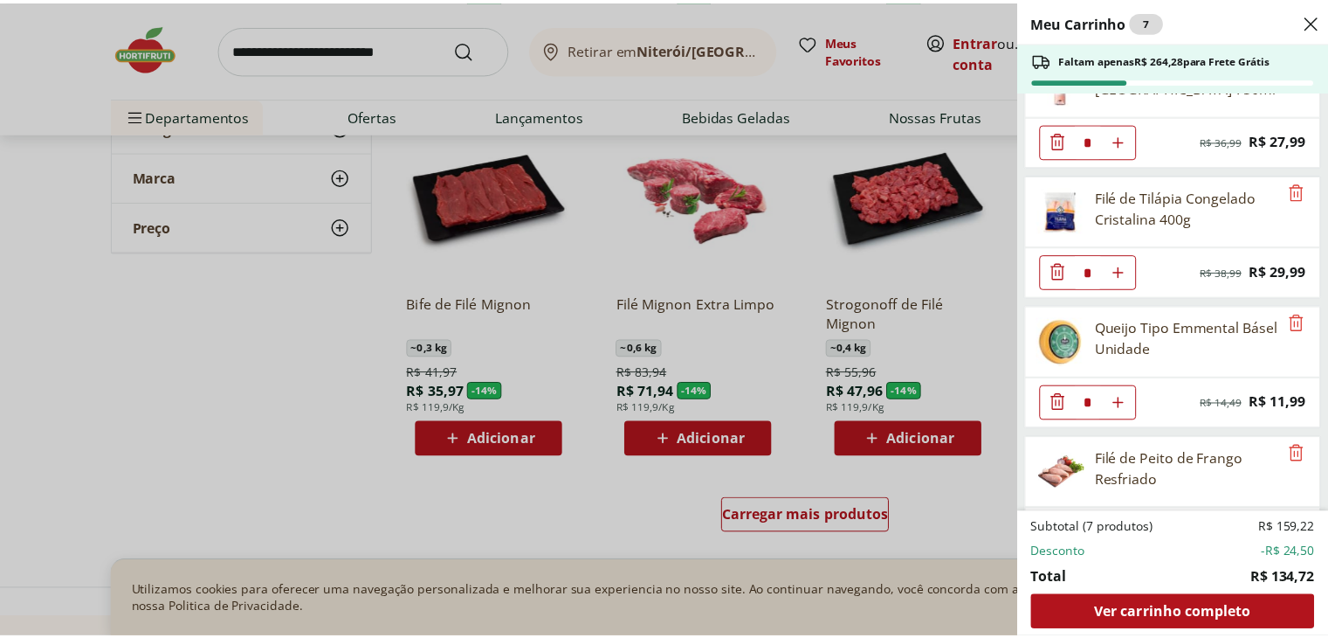
scroll to position [366, 0]
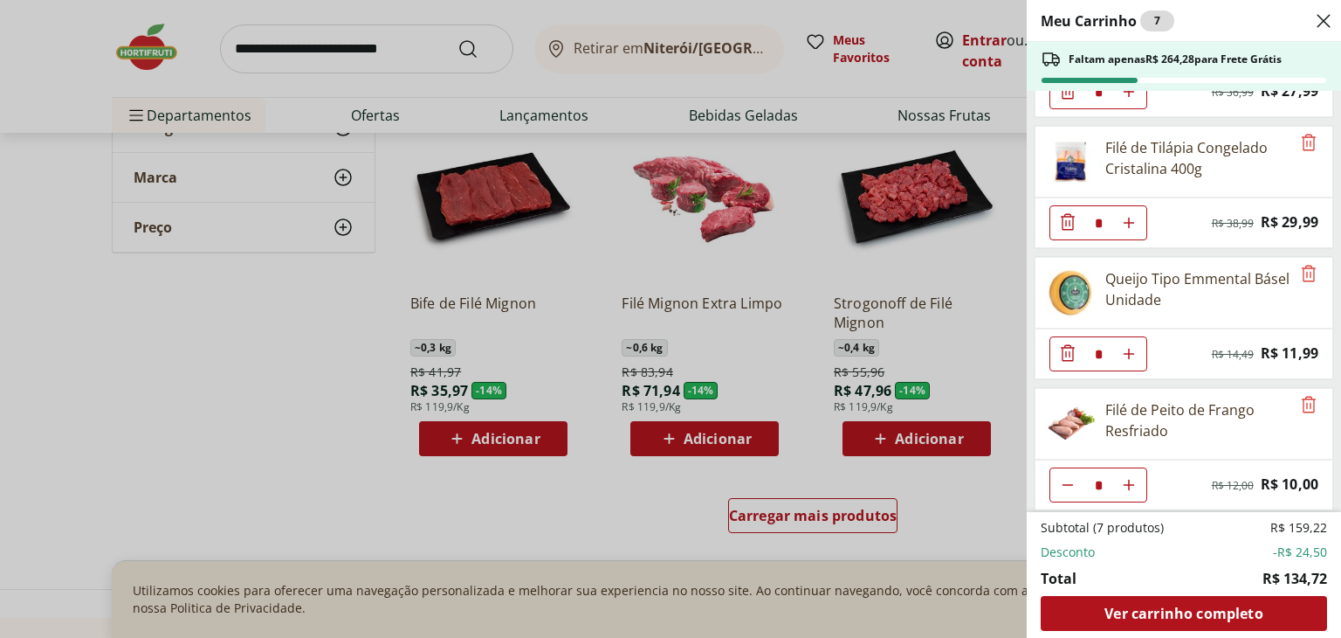
click at [341, 59] on div "Meu Carrinho 7 Faltam apenas R$ 264,28 para Frete Grátis Hamburguer de Frango W…" at bounding box center [670, 319] width 1341 height 638
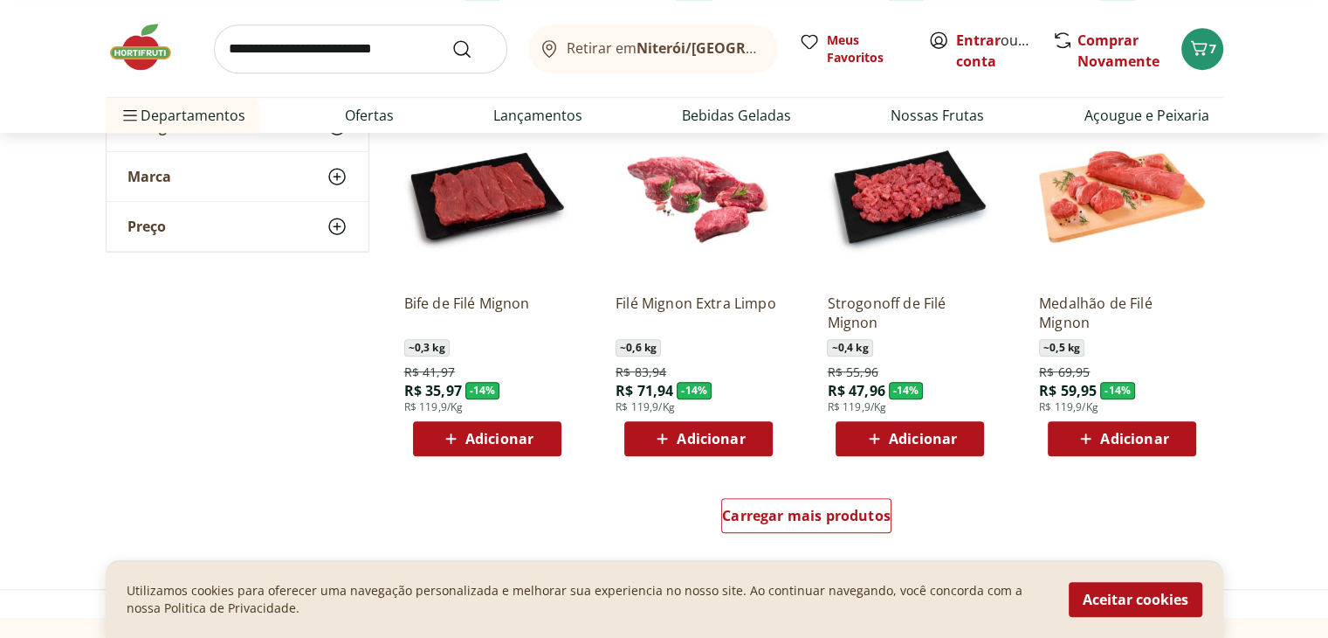
click at [363, 50] on input "search" at bounding box center [360, 48] width 293 height 49
type input "*******"
click at [452, 38] on button "Submit Search" at bounding box center [473, 48] width 42 height 21
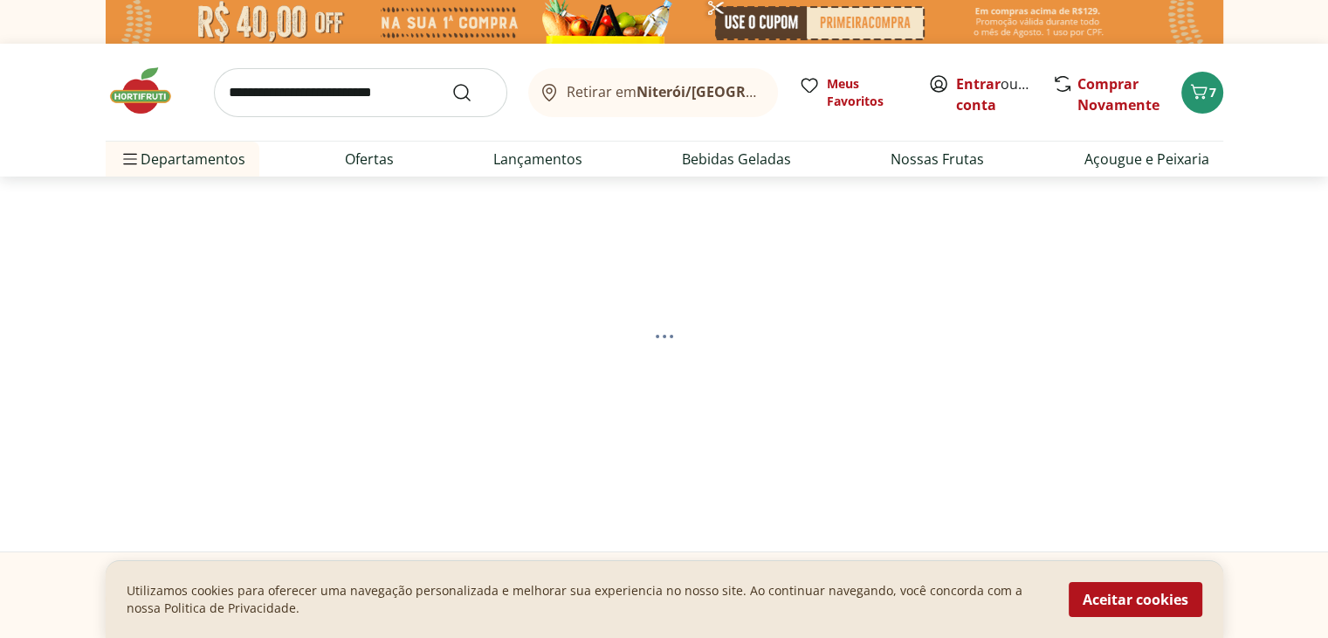
select select "**********"
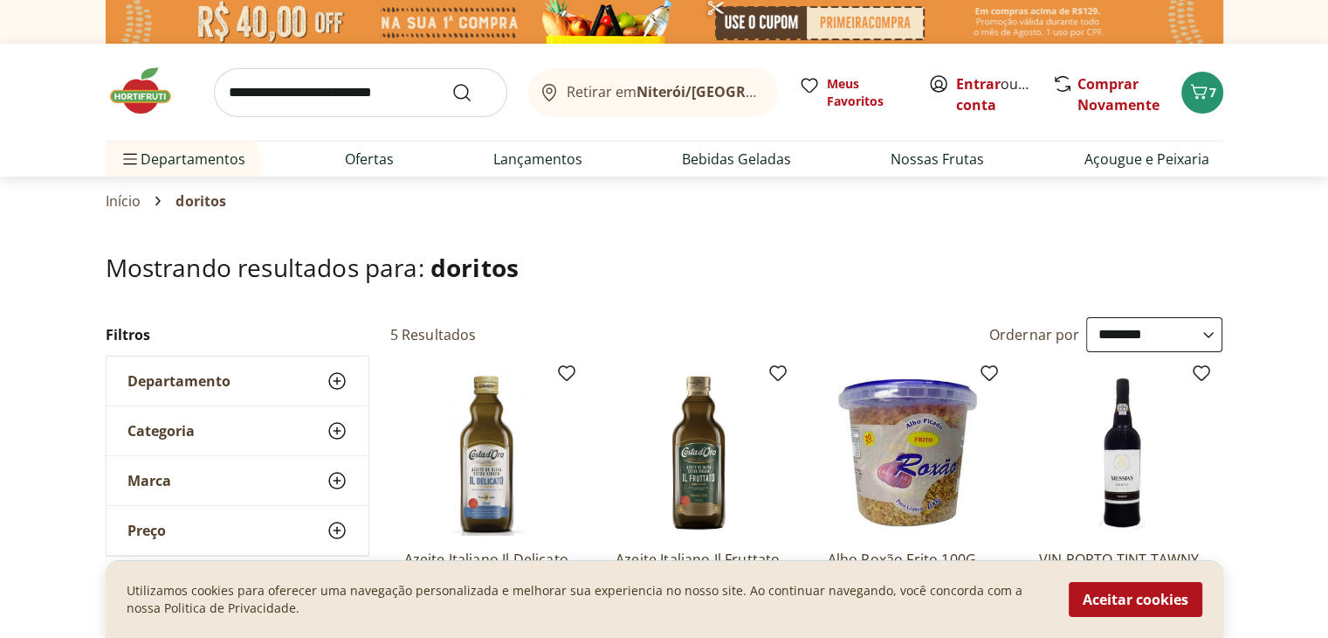
click at [283, 93] on input "search" at bounding box center [360, 92] width 293 height 49
type input "*******"
click at [452, 82] on button "Submit Search" at bounding box center [473, 92] width 42 height 21
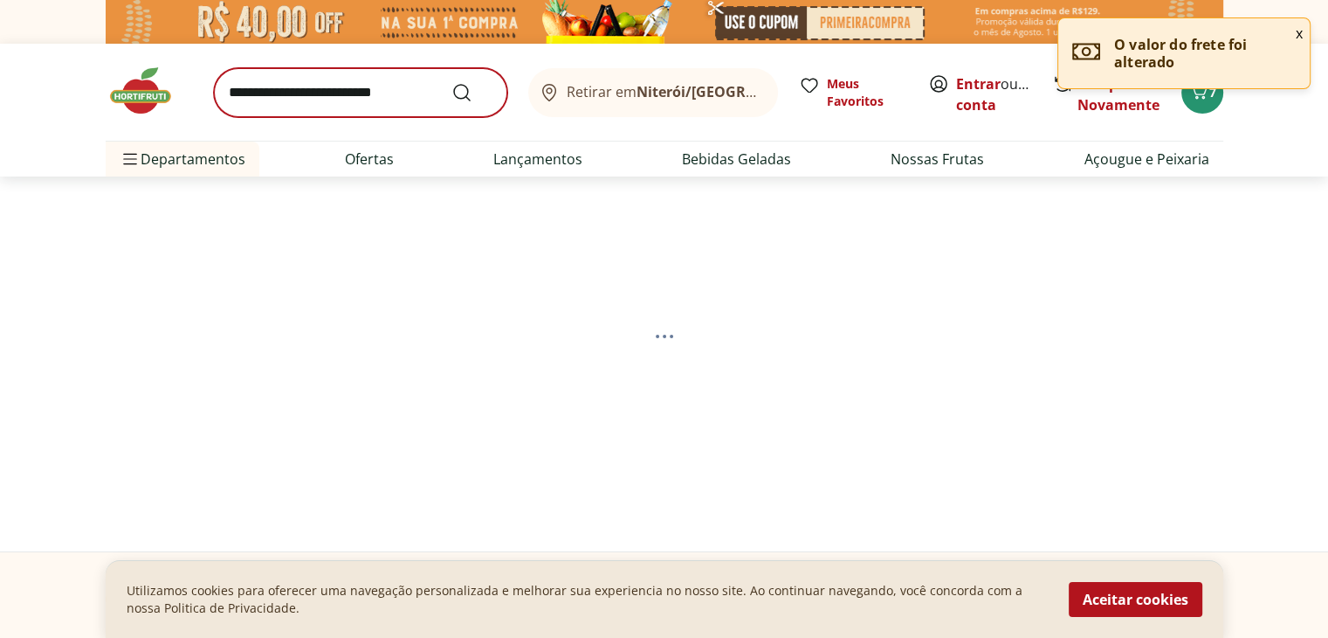
select select "**********"
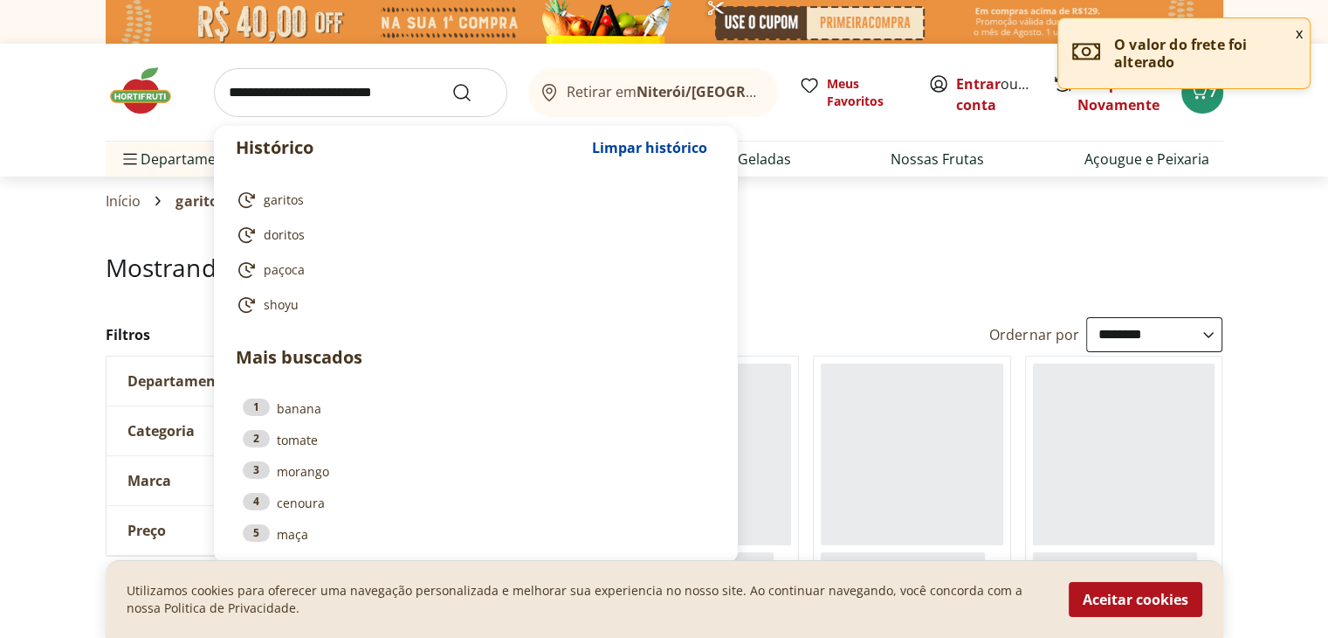
click at [272, 103] on input "search" at bounding box center [360, 92] width 293 height 49
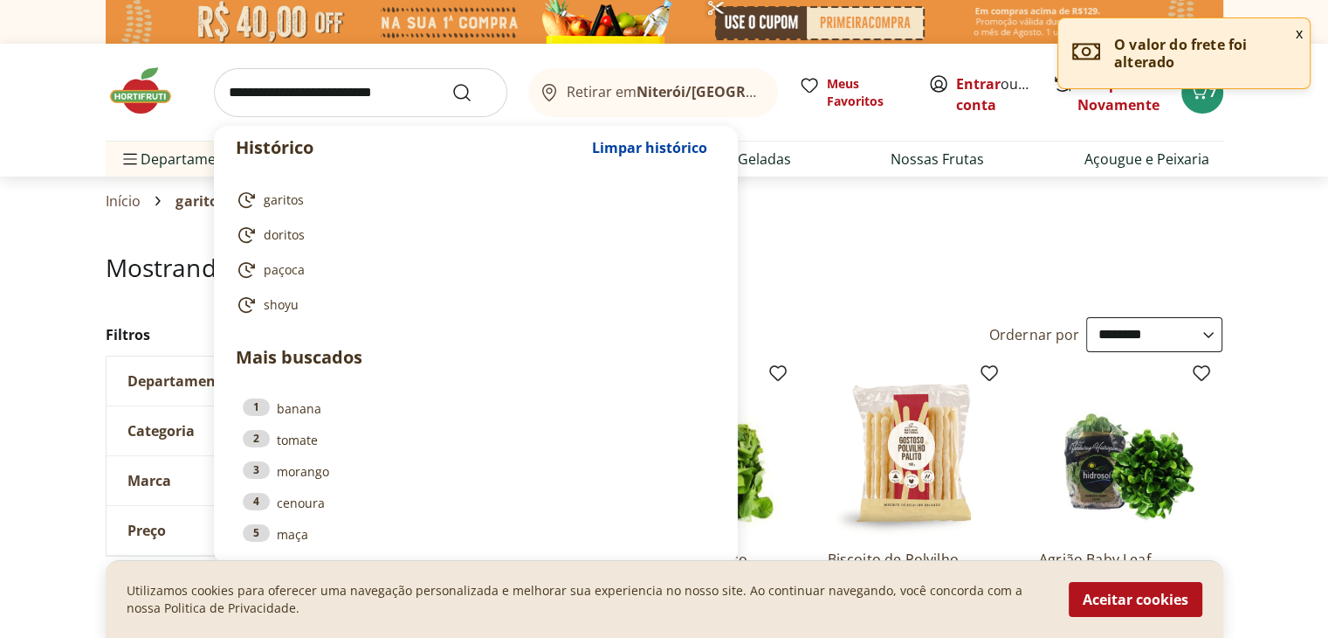
click at [0, 216] on section "Início garitos" at bounding box center [664, 200] width 1328 height 49
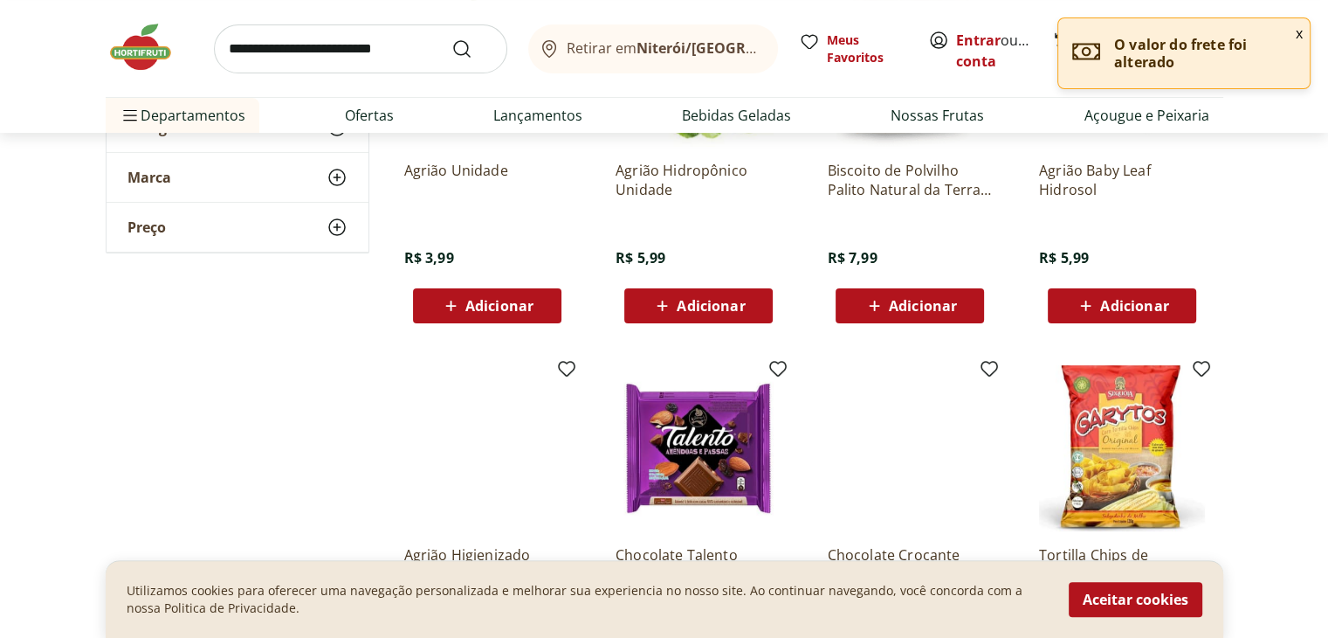
scroll to position [524, 0]
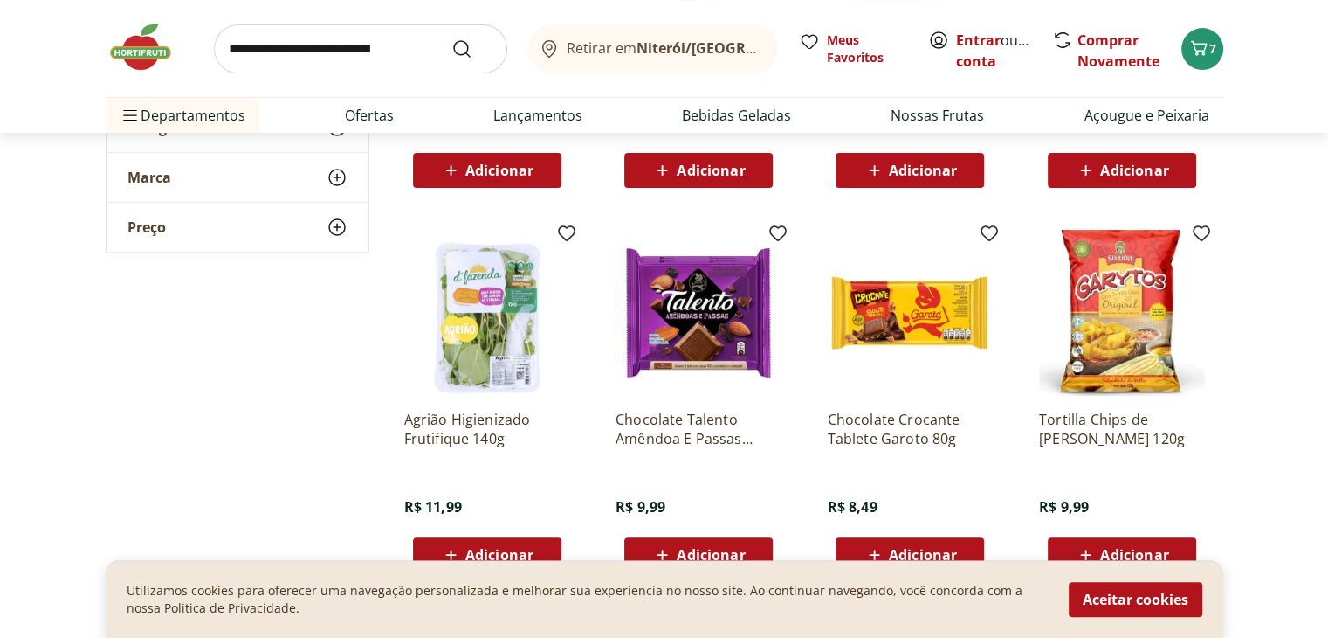
click at [1133, 308] on img at bounding box center [1122, 313] width 166 height 166
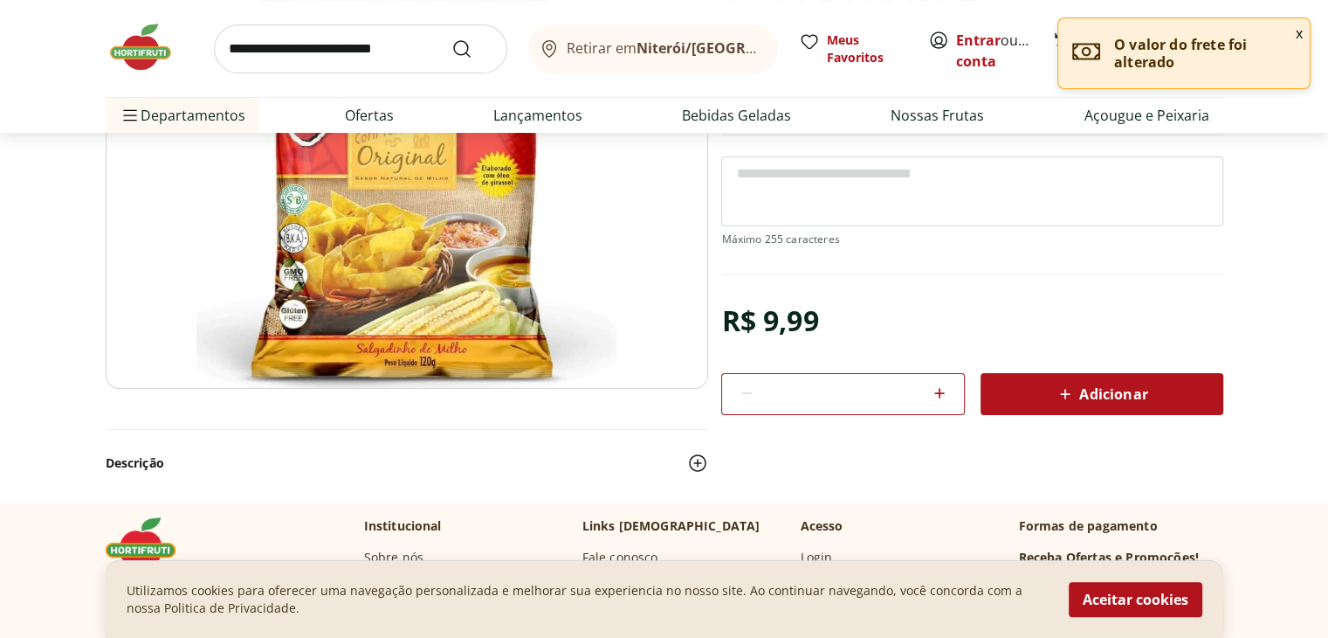
scroll to position [262, 0]
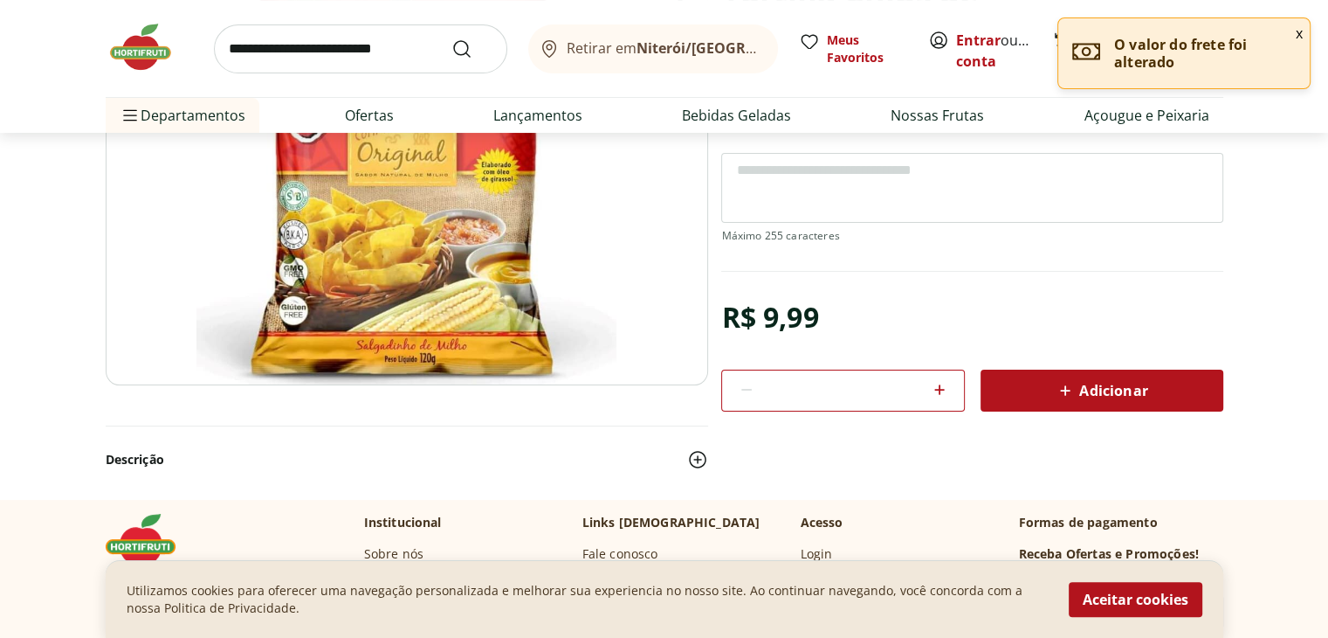
click at [1070, 382] on icon at bounding box center [1065, 390] width 21 height 21
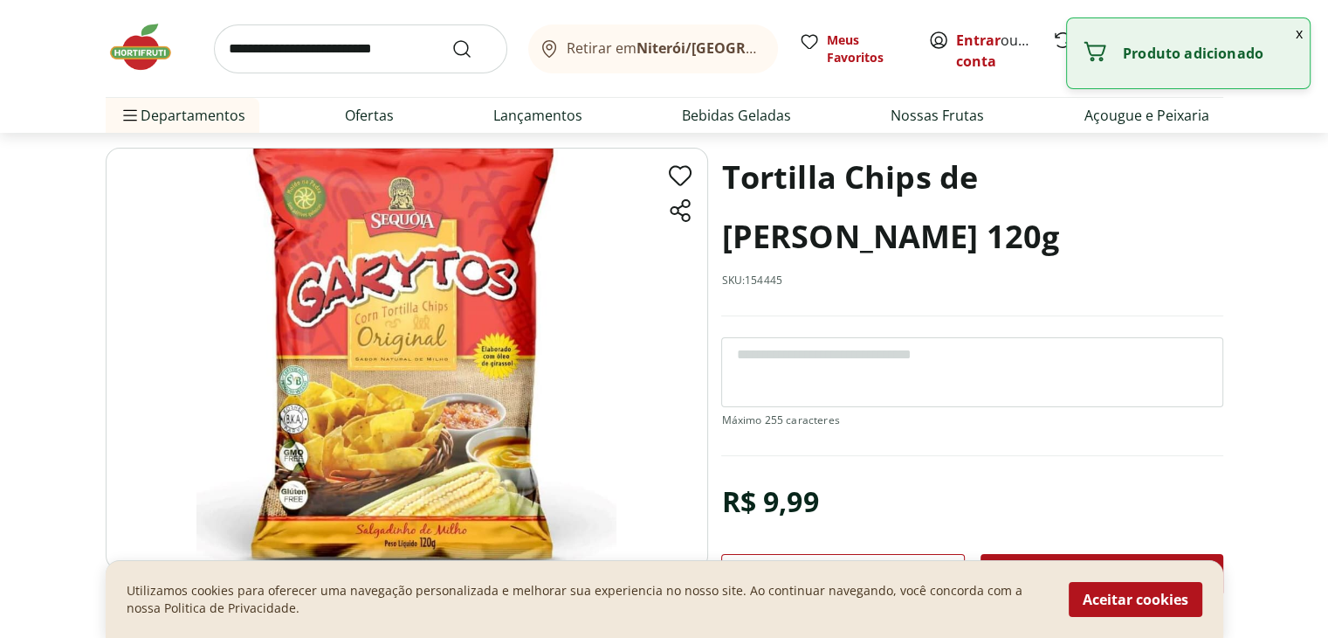
scroll to position [0, 0]
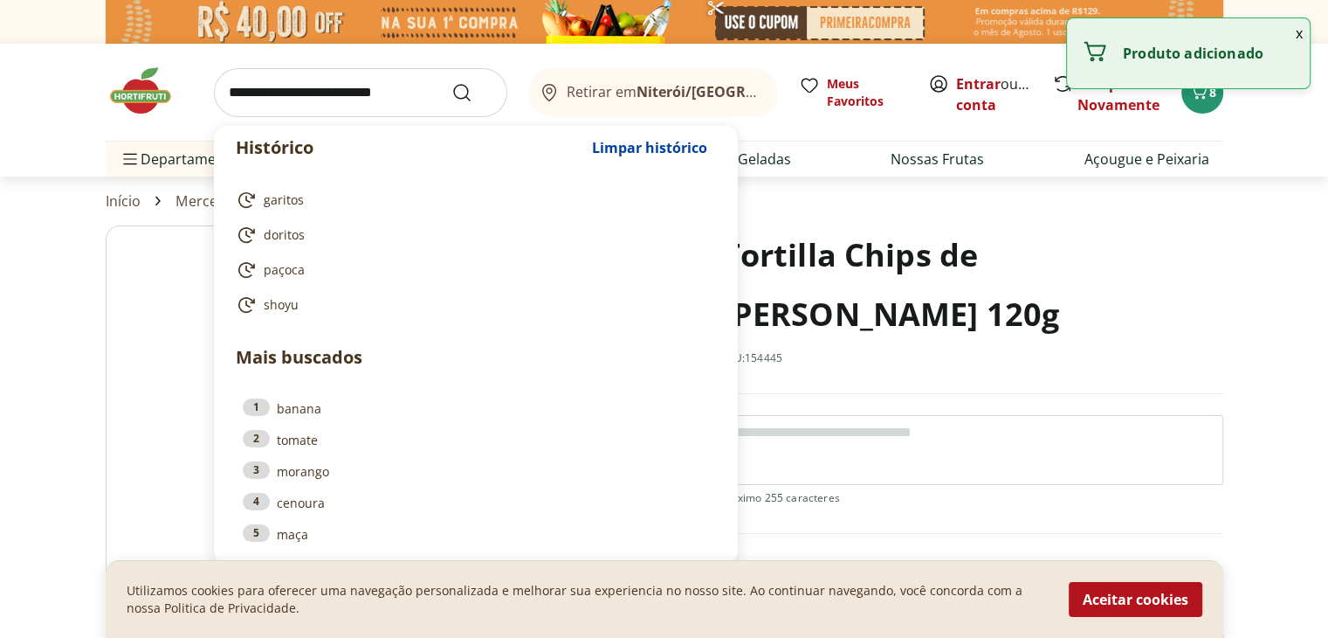
click at [356, 90] on input "search" at bounding box center [360, 92] width 293 height 49
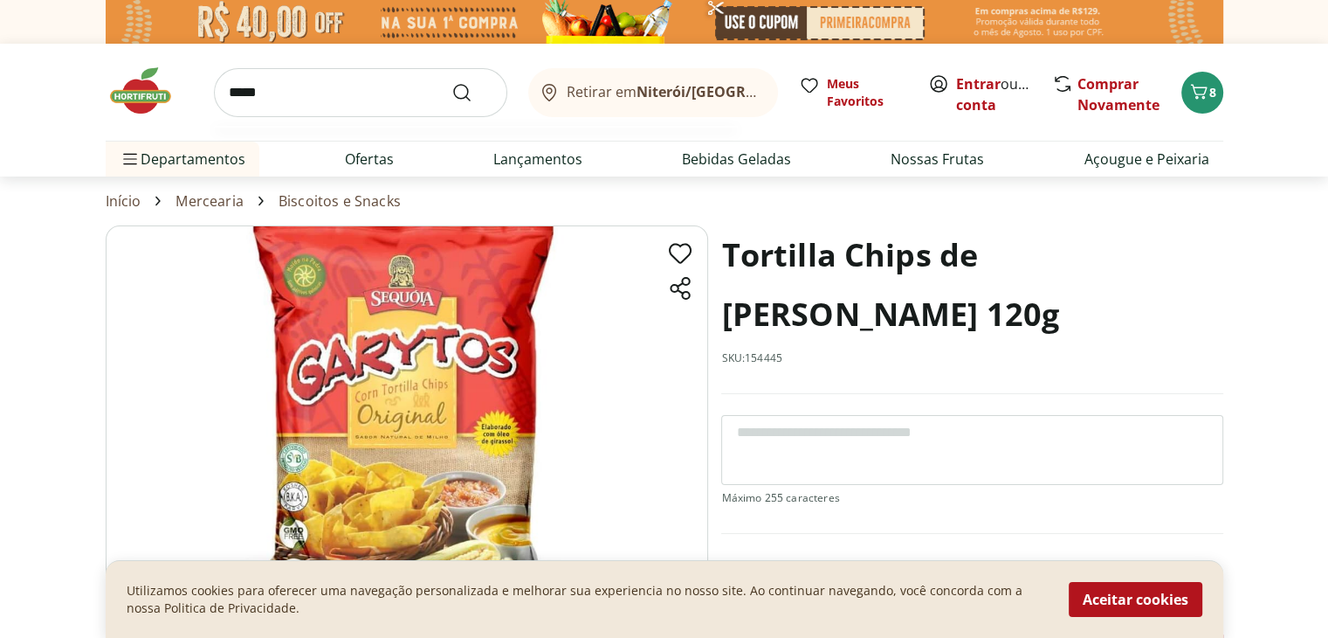
type input "*****"
click at [452, 82] on button "Submit Search" at bounding box center [473, 92] width 42 height 21
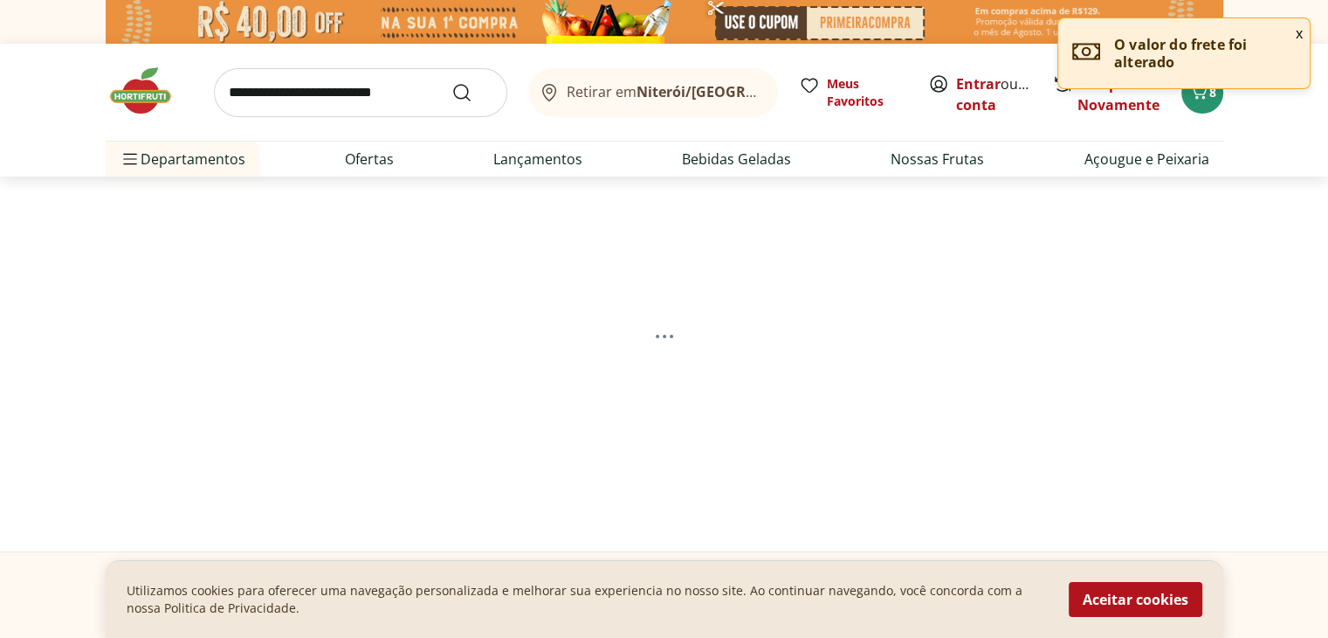
select select "**********"
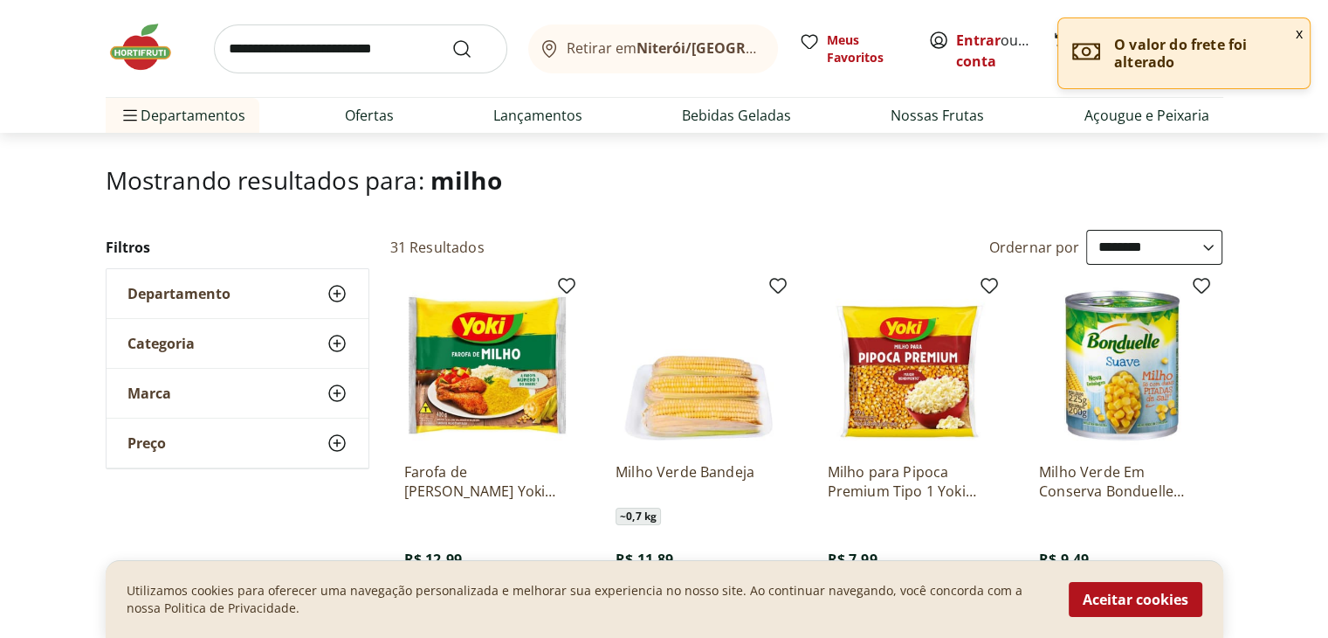
scroll to position [262, 0]
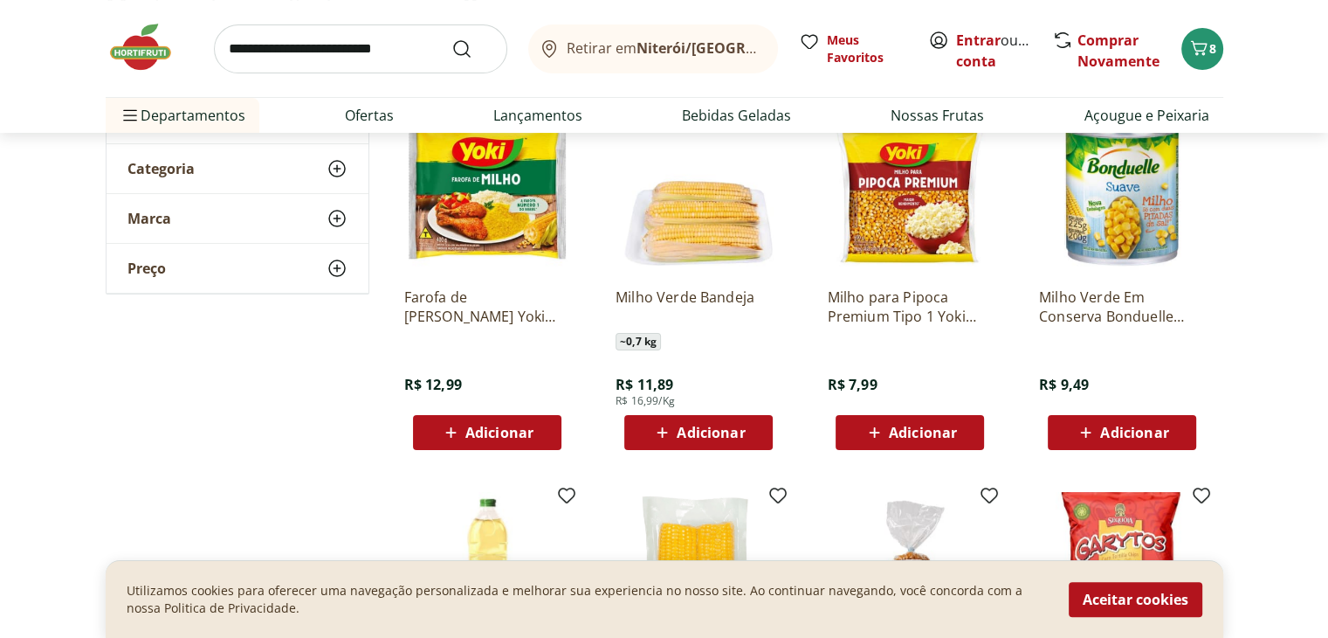
click at [878, 434] on icon at bounding box center [875, 432] width 22 height 21
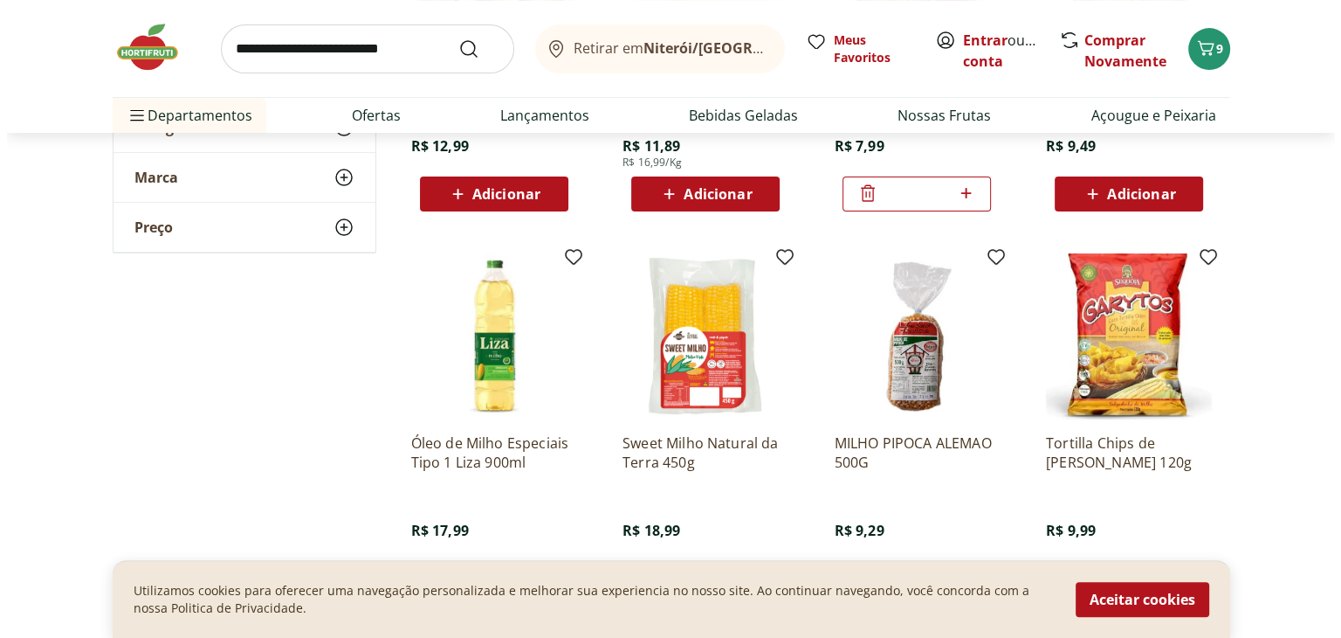
scroll to position [524, 0]
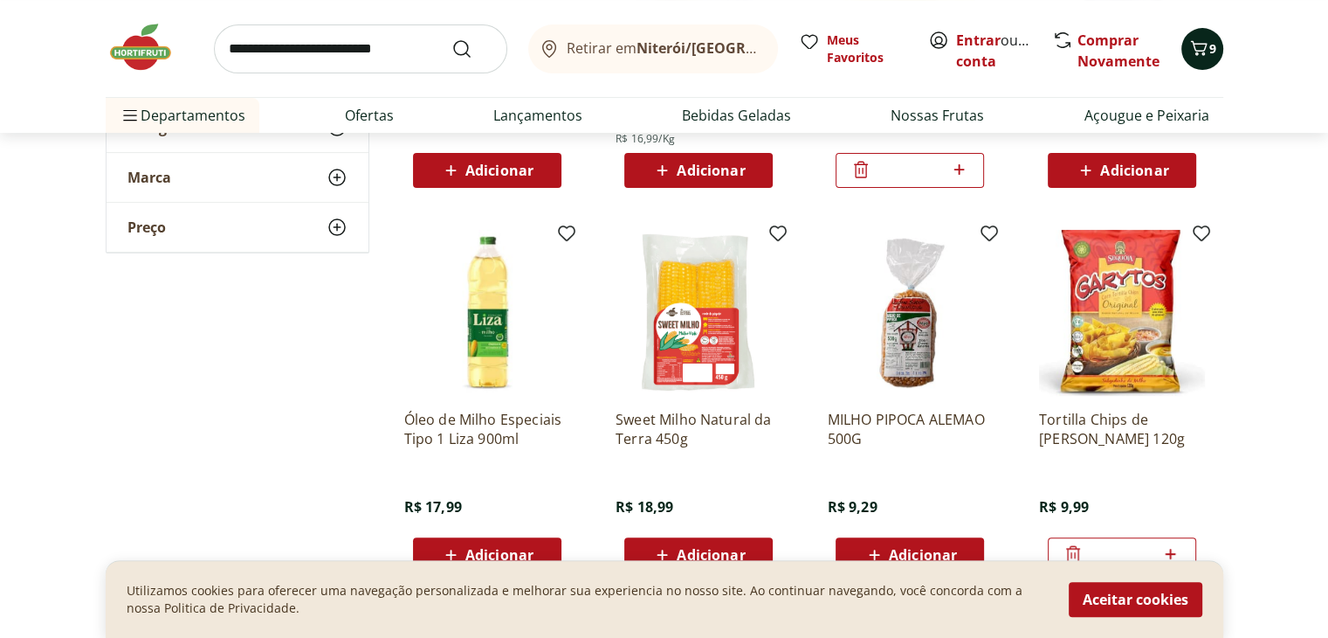
click at [1202, 58] on span "Carrinho" at bounding box center [1199, 49] width 21 height 23
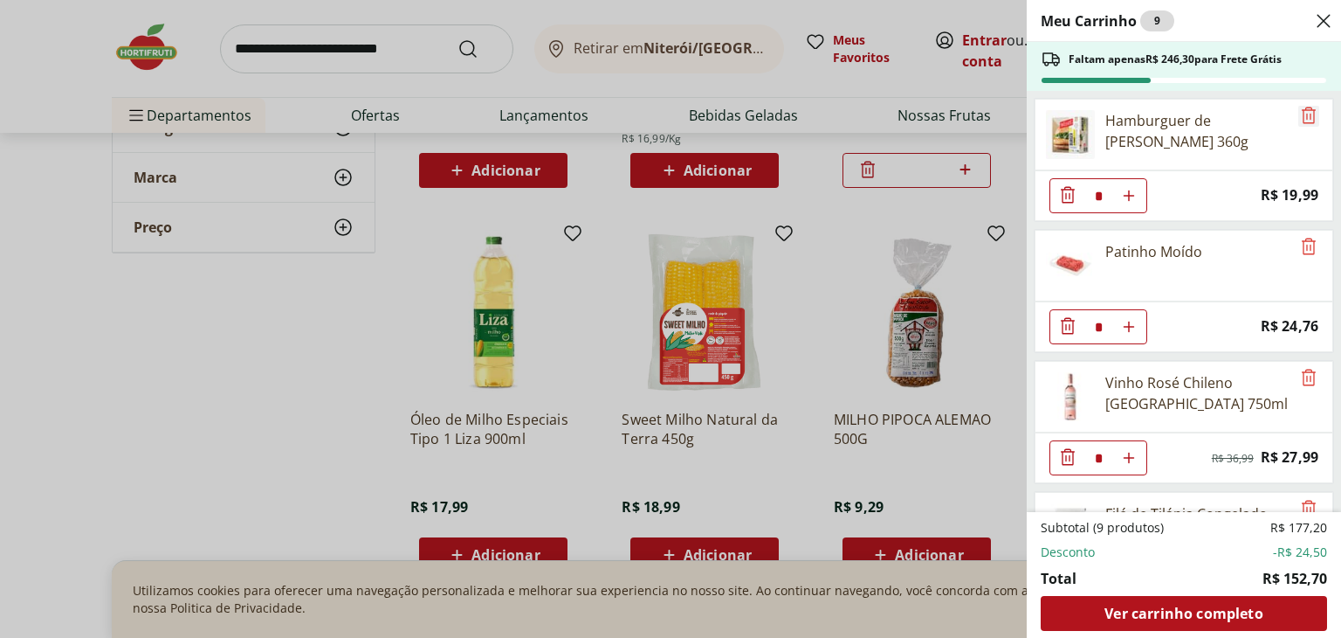
click at [1302, 115] on icon "Remove" at bounding box center [1309, 115] width 14 height 17
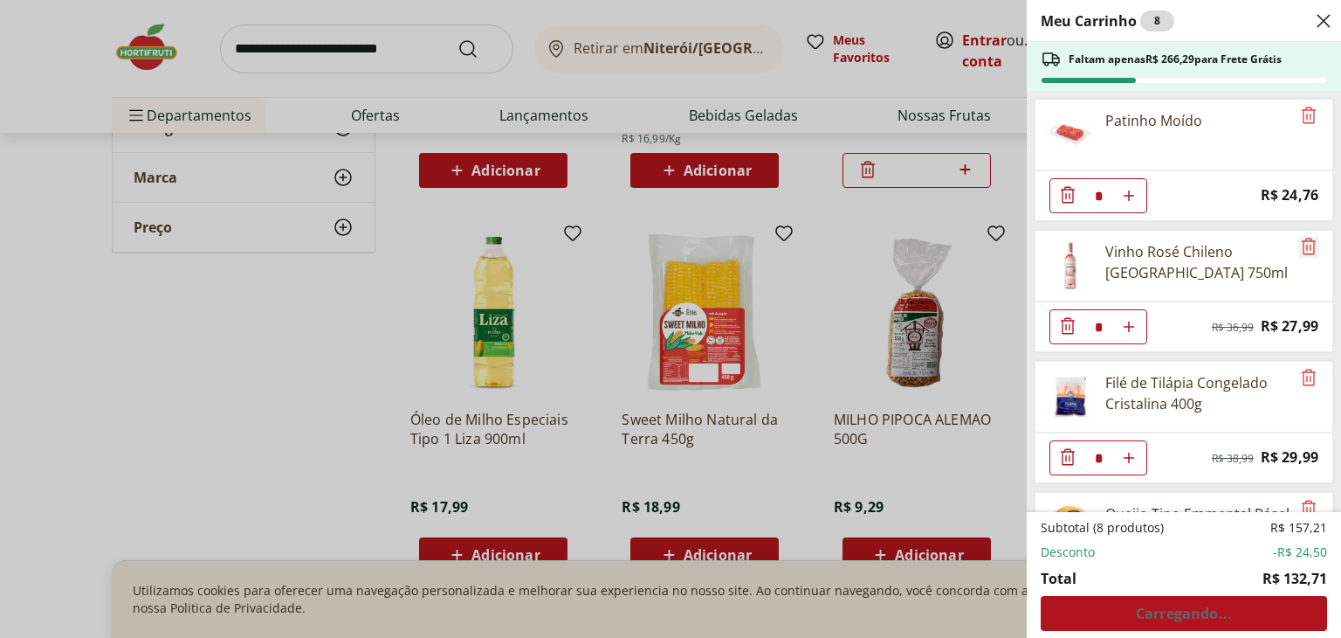
click at [1302, 245] on icon "Remove" at bounding box center [1309, 246] width 14 height 17
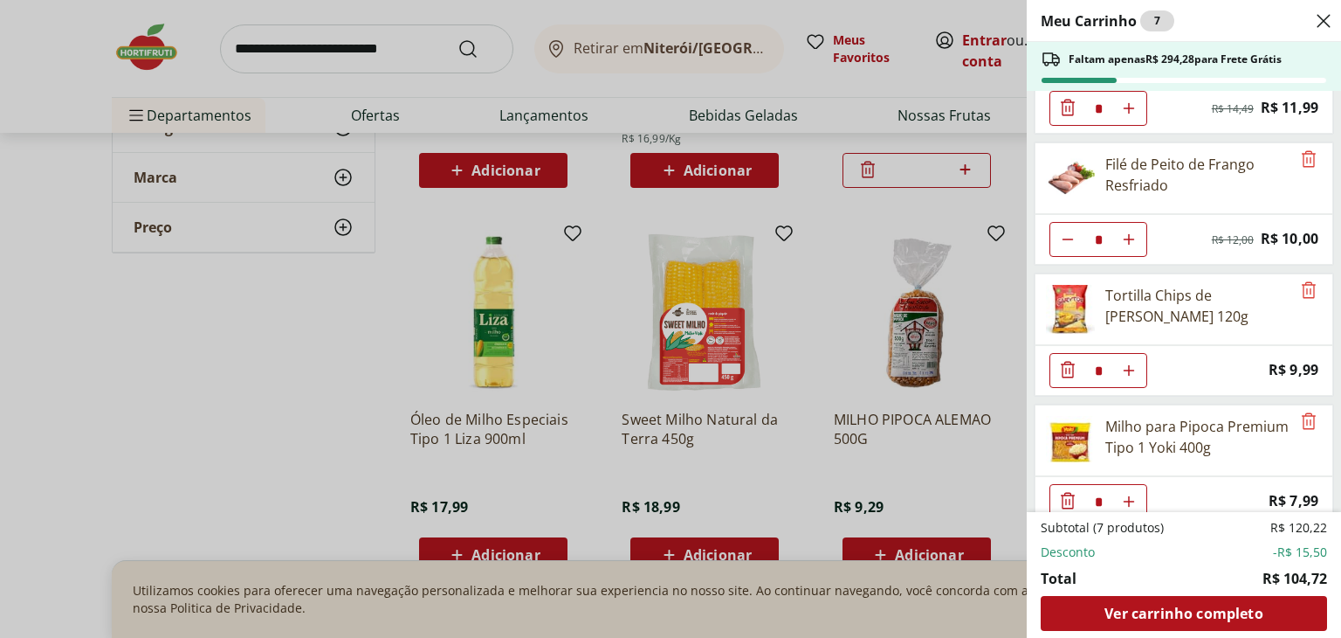
scroll to position [366, 0]
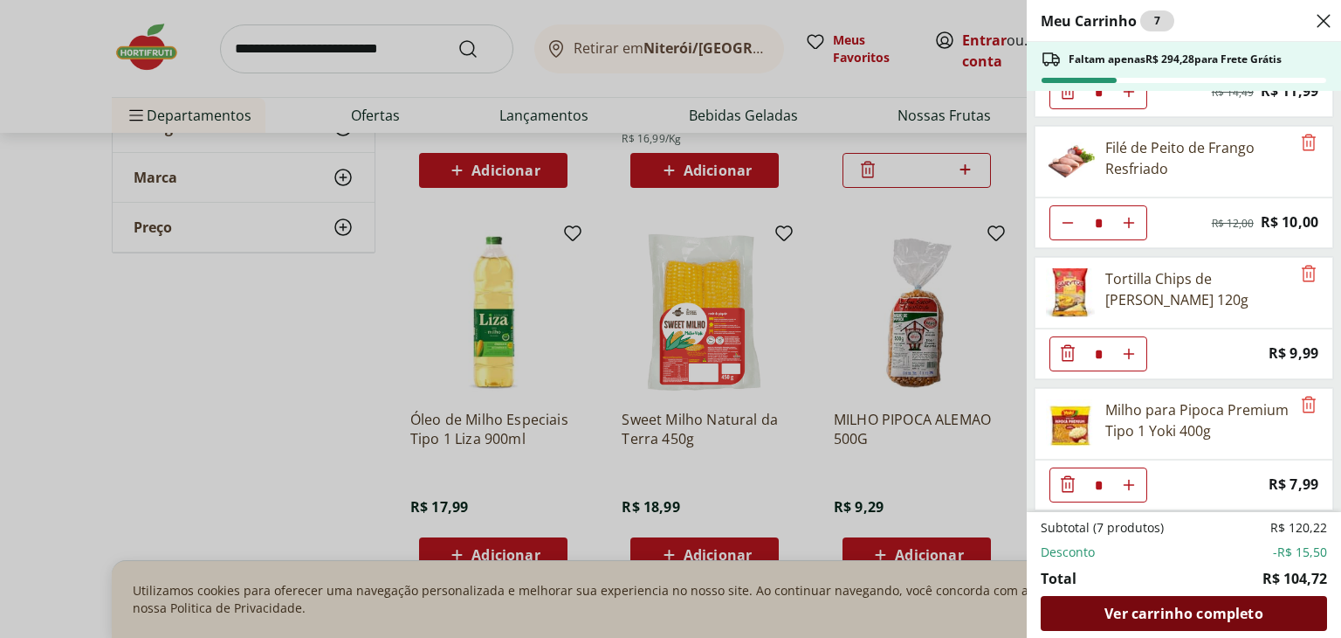
click at [1132, 614] on span "Ver carrinho completo" at bounding box center [1184, 613] width 158 height 14
